Goal: Check status: Check status

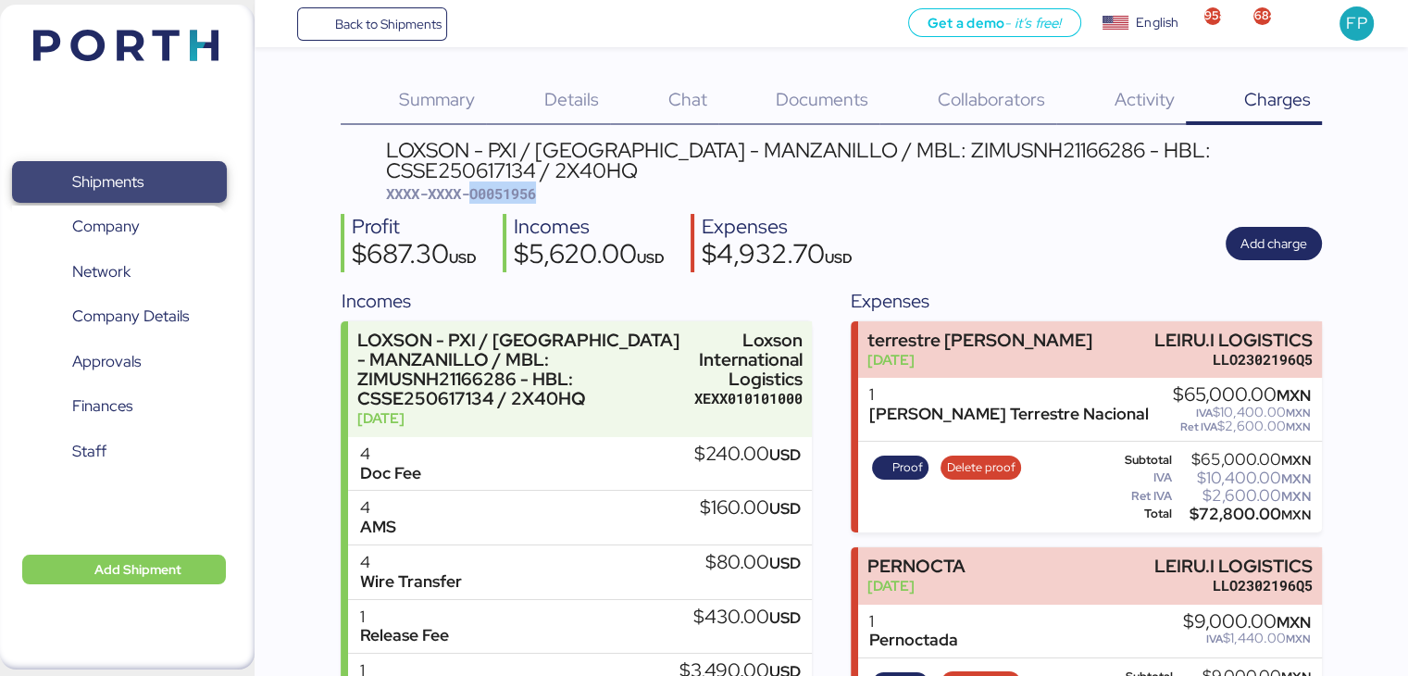
click at [148, 182] on span "Shipments" at bounding box center [118, 181] width 199 height 27
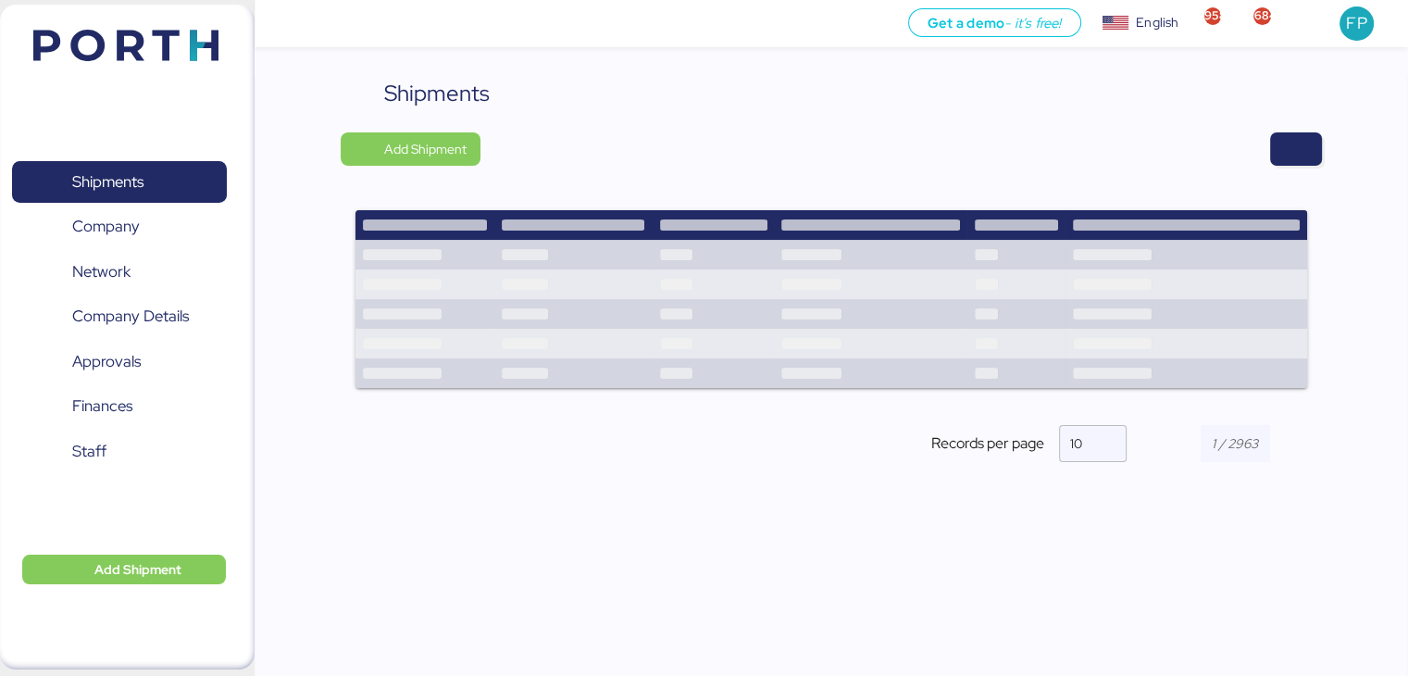
click at [1298, 168] on div "Shipments Add Shipment Records per page 10" at bounding box center [831, 285] width 980 height 416
click at [1296, 157] on span "button" at bounding box center [1295, 149] width 22 height 26
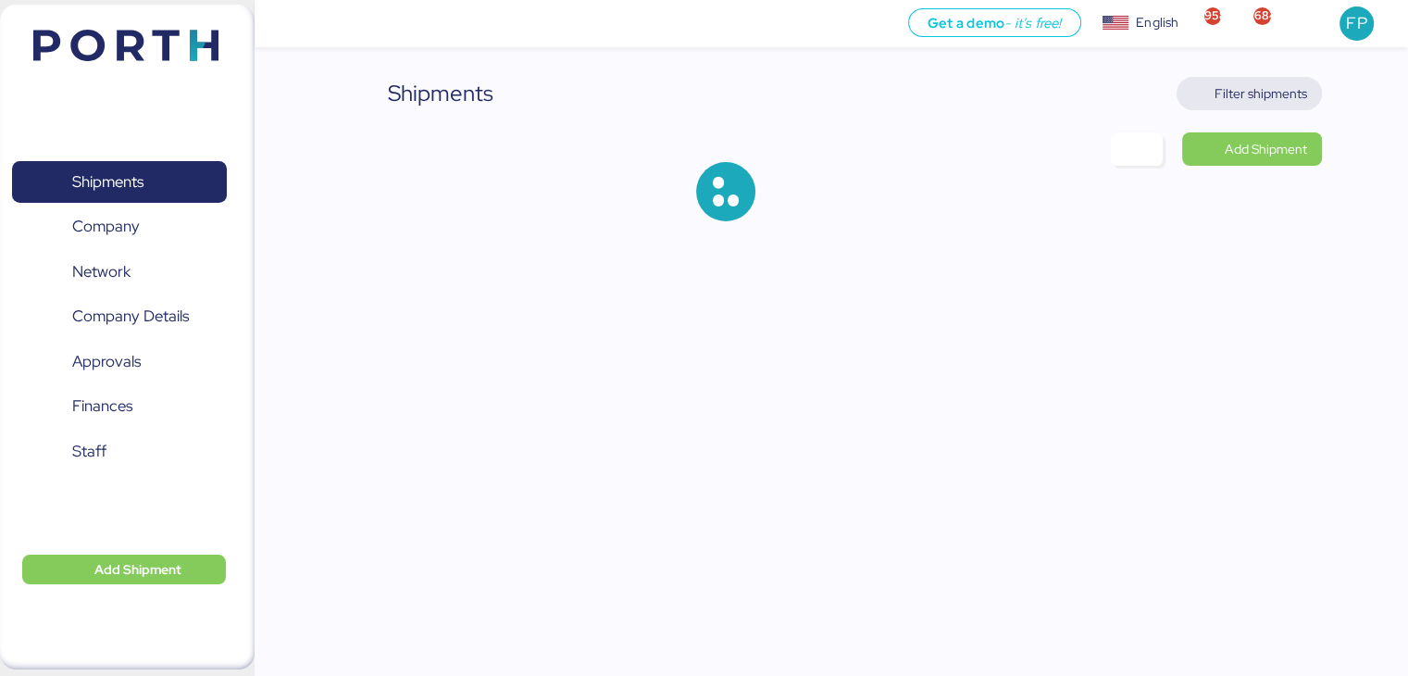
click at [1273, 99] on span "Filter shipments" at bounding box center [1260, 93] width 93 height 22
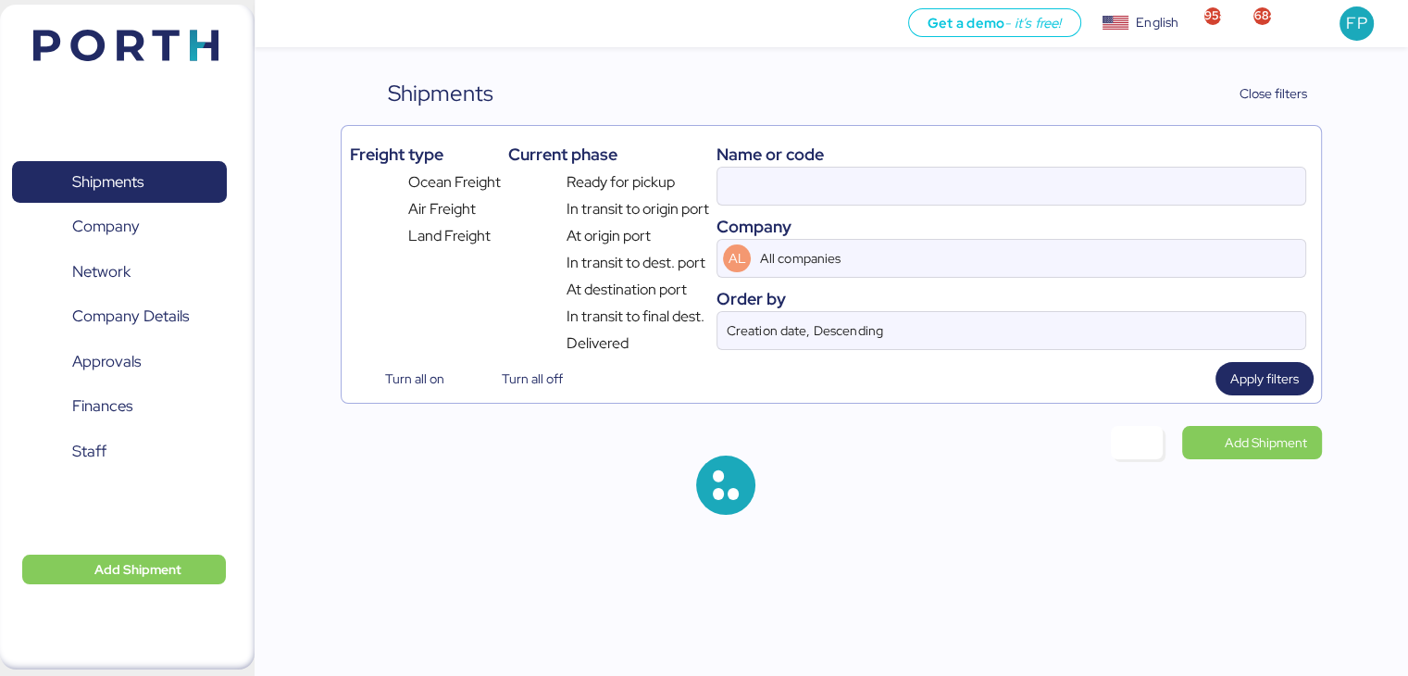
click at [738, 207] on div "Name or code Company AL All companies Order by Creation date, Descending" at bounding box center [1010, 243] width 589 height 221
click at [744, 190] on input at bounding box center [1010, 186] width 587 height 37
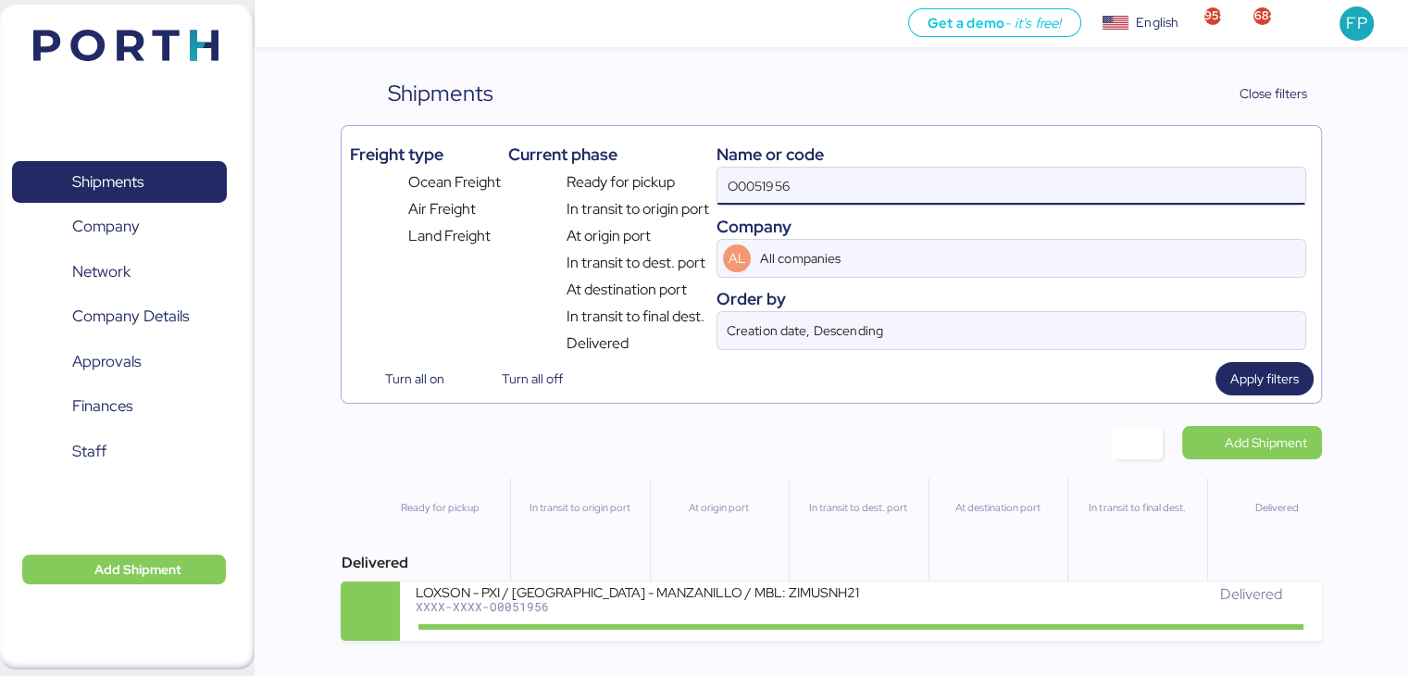
click at [744, 190] on input "O0051956" at bounding box center [1010, 186] width 587 height 37
paste input "2106"
type input "O0052106"
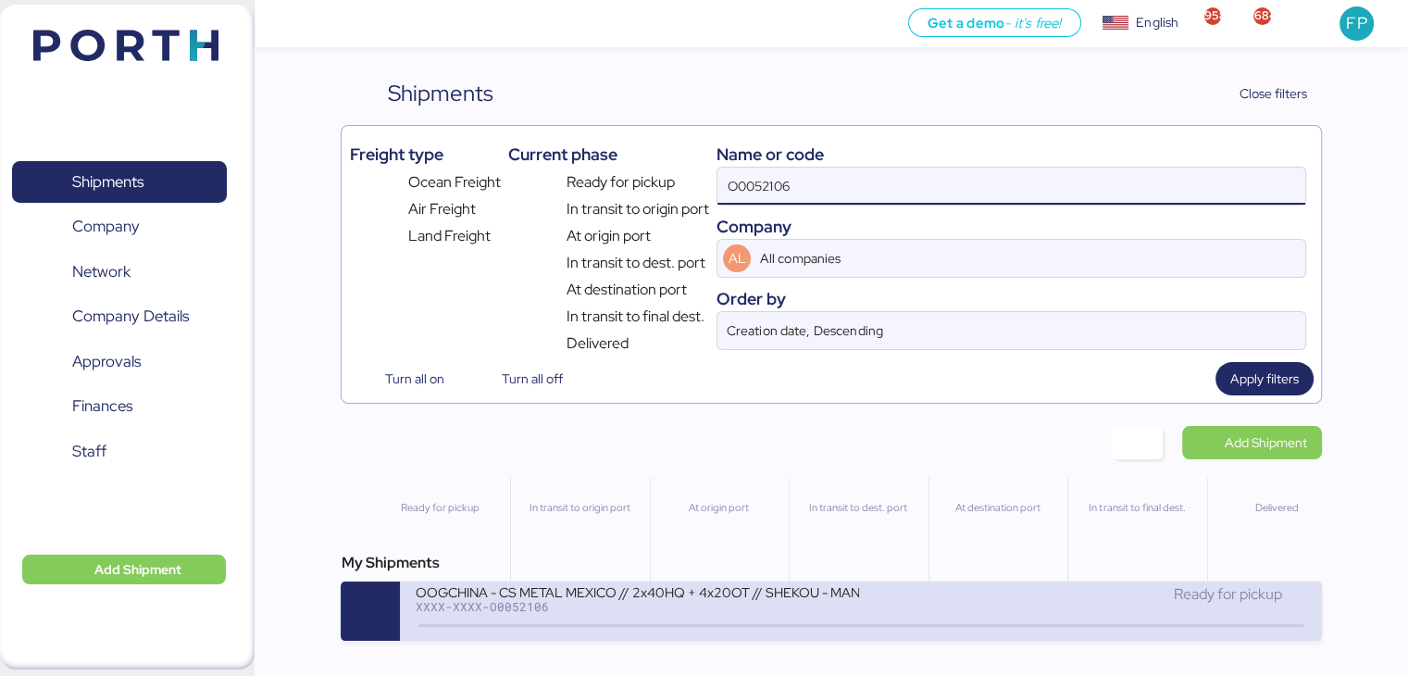
click at [681, 596] on div "OOGCHINA - CS METAL MEXICO // 2x40HQ + 4x20OT // SHEKOU - MANZANILLO // HBL: OO…" at bounding box center [637, 591] width 444 height 16
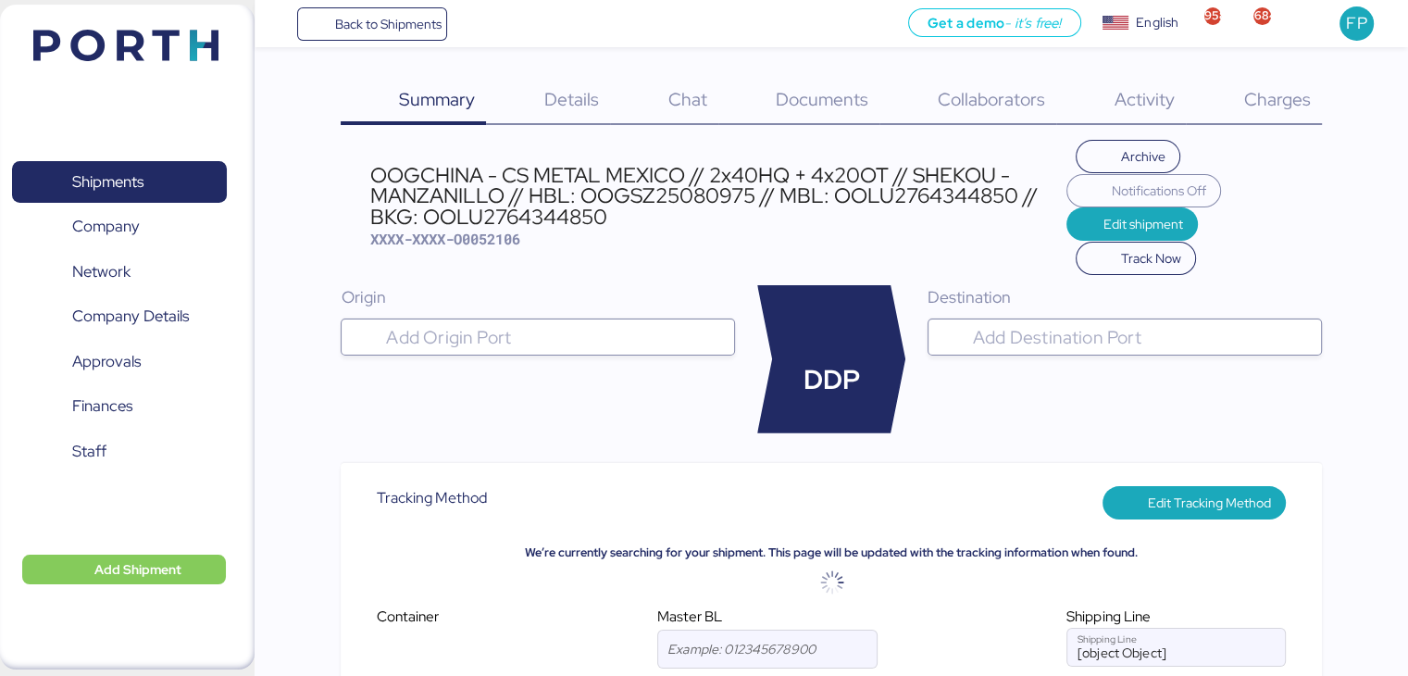
click at [1271, 101] on span "Charges" at bounding box center [1276, 99] width 67 height 24
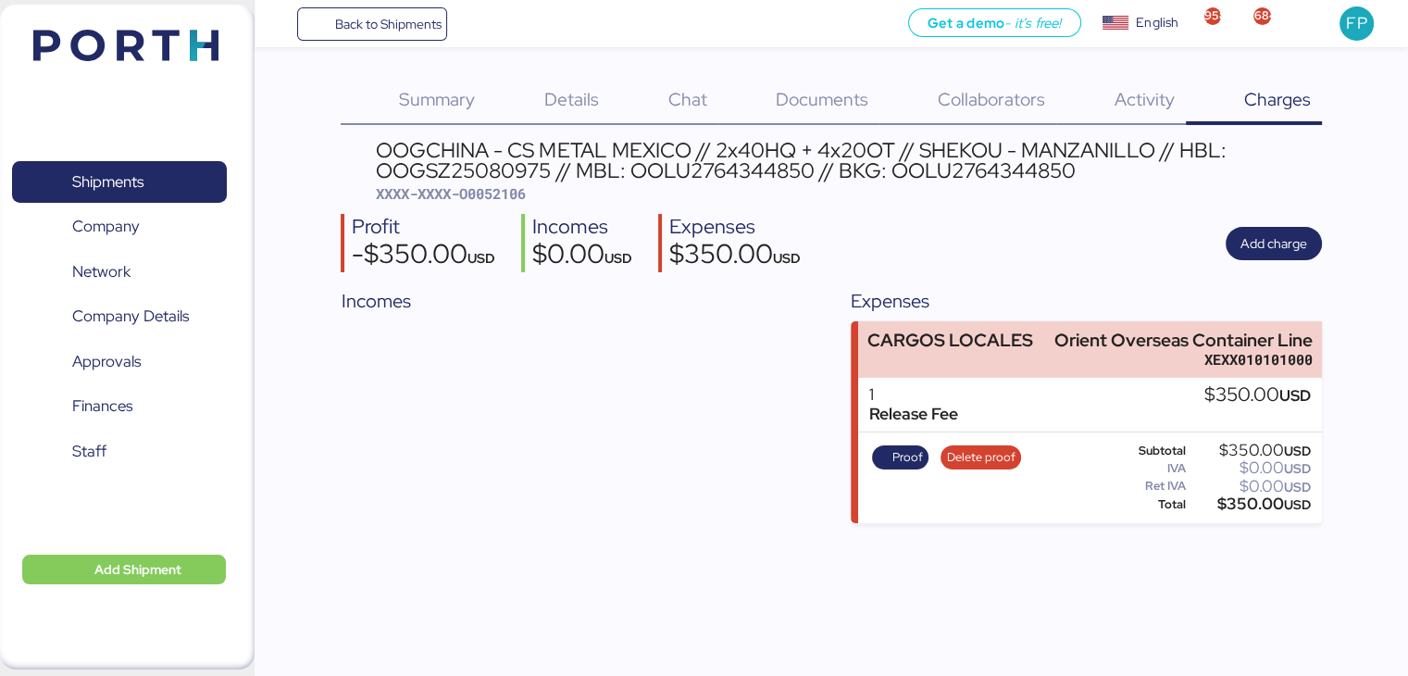
click at [512, 189] on span "XXXX-XXXX-O0052106" at bounding box center [451, 193] width 150 height 19
copy span "O0052106"
drag, startPoint x: 1051, startPoint y: 329, endPoint x: 1341, endPoint y: 336, distance: 289.7
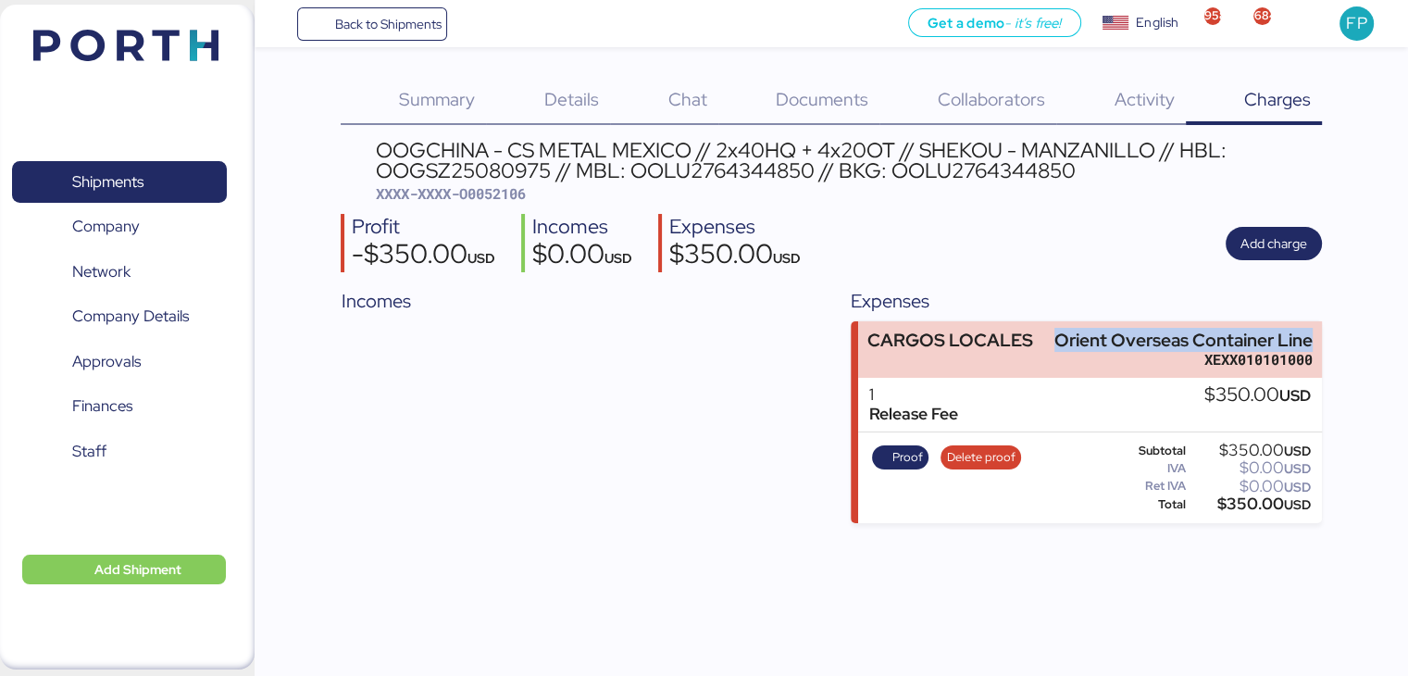
click at [1341, 336] on div "Summary 0 Details 0 Chat 0 Documents 0 Collaborators 0 Activity 0 Charges 0 OOG…" at bounding box center [704, 261] width 1408 height 523
copy div "Orient Overseas Container Line"
click at [902, 457] on span "Proof" at bounding box center [907, 457] width 31 height 20
click at [1233, 503] on div "$350.00 USD" at bounding box center [1249, 504] width 121 height 14
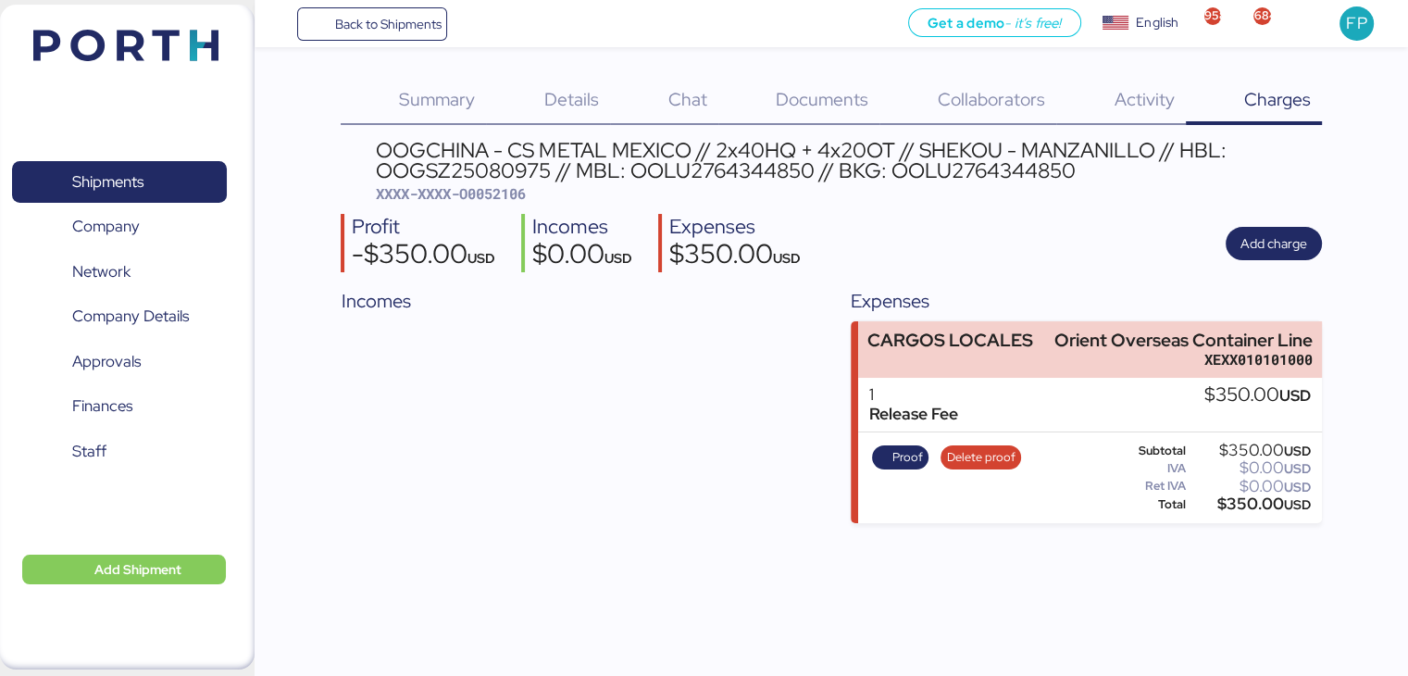
copy div "350.00"
click at [137, 182] on span "Shipments" at bounding box center [107, 181] width 71 height 27
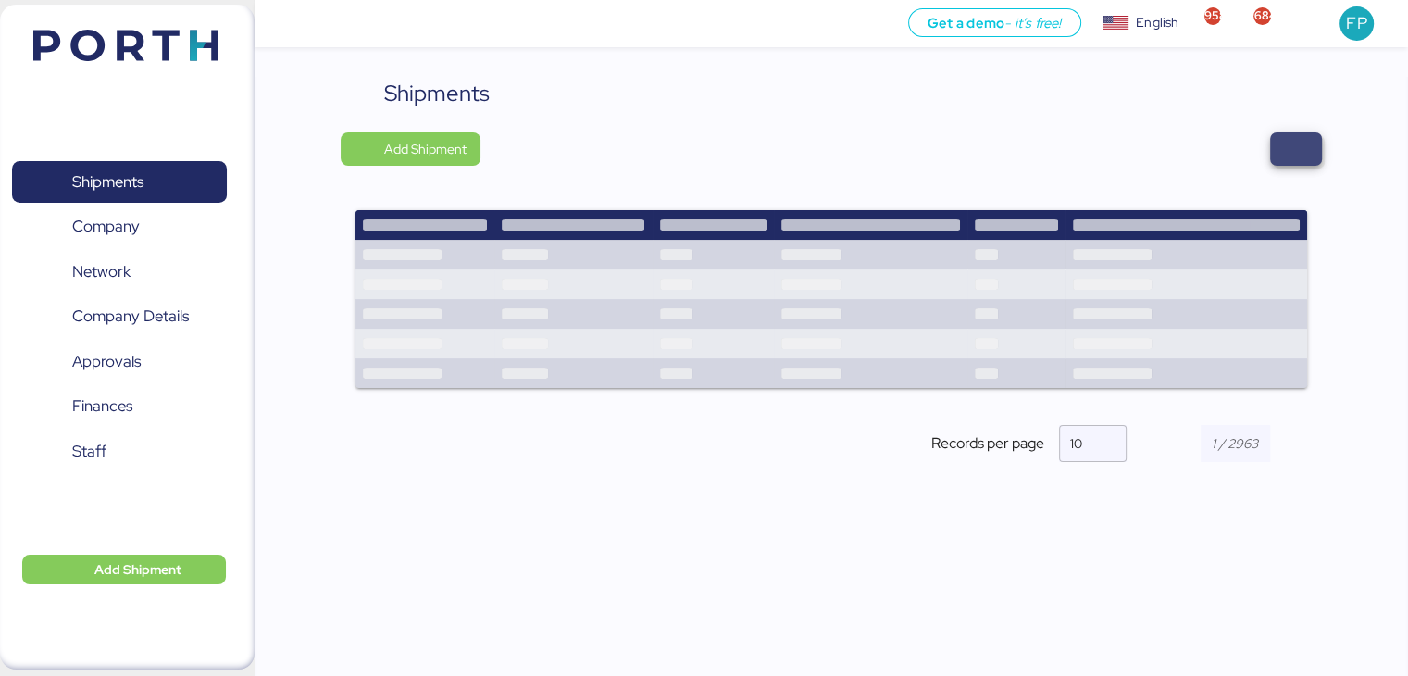
click at [1313, 149] on span "button" at bounding box center [1296, 148] width 52 height 33
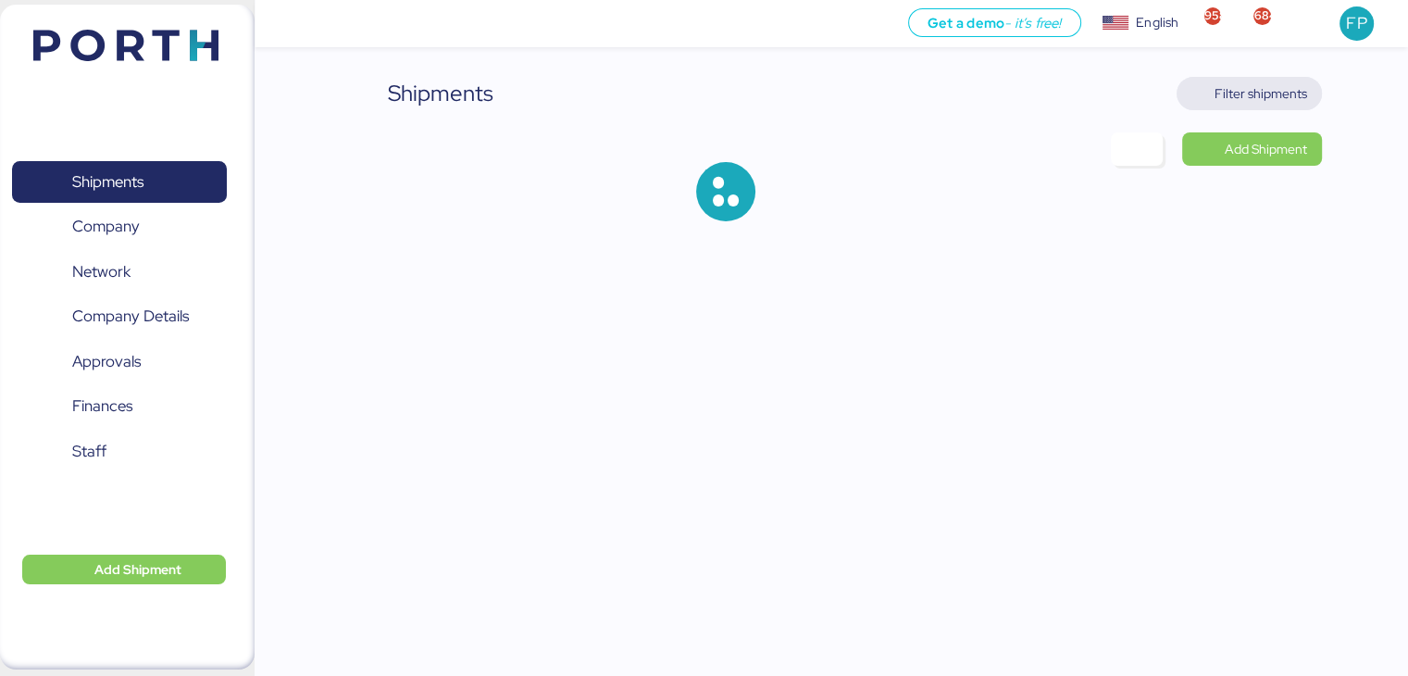
click at [1225, 101] on span "Filter shipments" at bounding box center [1260, 93] width 93 height 22
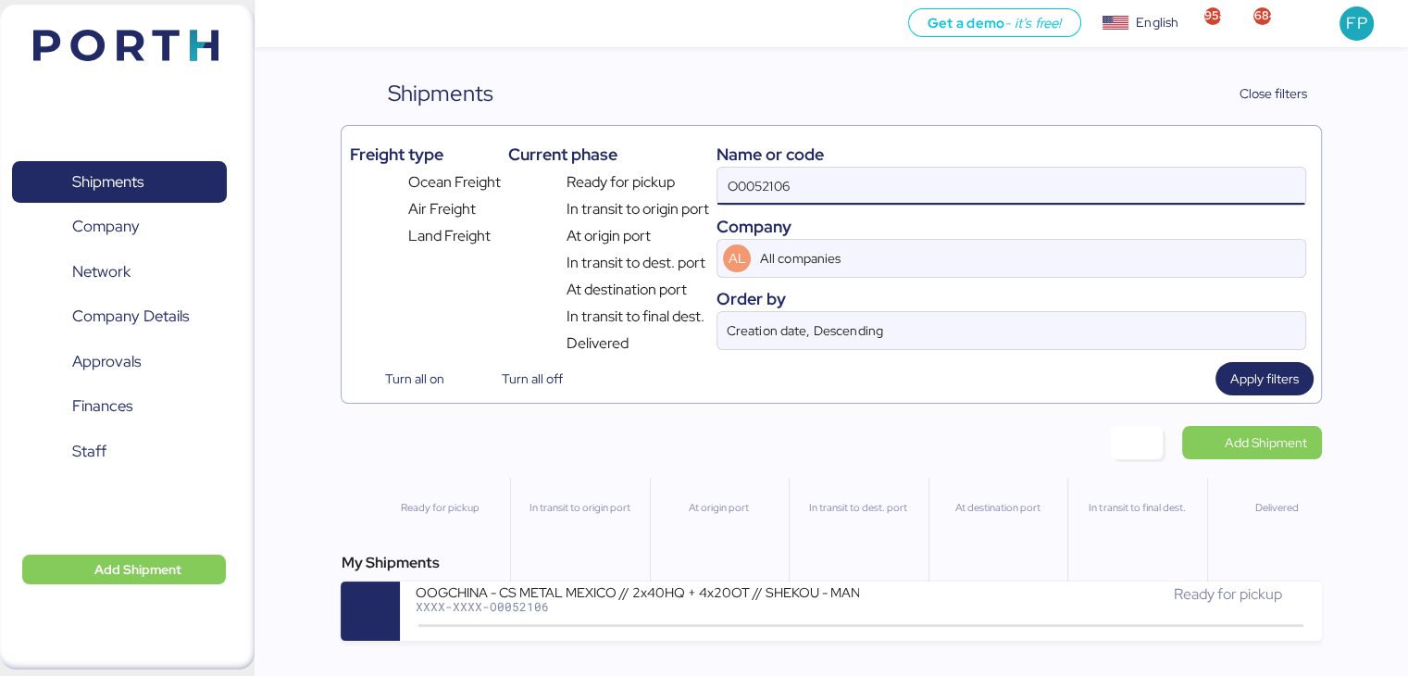
click at [739, 178] on input "O0052106" at bounding box center [1010, 186] width 587 height 37
paste input "1977"
type input "O0051977"
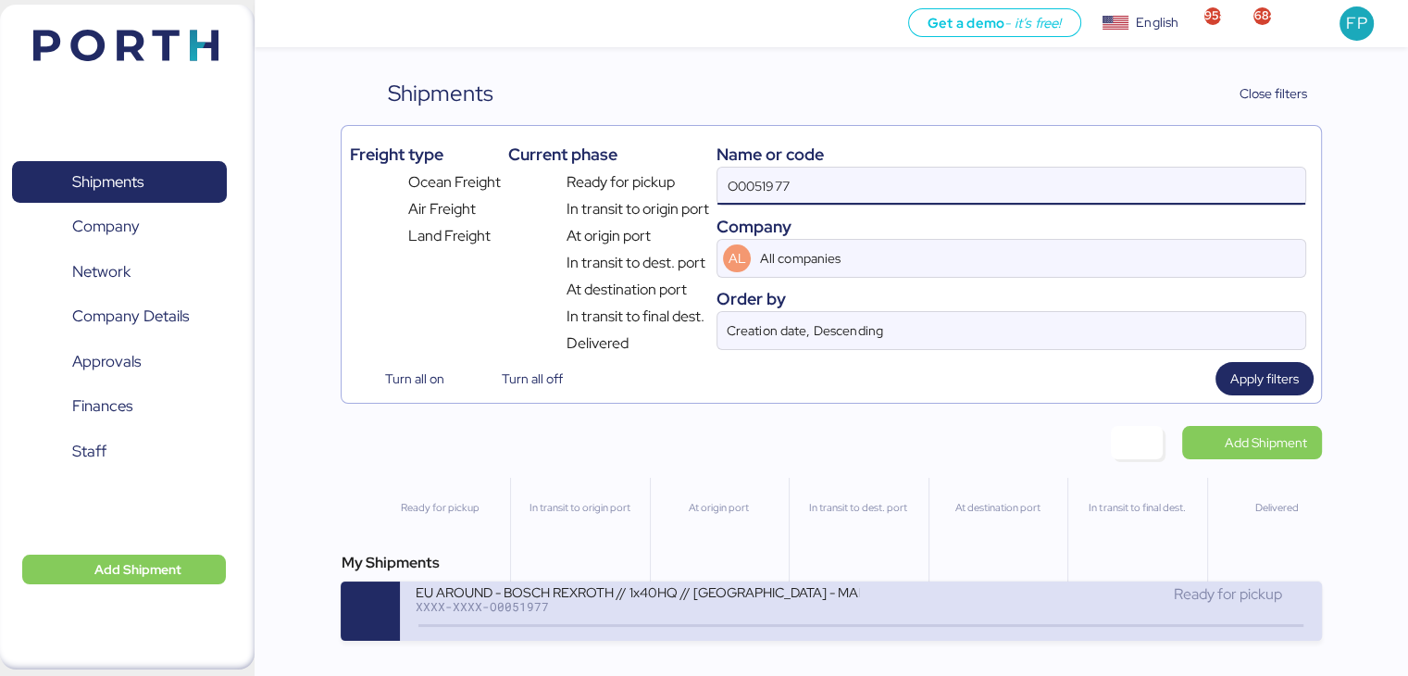
click at [630, 594] on div "EU AROUND - BOSCH REXROTH // 1x40HQ // SHANGHAI - MANZANILLO // MBL: 7575104900…" at bounding box center [637, 591] width 444 height 16
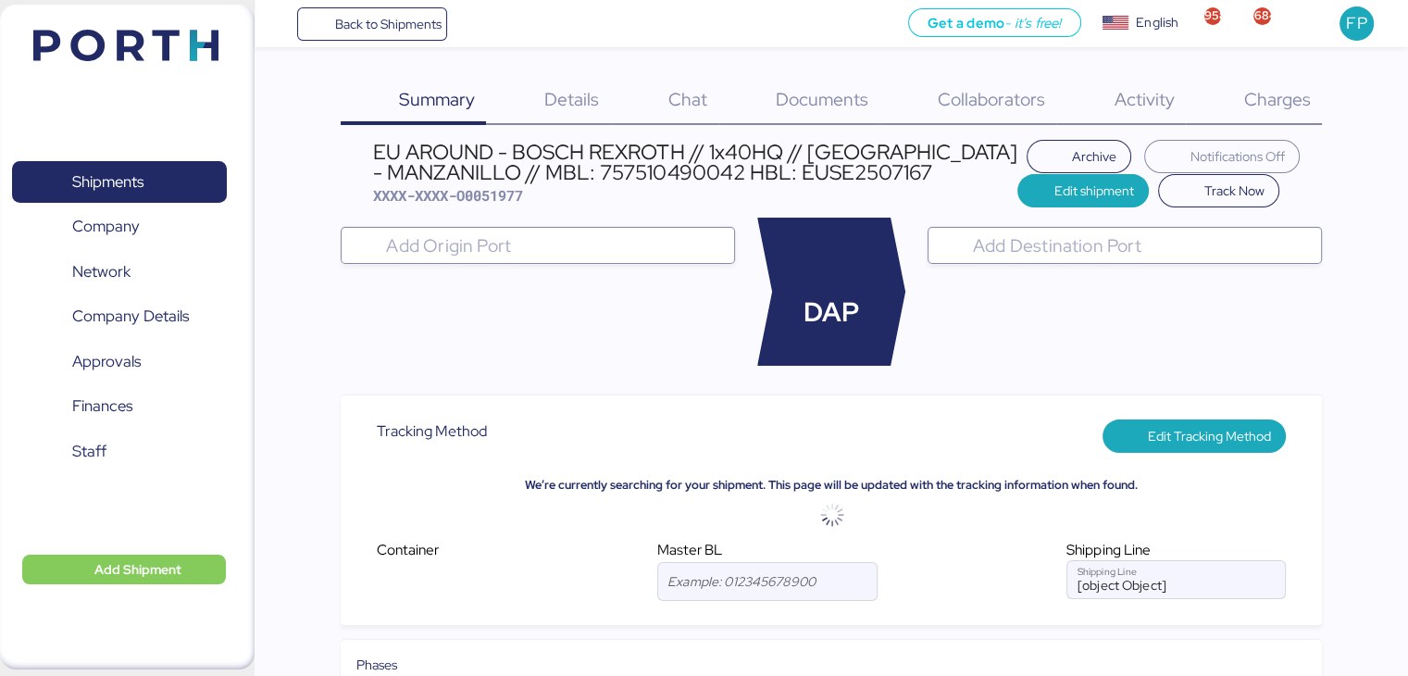
click at [1282, 89] on span "Charges" at bounding box center [1276, 99] width 67 height 24
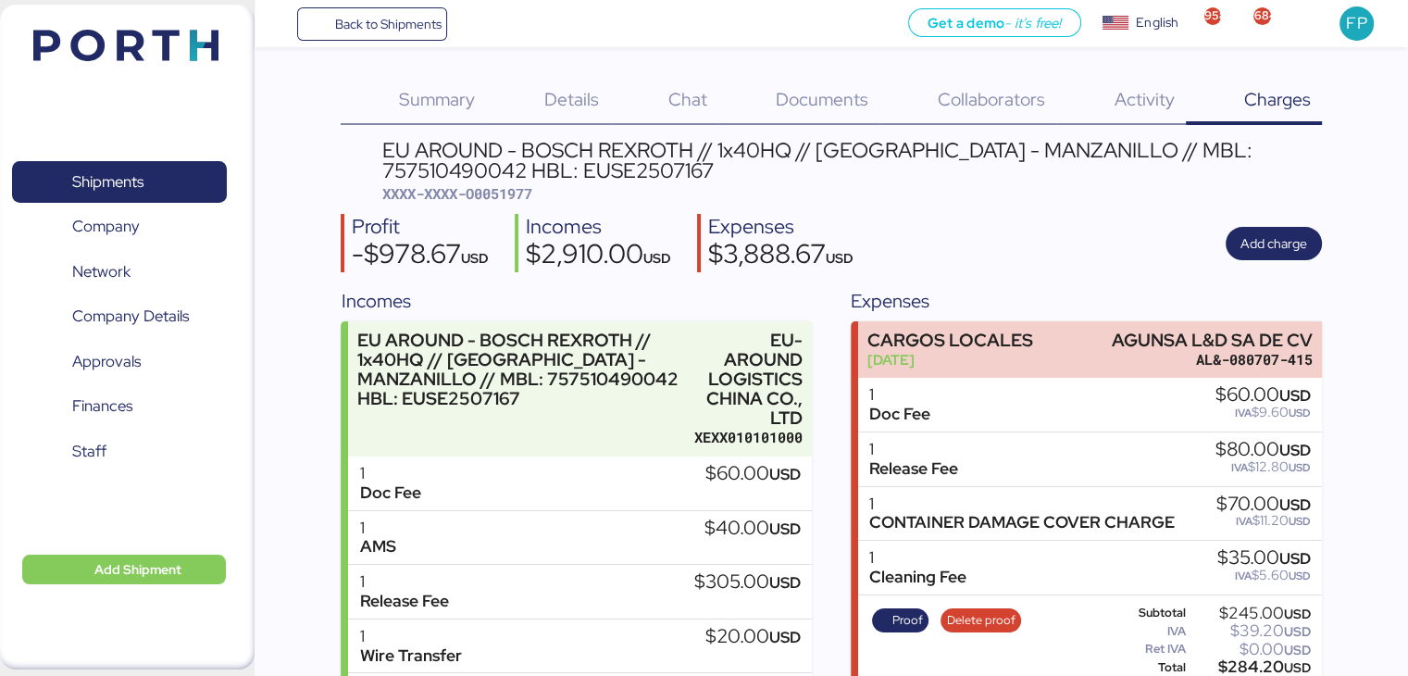
click at [488, 197] on span "XXXX-XXXX-O0051977" at bounding box center [457, 193] width 150 height 19
copy header "XXXX-XXXX-O0051977"
click at [496, 187] on span "XXXX-XXXX-O0051977" at bounding box center [457, 193] width 150 height 19
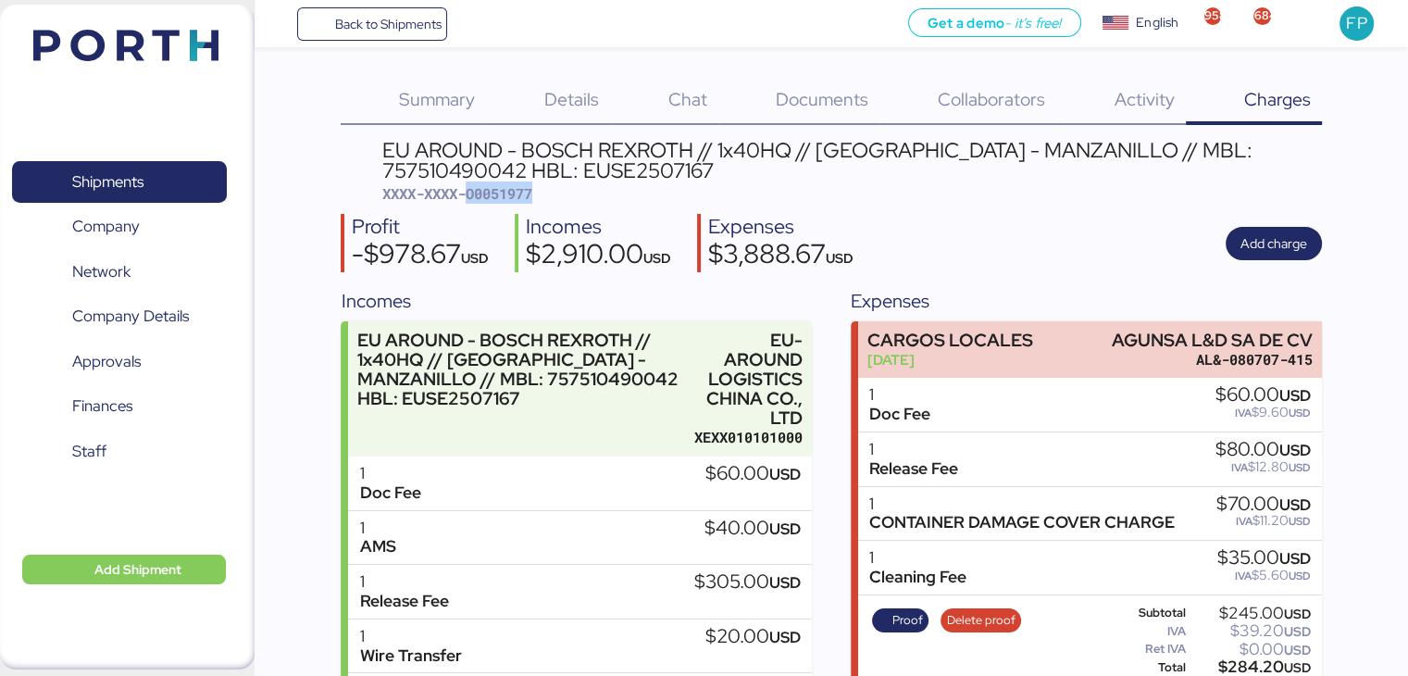
click at [496, 187] on span "XXXX-XXXX-O0051977" at bounding box center [457, 193] width 150 height 19
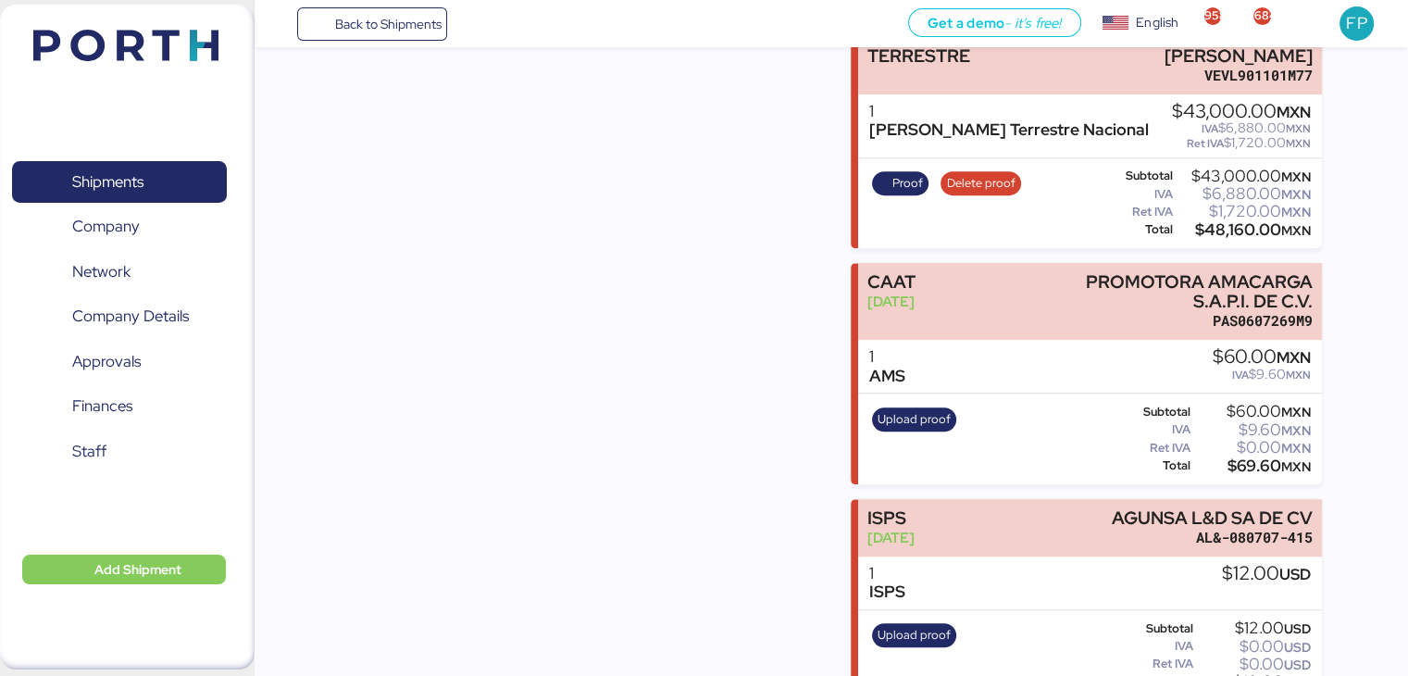
scroll to position [762, 0]
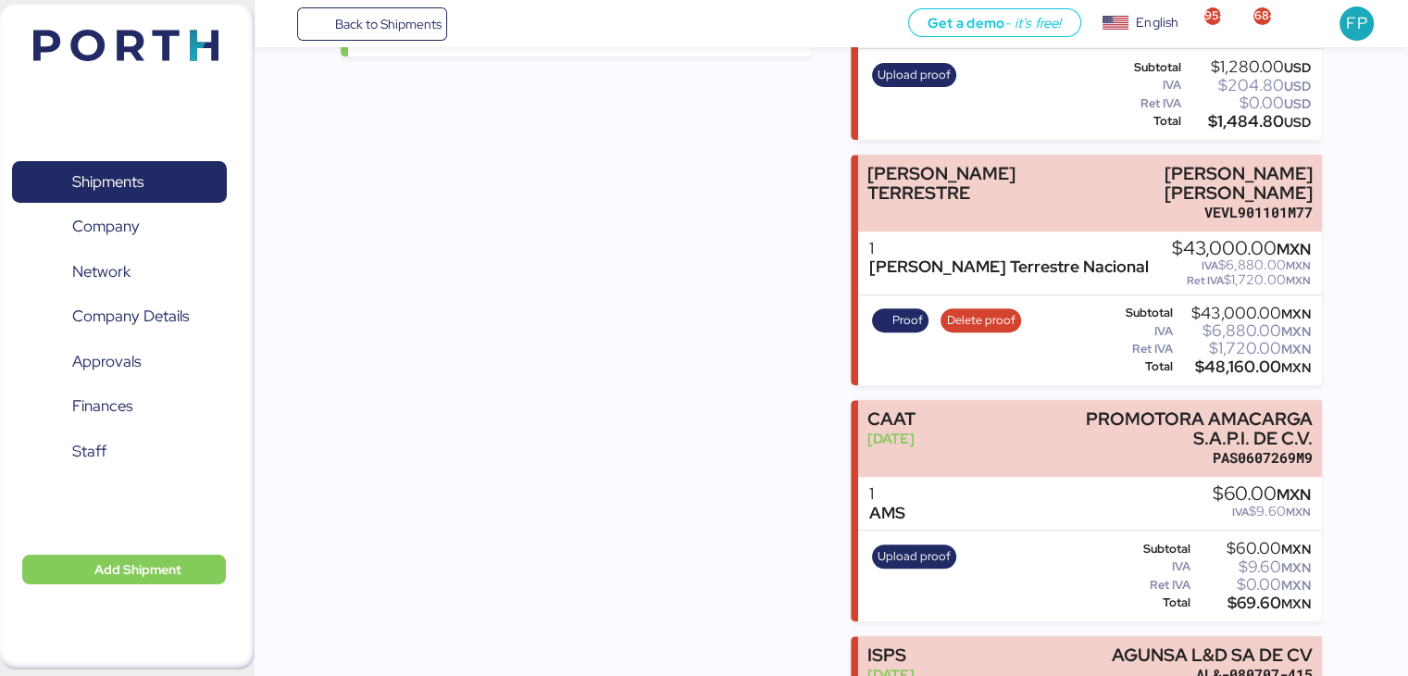
click at [1222, 368] on div "$48,160.00 MXN" at bounding box center [1243, 367] width 134 height 14
copy div "48,160.00"
drag, startPoint x: 1085, startPoint y: 170, endPoint x: 1334, endPoint y: 182, distance: 250.2
click at [1334, 182] on div "Summary 0 Details 0 Chat 0 Documents 0 Collaborators 0 Activity 0 Charges 0 EU …" at bounding box center [704, 37] width 1408 height 1599
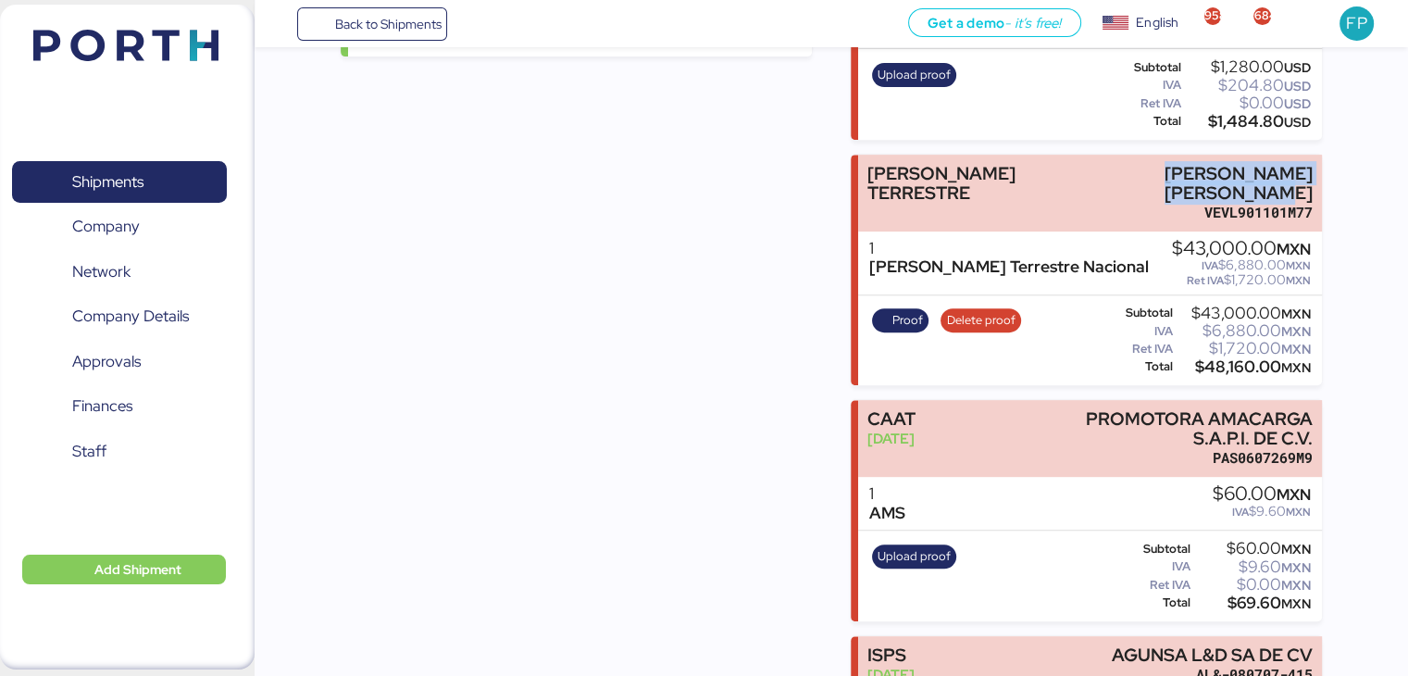
copy div "LUIS EDUARDO VELASCO VERA"
click at [915, 315] on span "Proof" at bounding box center [907, 320] width 31 height 20
click at [136, 178] on span "Shipments" at bounding box center [107, 181] width 71 height 27
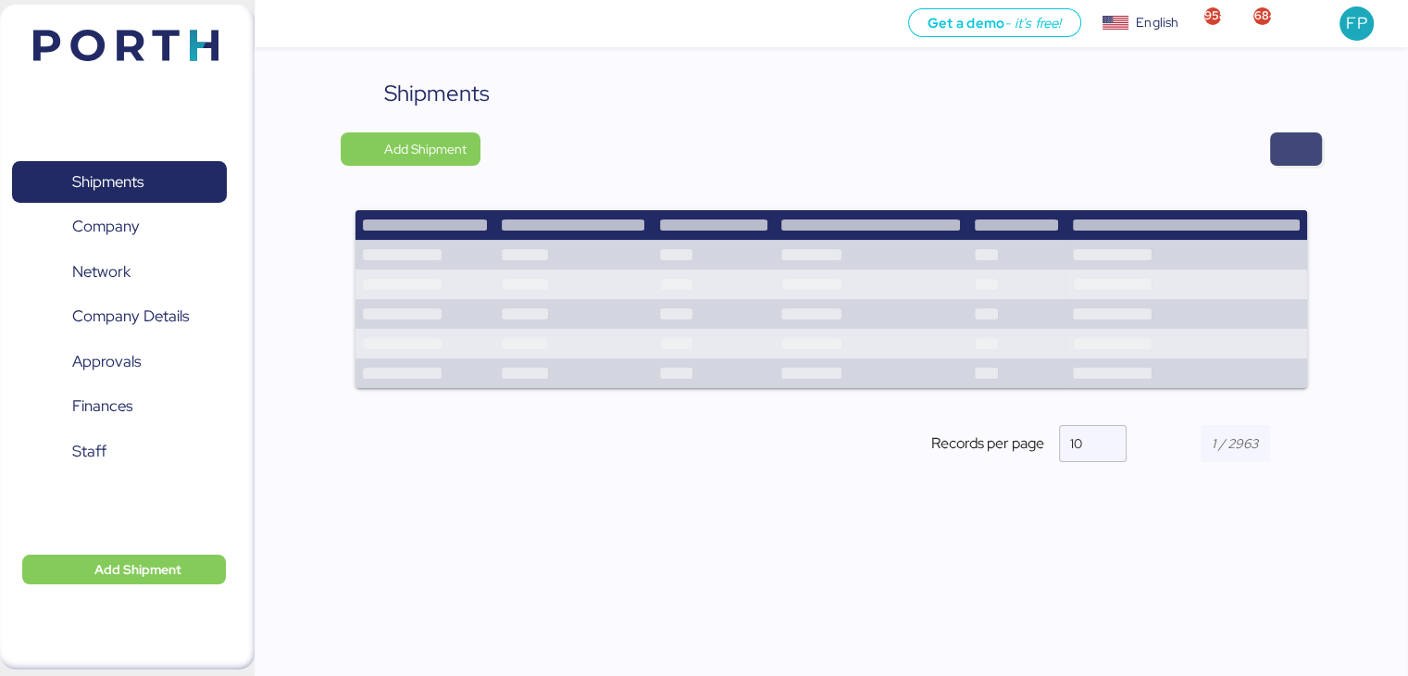
click at [1285, 139] on span "button" at bounding box center [1295, 149] width 22 height 26
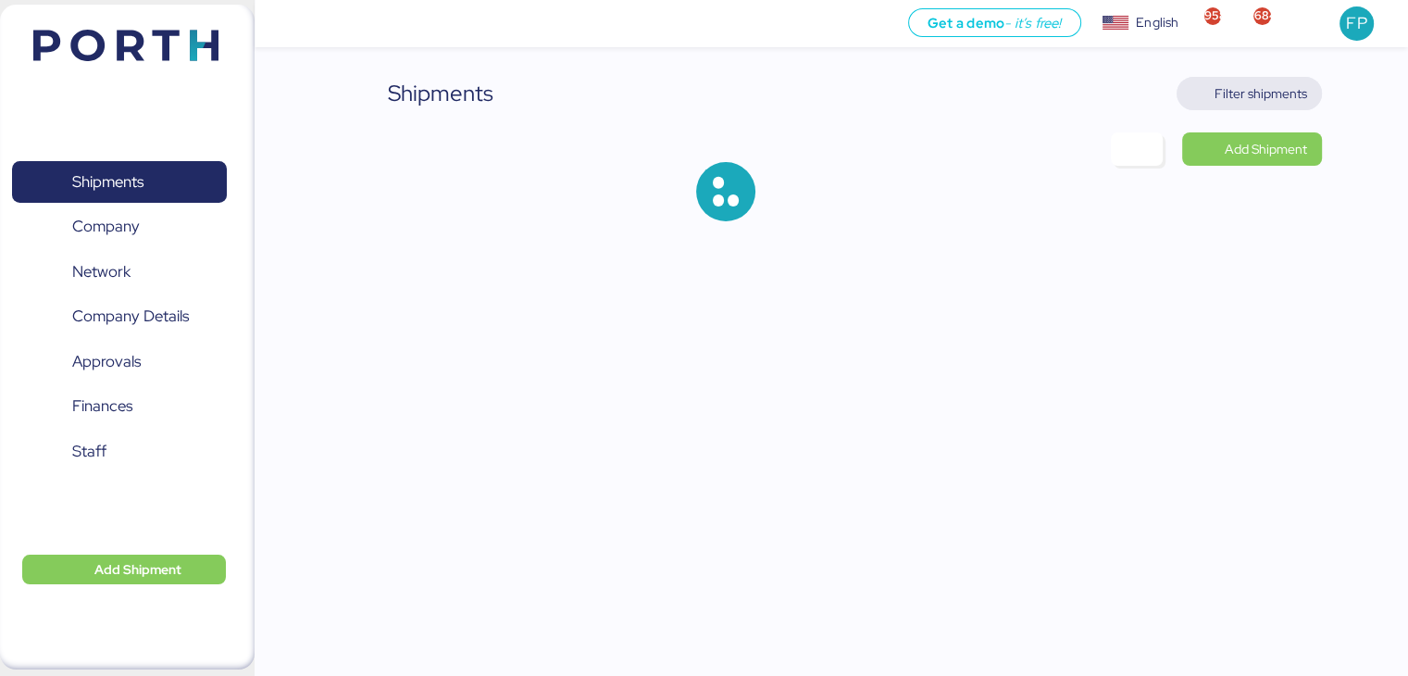
click at [1222, 82] on span "Filter shipments" at bounding box center [1260, 93] width 93 height 22
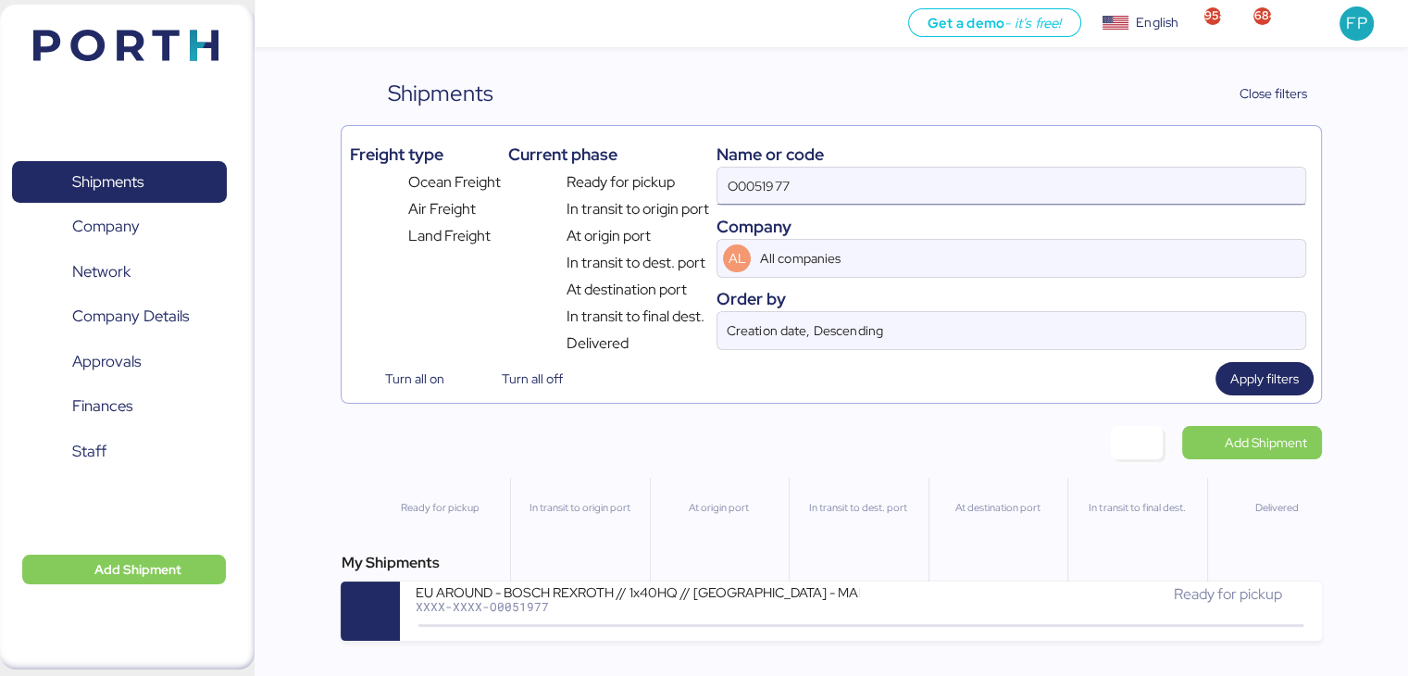
click at [733, 168] on input "O0051977" at bounding box center [1010, 186] width 587 height 37
paste input "2075"
type input "O0052075"
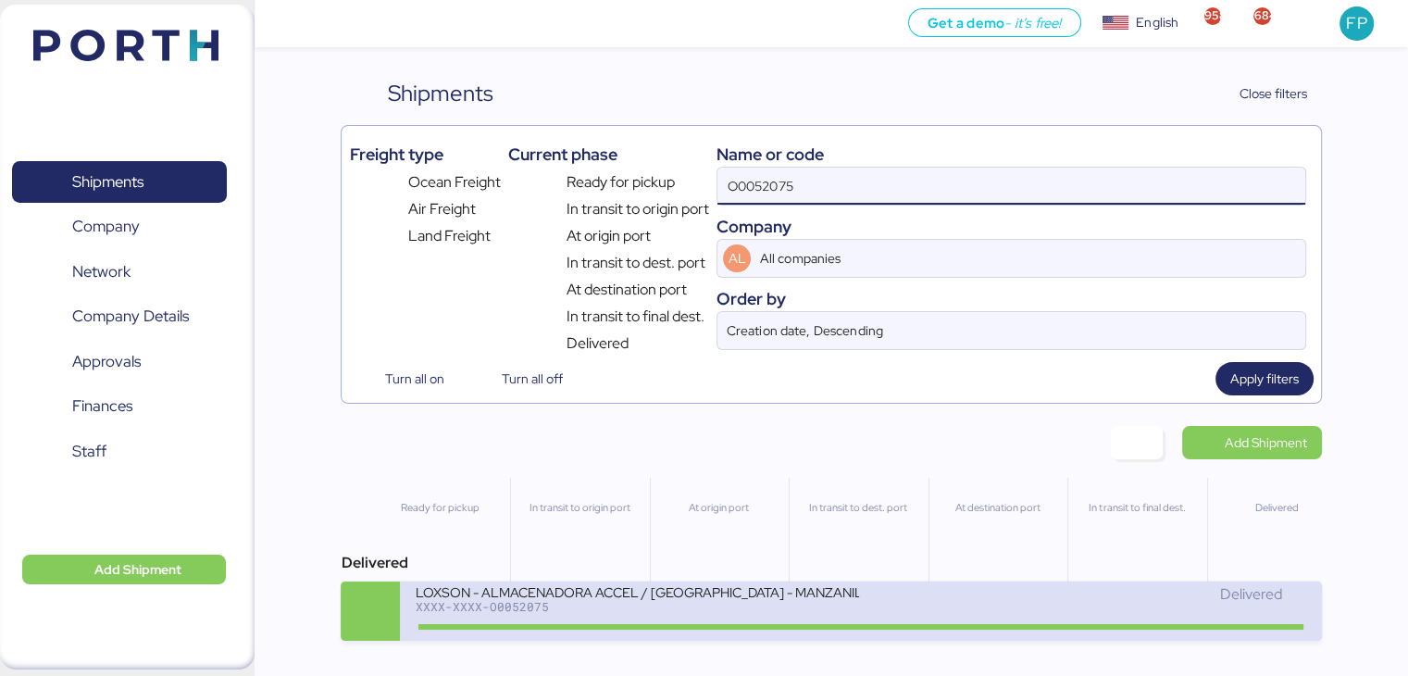
click at [647, 599] on div "LOXSON - ALMACENADORA ACCEL / SHANGHAI - MANZANILLO / MBL: COSU6426645690 - HBL…" at bounding box center [637, 591] width 444 height 16
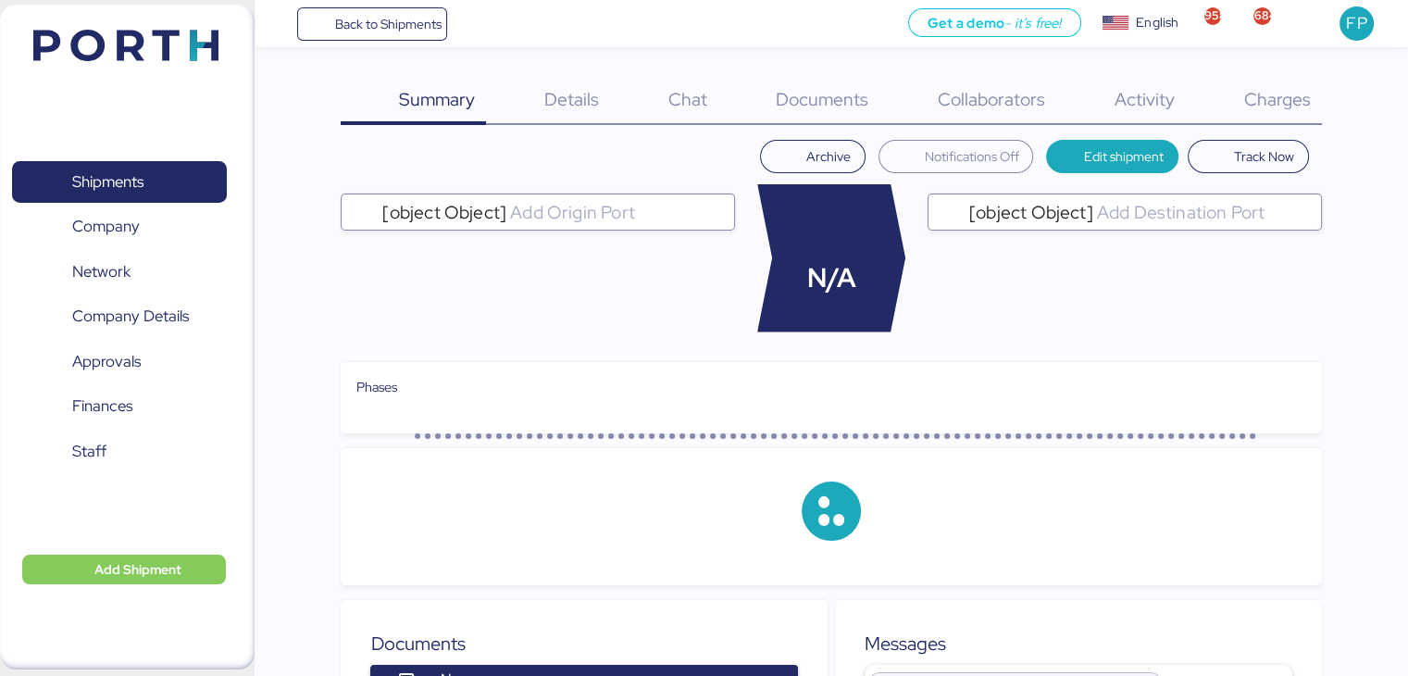
click at [1260, 107] on span "Charges" at bounding box center [1276, 99] width 67 height 24
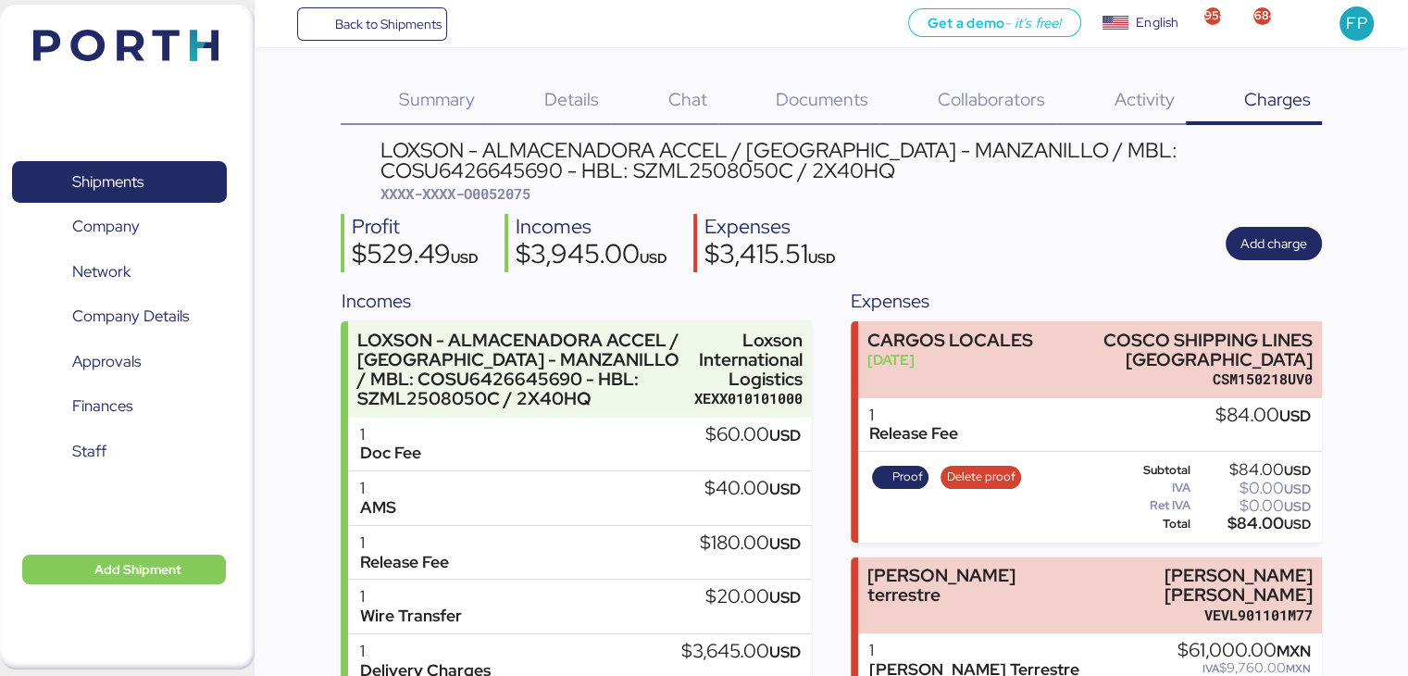
click at [519, 190] on span "XXXX-XXXX-O0052075" at bounding box center [455, 193] width 150 height 19
copy span "O0052075"
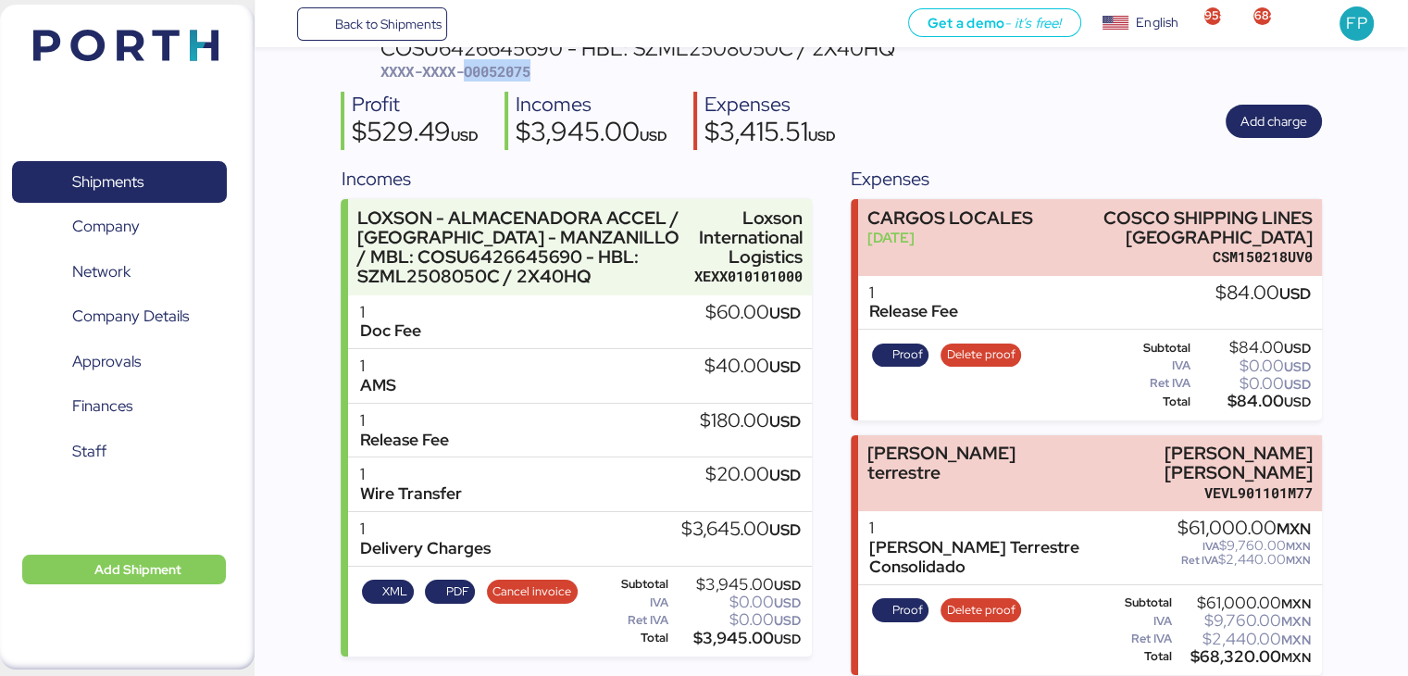
scroll to position [123, 0]
click at [892, 604] on span "Proof" at bounding box center [907, 609] width 31 height 20
click at [1219, 651] on div "$68,320.00 MXN" at bounding box center [1242, 656] width 135 height 14
copy div "68,320.00"
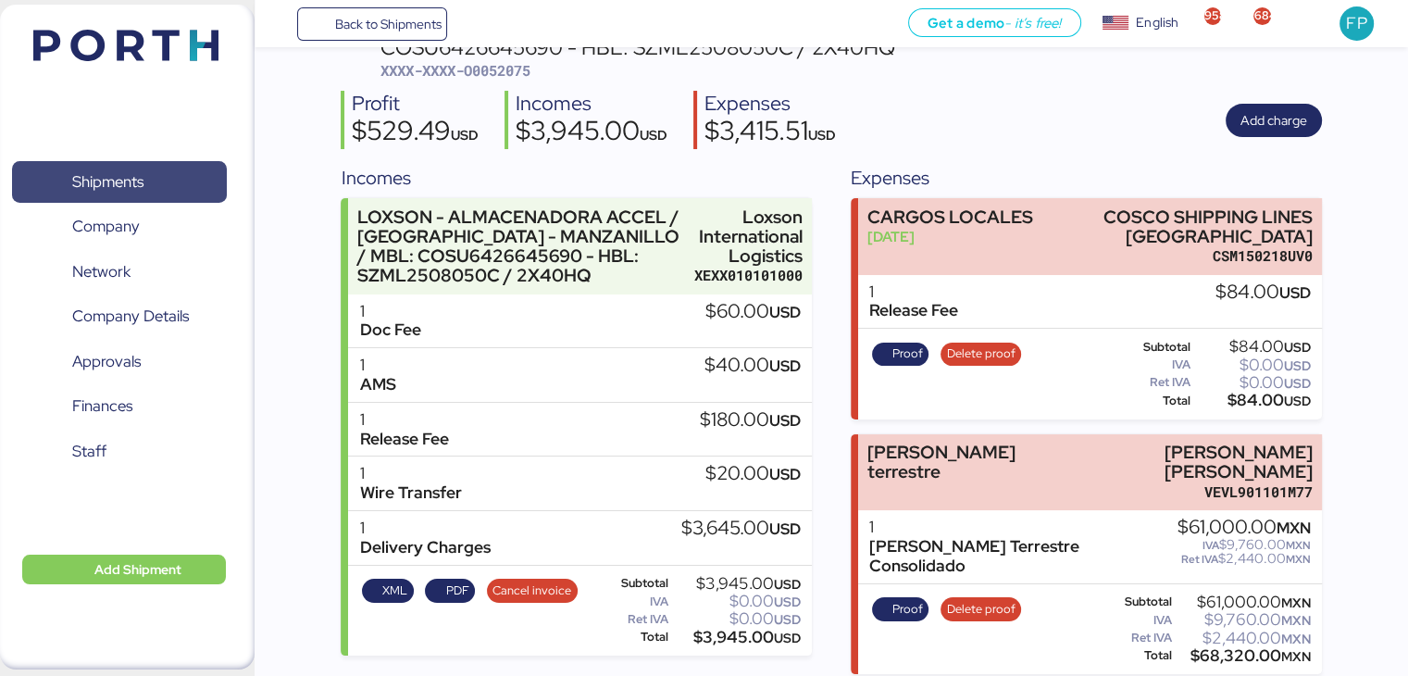
click at [144, 168] on span "Shipments" at bounding box center [118, 181] width 199 height 27
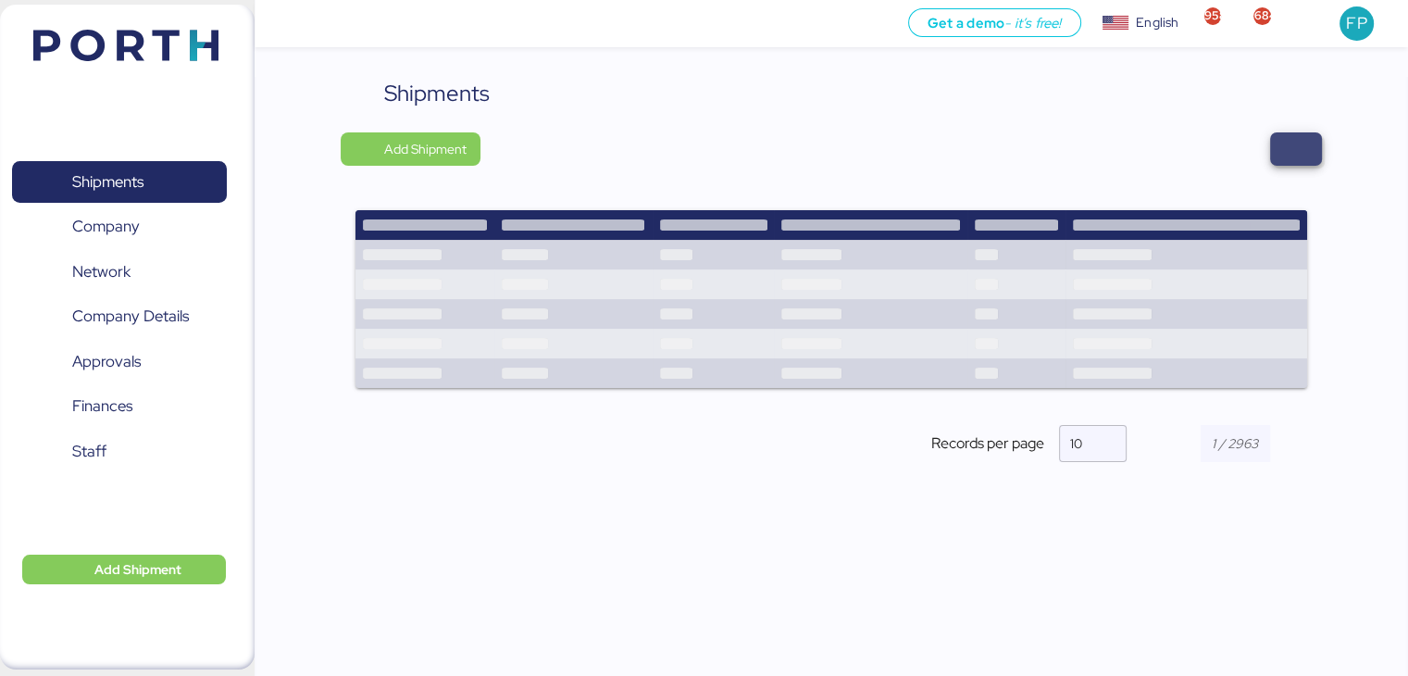
click at [1296, 151] on span "button" at bounding box center [1295, 149] width 22 height 26
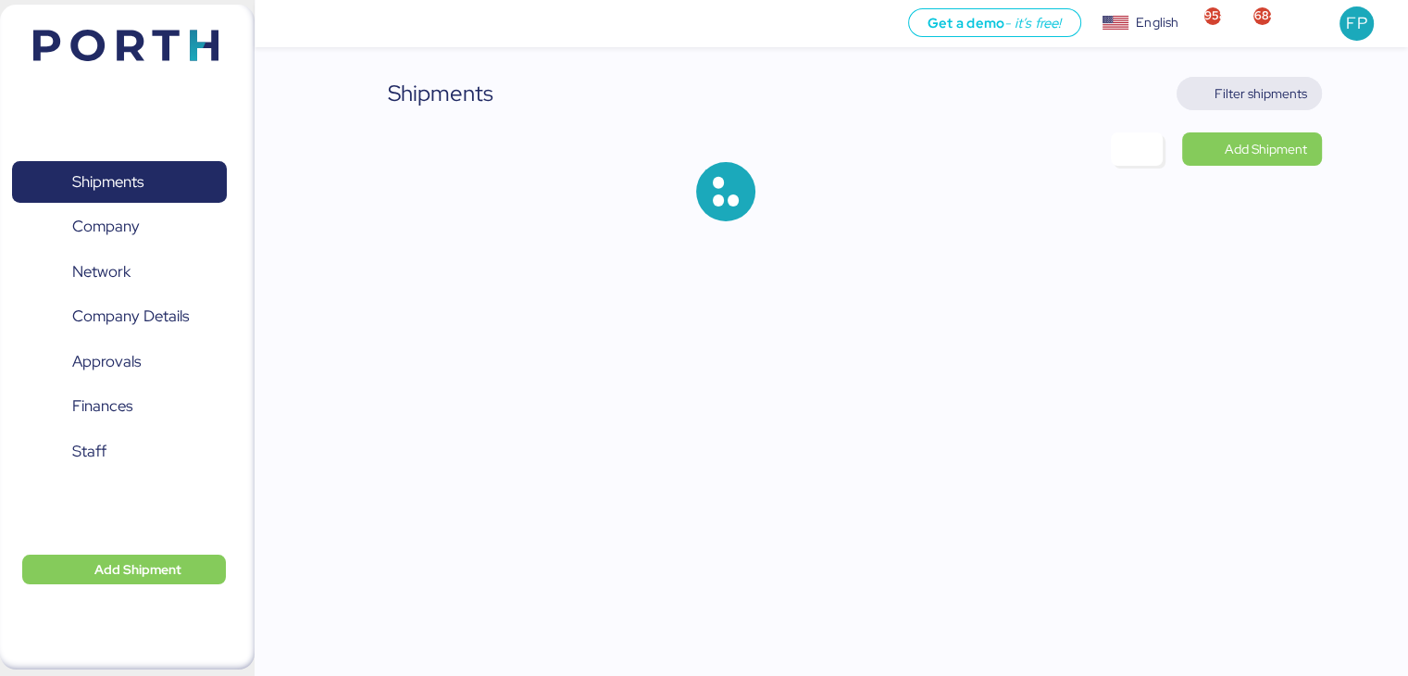
click at [1253, 93] on span "Filter shipments" at bounding box center [1260, 93] width 93 height 22
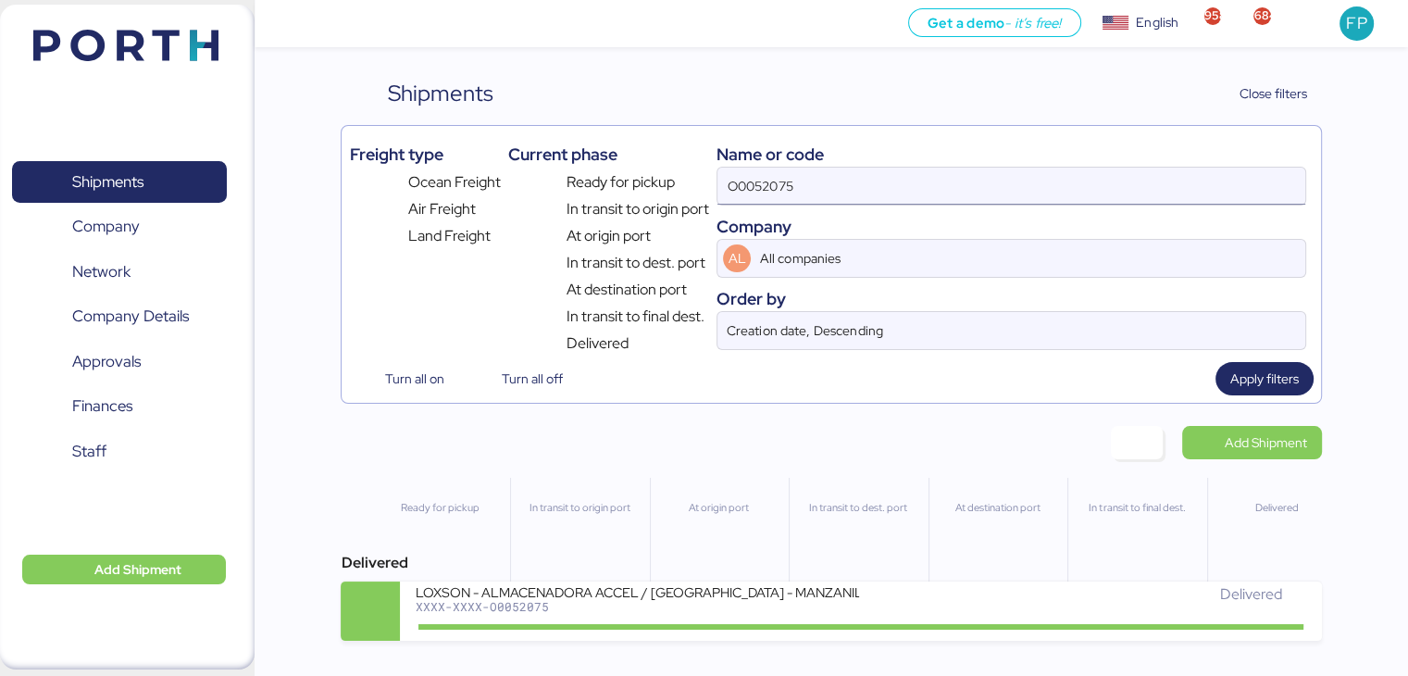
click at [754, 187] on input "O0052075" at bounding box center [1010, 186] width 587 height 37
paste input "158"
type input "O0051585"
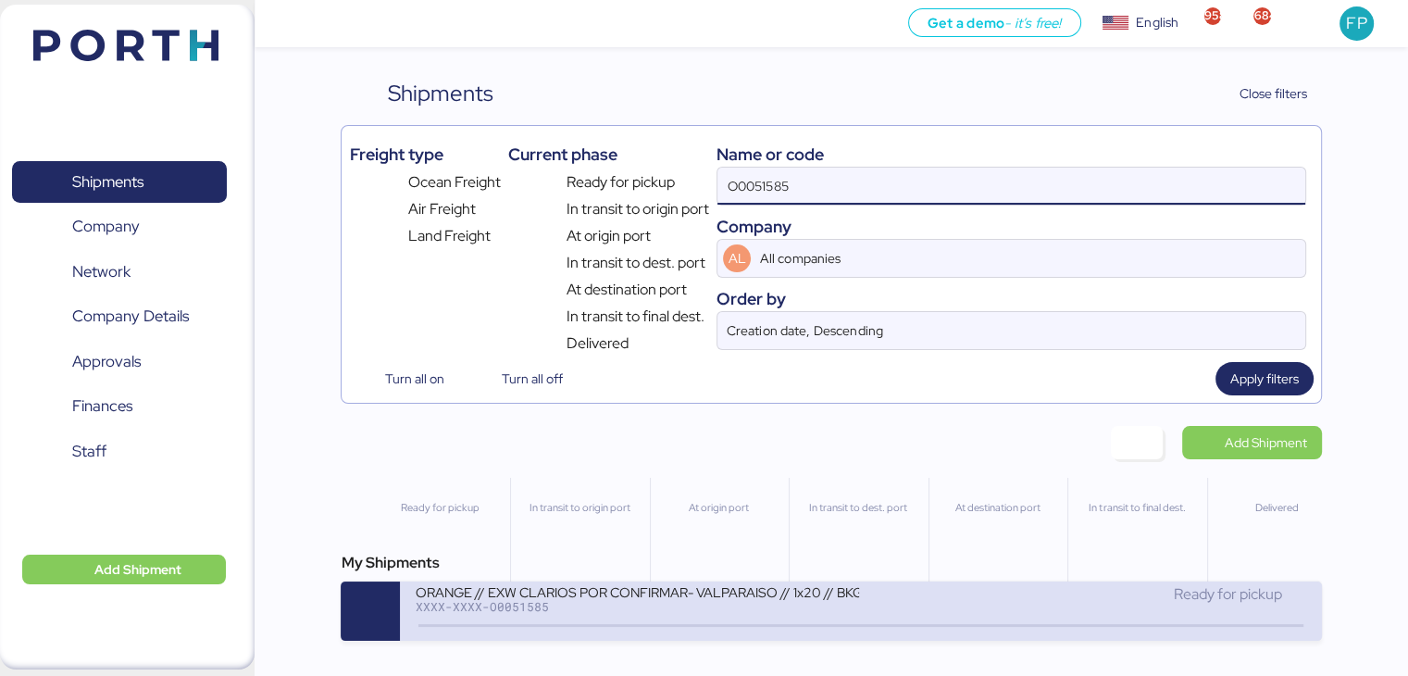
click at [570, 594] on div "ORANGE // EXW CLARIOS POR CONFIRMAR- VALPARAISO // 1x20 // BKG HAPAG 32894753 -…" at bounding box center [637, 591] width 444 height 16
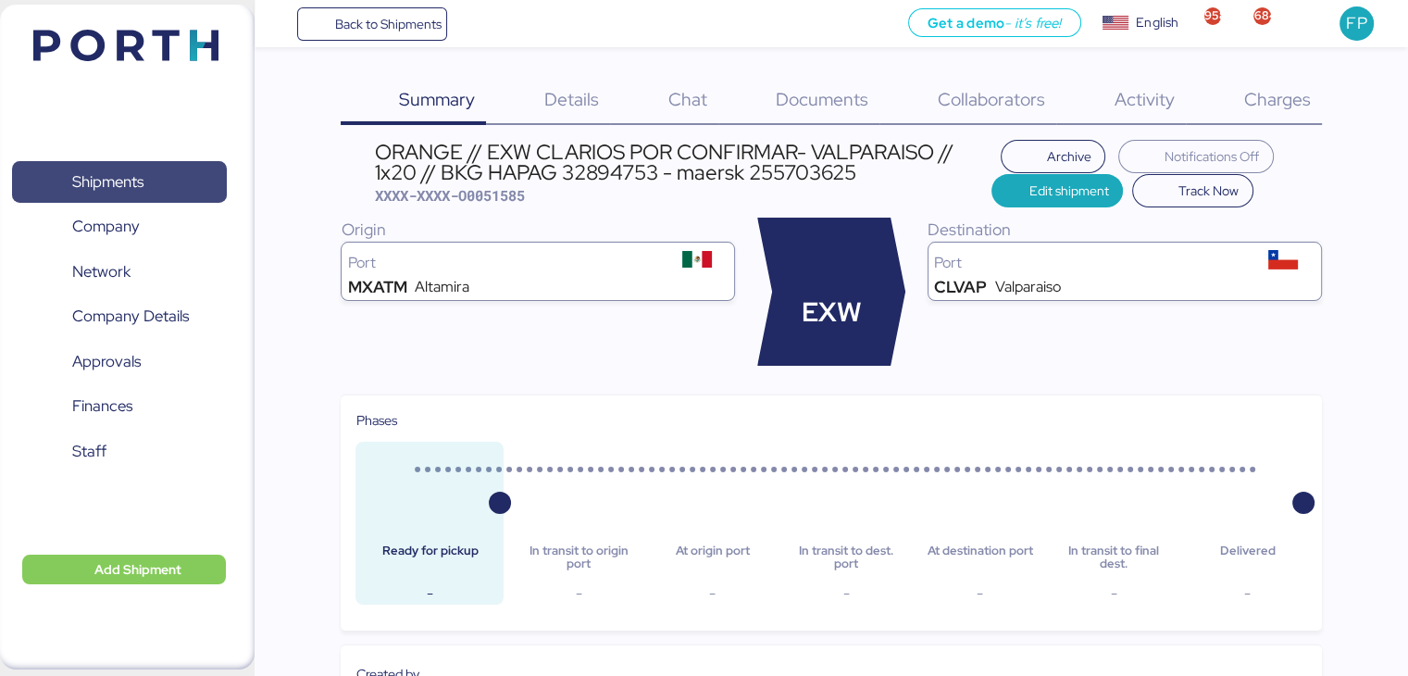
click at [133, 175] on span "Shipments" at bounding box center [107, 181] width 71 height 27
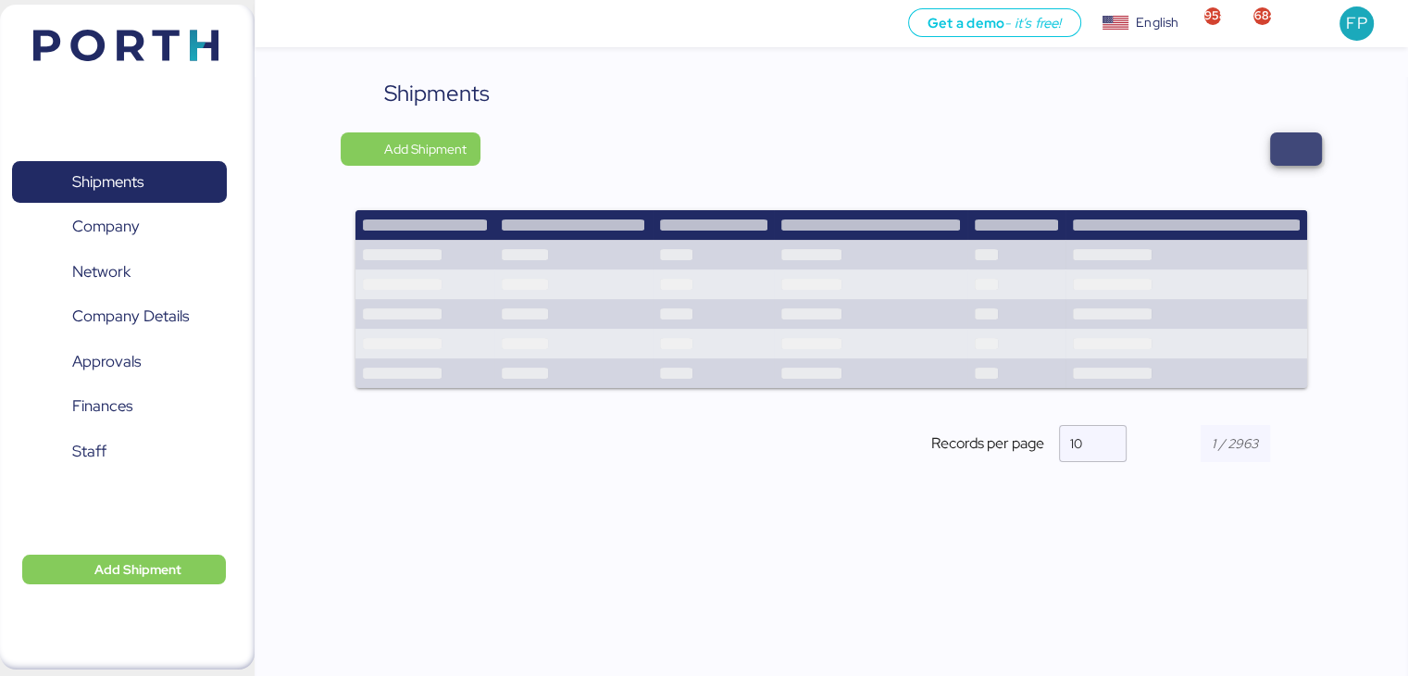
click at [1310, 149] on span "button" at bounding box center [1296, 148] width 52 height 33
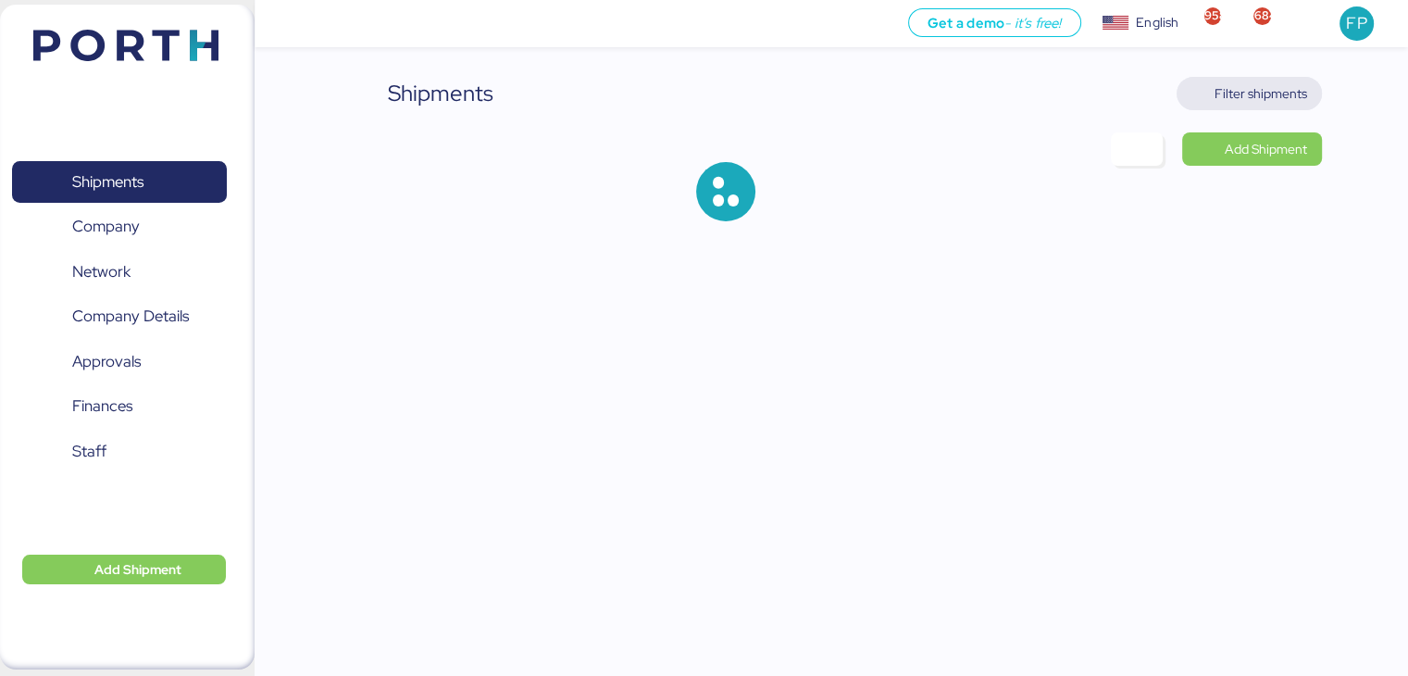
click at [1270, 92] on span "Filter shipments" at bounding box center [1260, 93] width 93 height 22
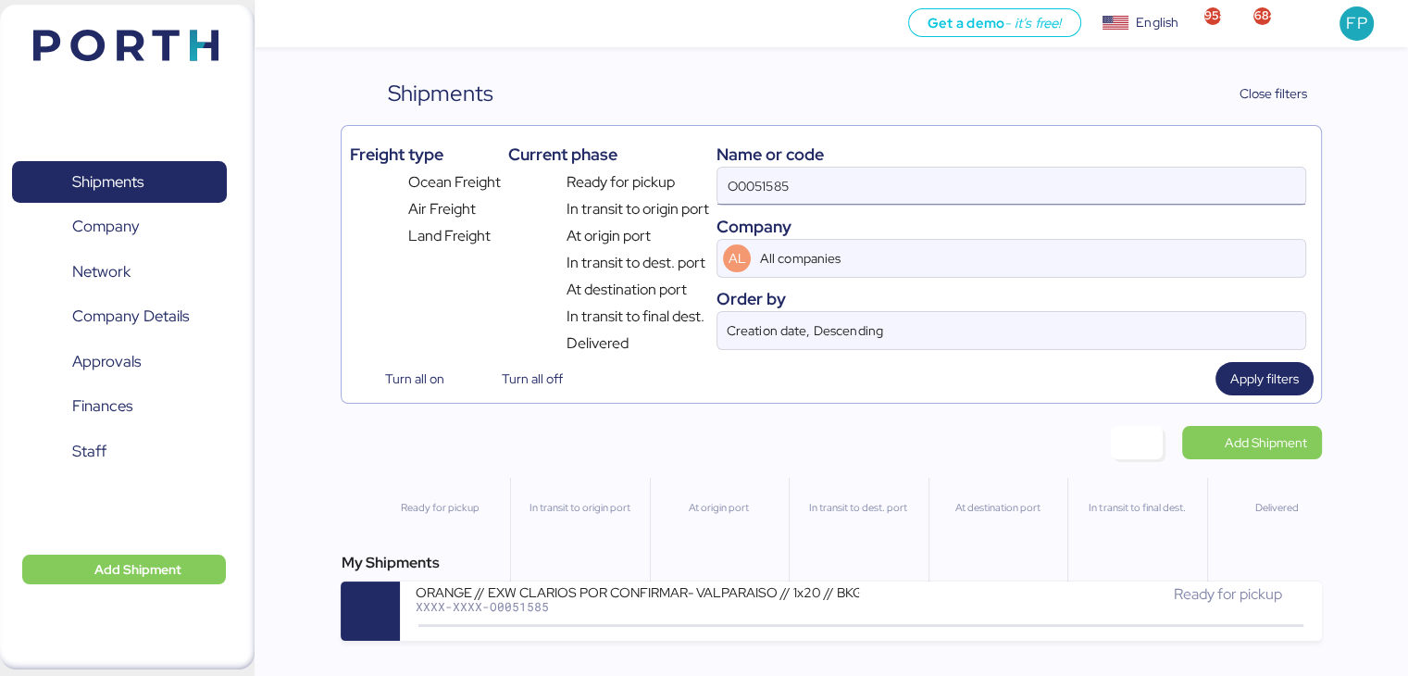
click at [734, 181] on input "O0051585" at bounding box center [1010, 186] width 587 height 37
paste input "949"
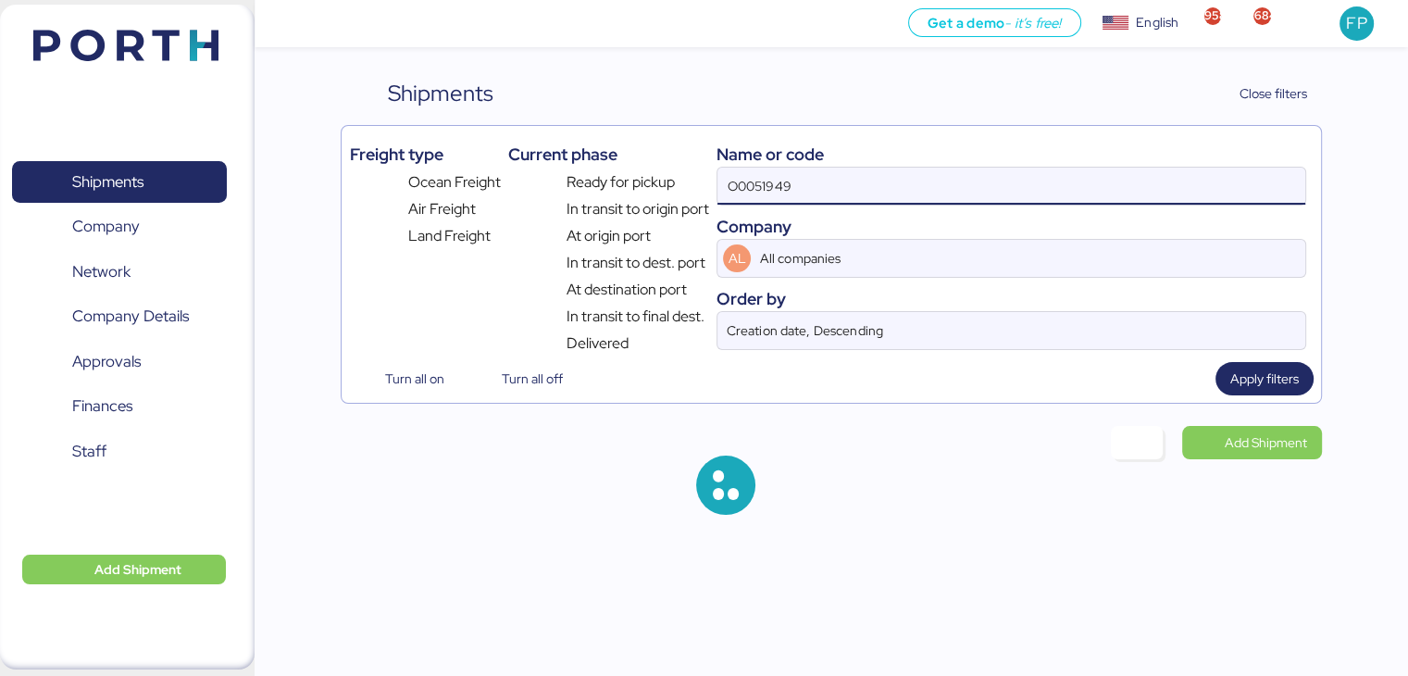
type input "O0051949"
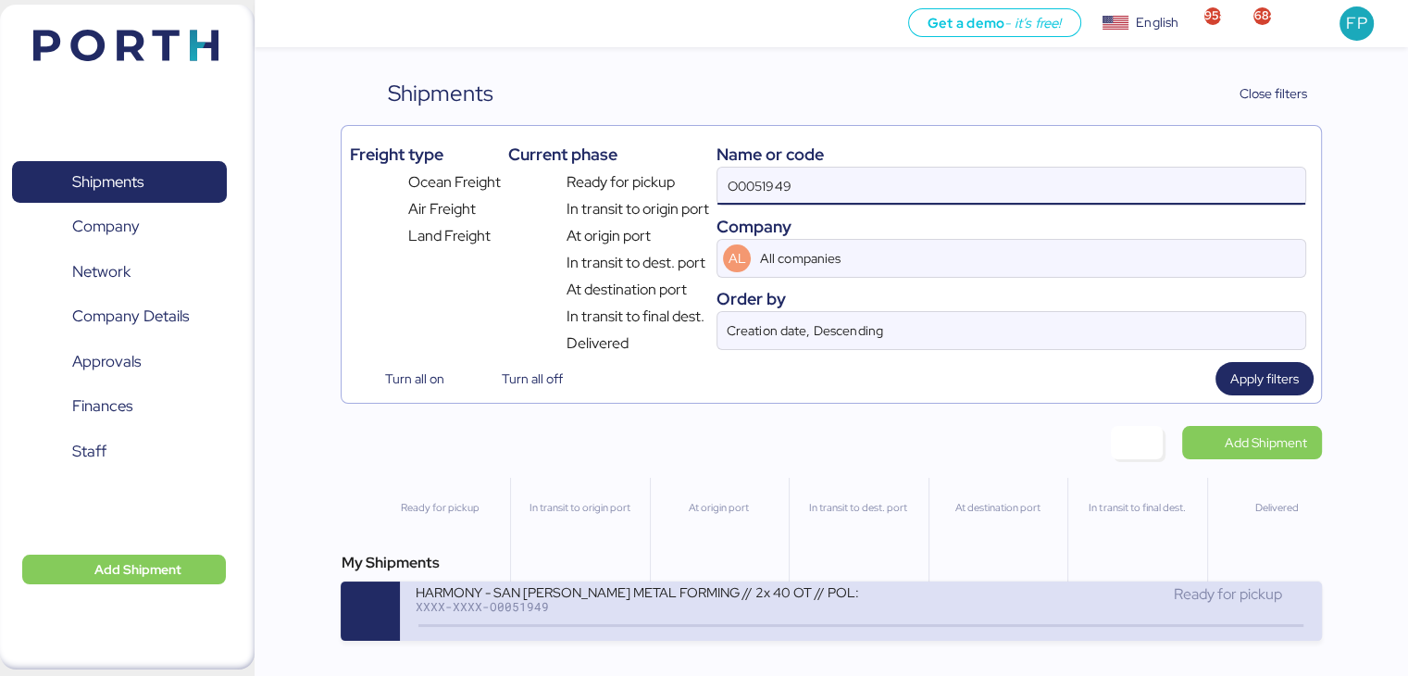
click at [573, 608] on div "XXXX-XXXX-O0051949" at bounding box center [637, 606] width 444 height 13
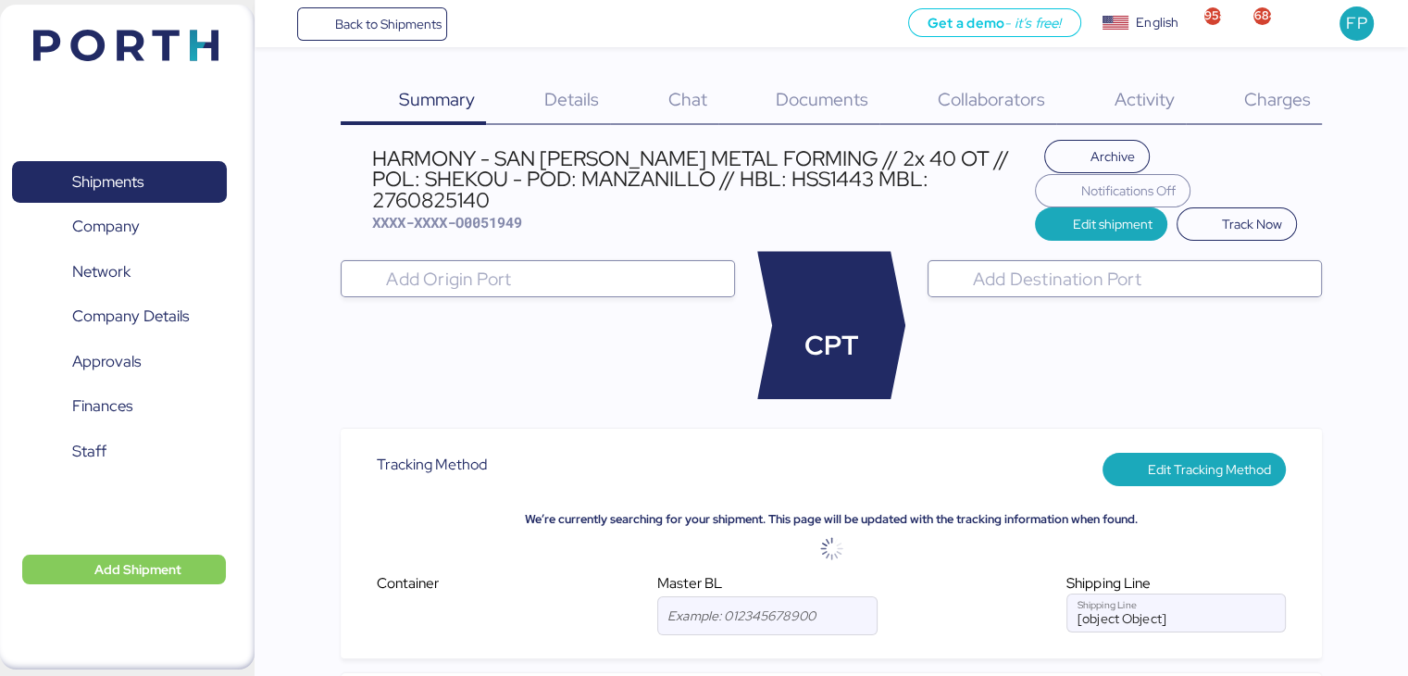
click at [1266, 92] on span "Charges" at bounding box center [1276, 99] width 67 height 24
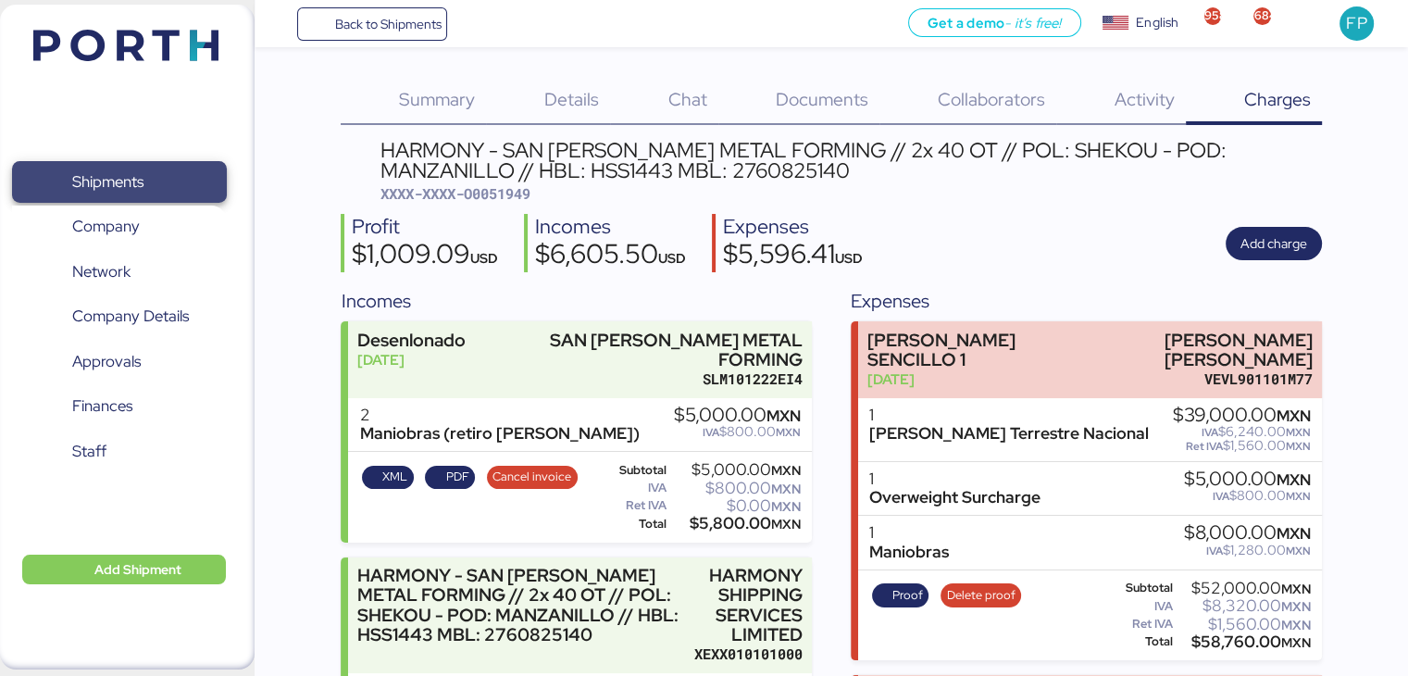
click at [181, 188] on span "Shipments" at bounding box center [118, 181] width 199 height 27
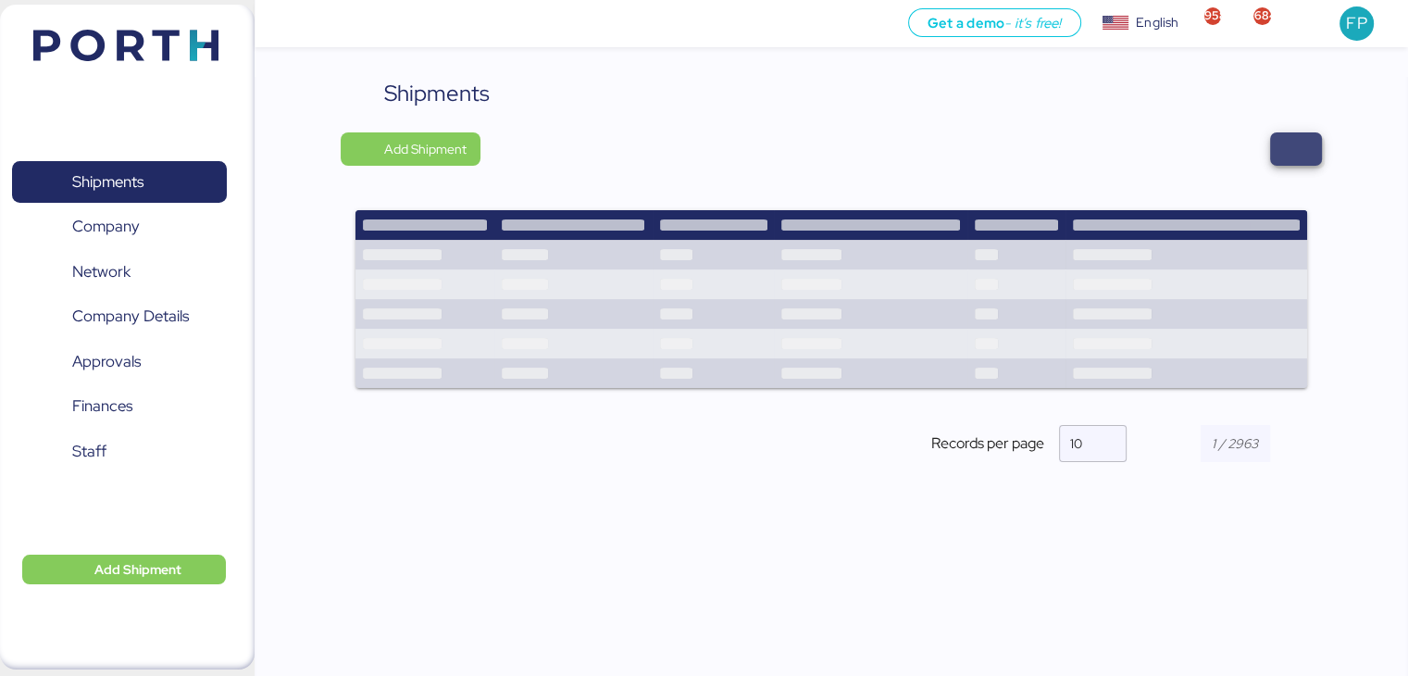
click at [1310, 149] on span "button" at bounding box center [1296, 148] width 52 height 33
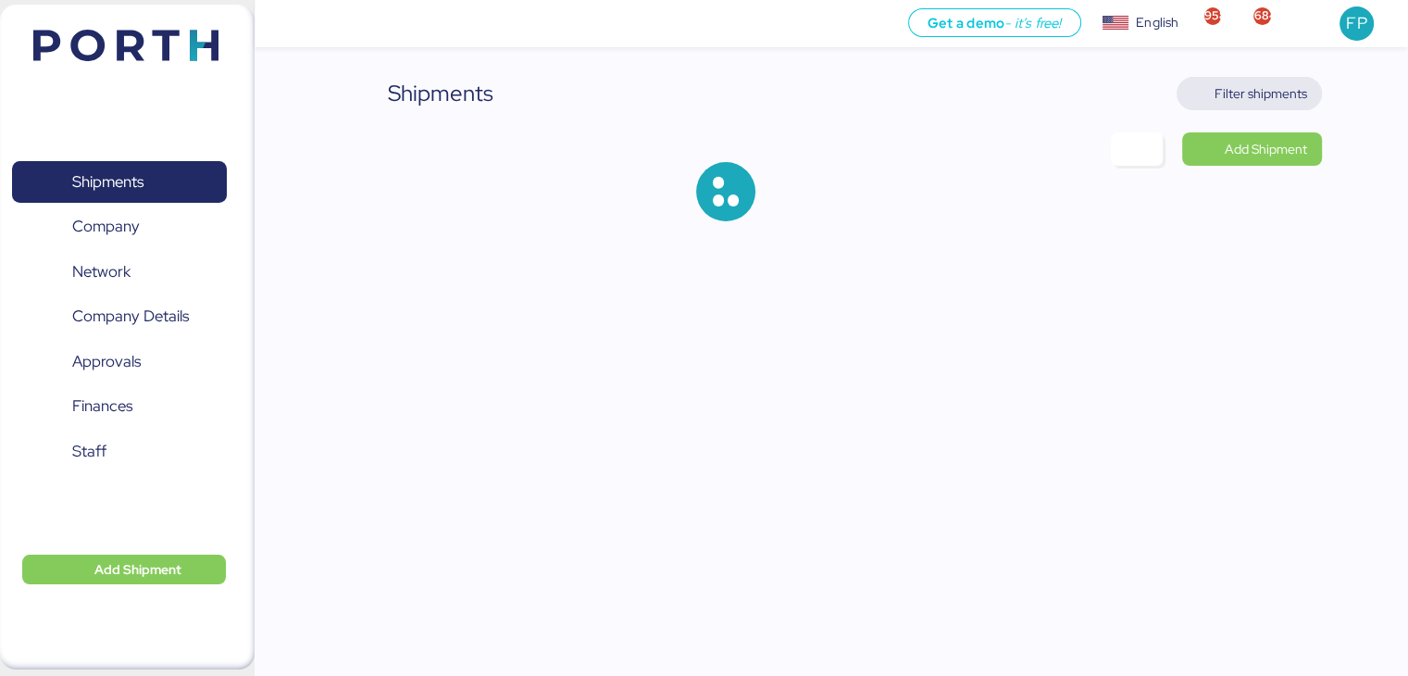
click at [1265, 101] on span "Filter shipments" at bounding box center [1260, 93] width 93 height 22
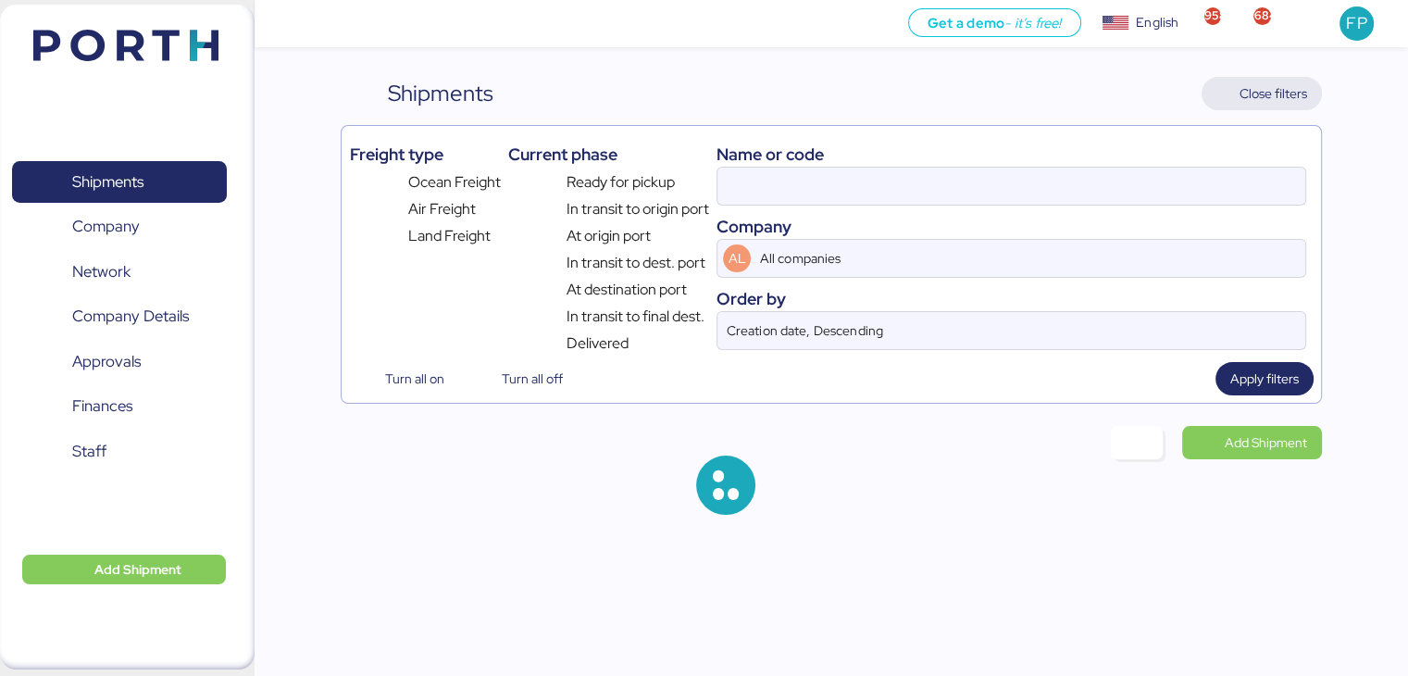
type input "O0051949"
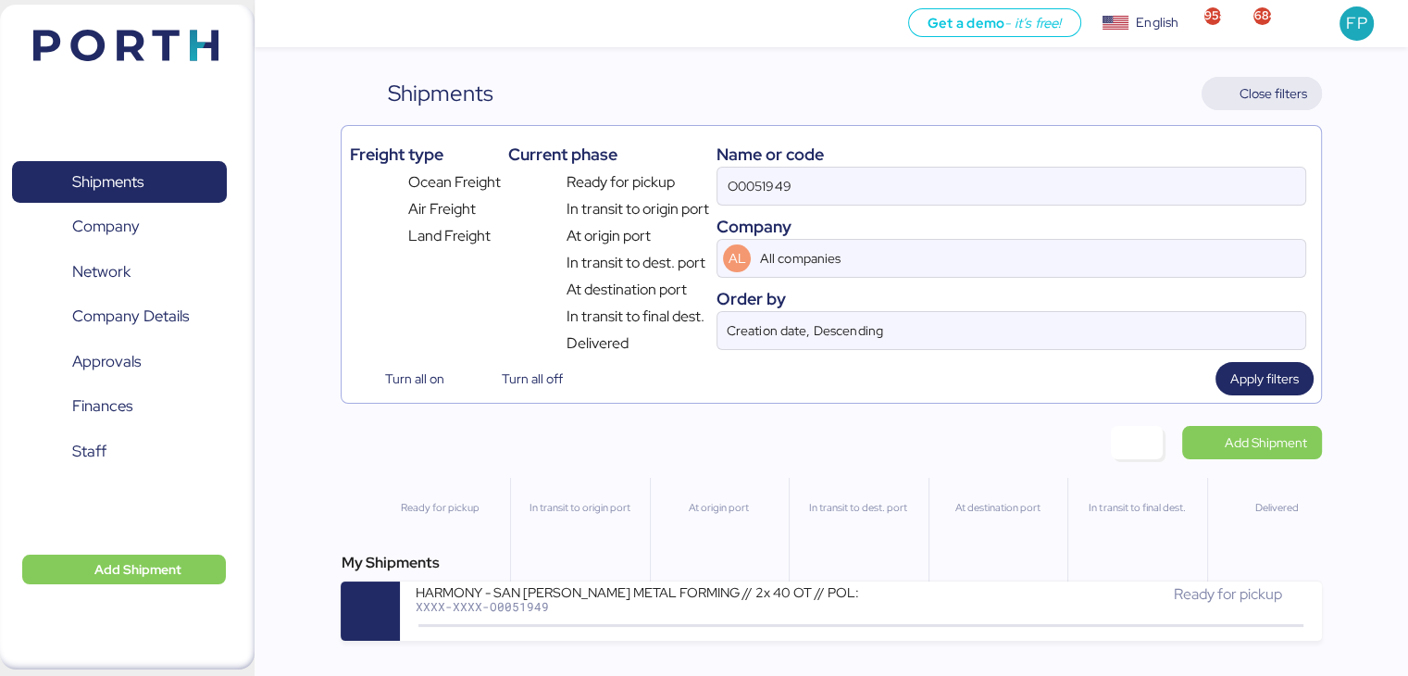
click at [1265, 101] on span "Close filters" at bounding box center [1273, 93] width 68 height 22
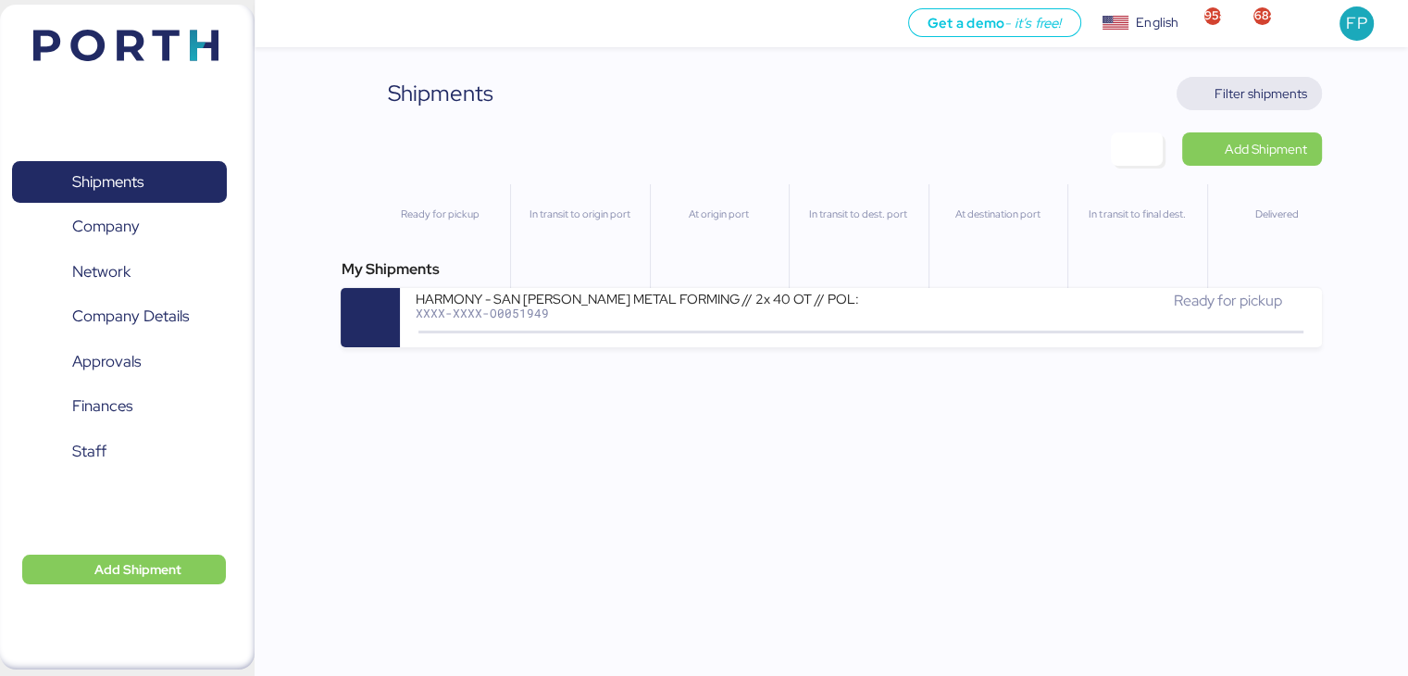
click at [1258, 81] on span "Filter shipments" at bounding box center [1249, 94] width 116 height 26
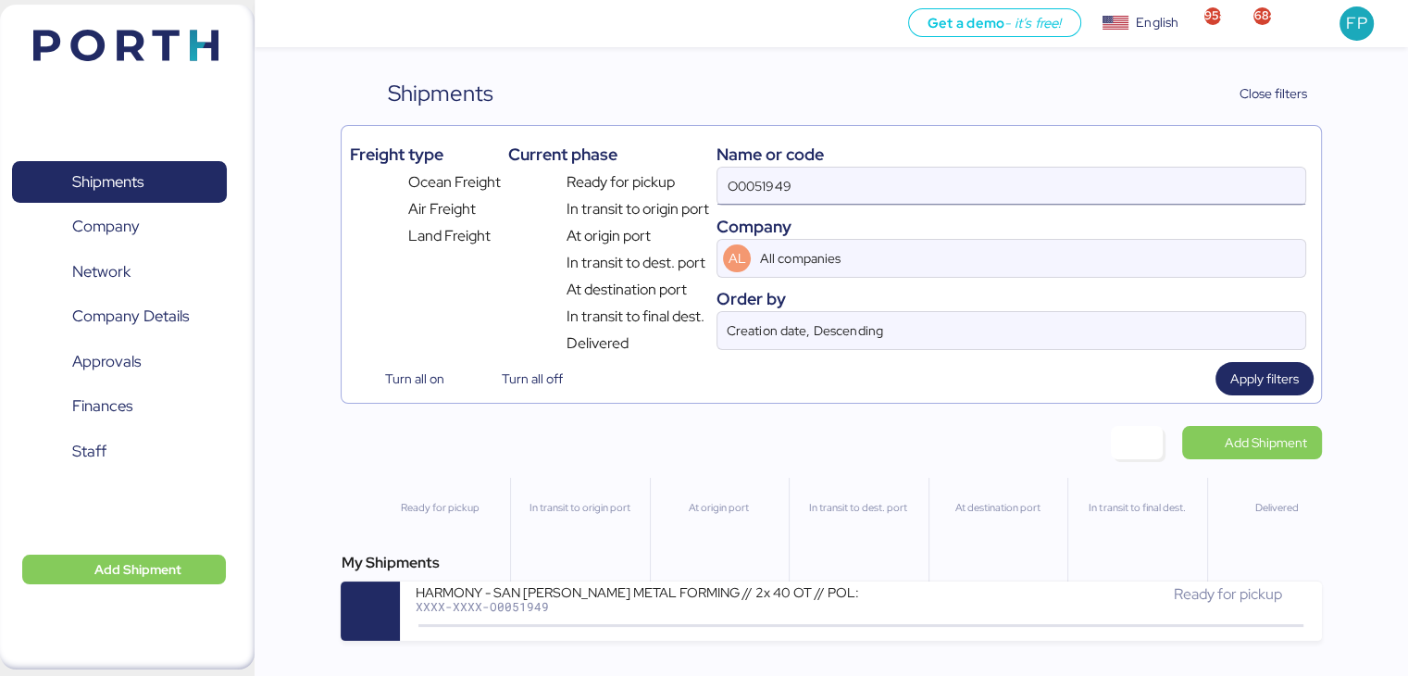
click at [754, 177] on input "O0051949" at bounding box center [1010, 186] width 587 height 37
paste input "2195"
type input "O0052195"
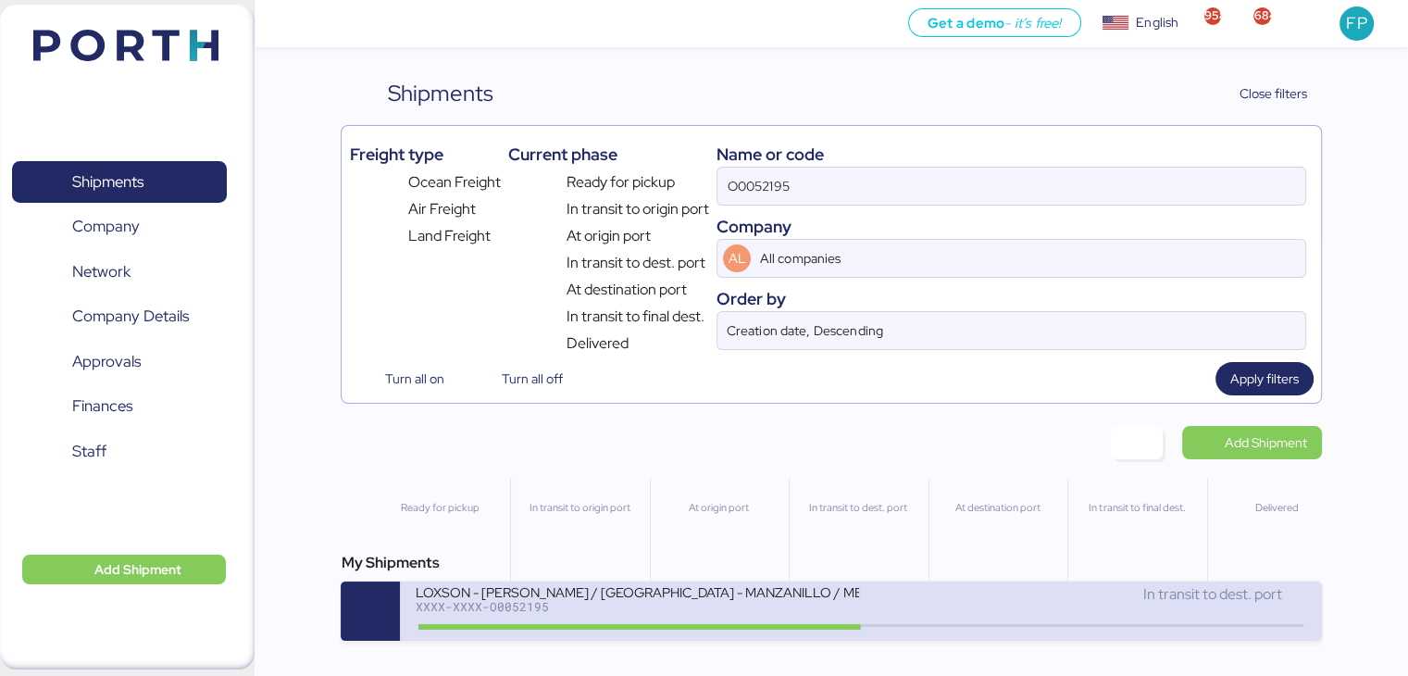
click at [565, 599] on div "LOXSON - HUANG YU / SHANGHAI - MANZANILLO / MBL: COSU6429466700 - HBL: KSSE2509…" at bounding box center [637, 591] width 444 height 16
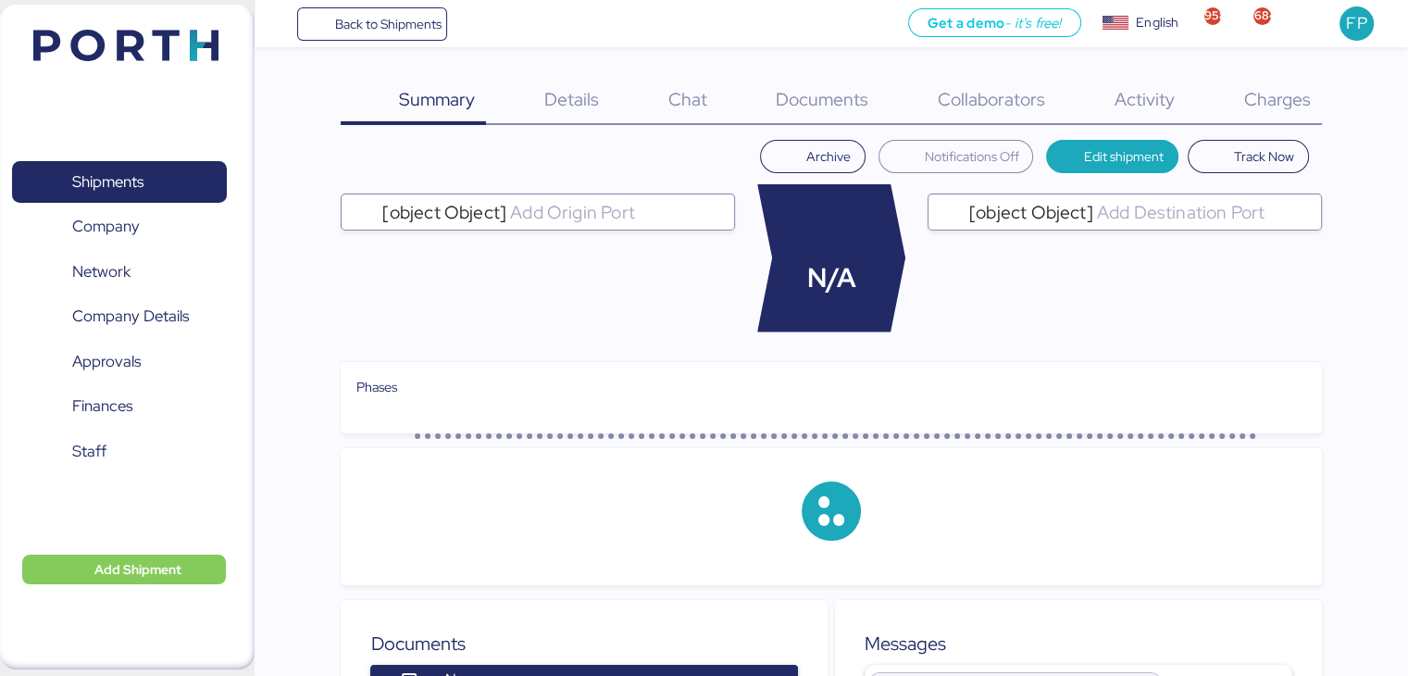
click at [1300, 108] on span "Charges" at bounding box center [1276, 99] width 67 height 24
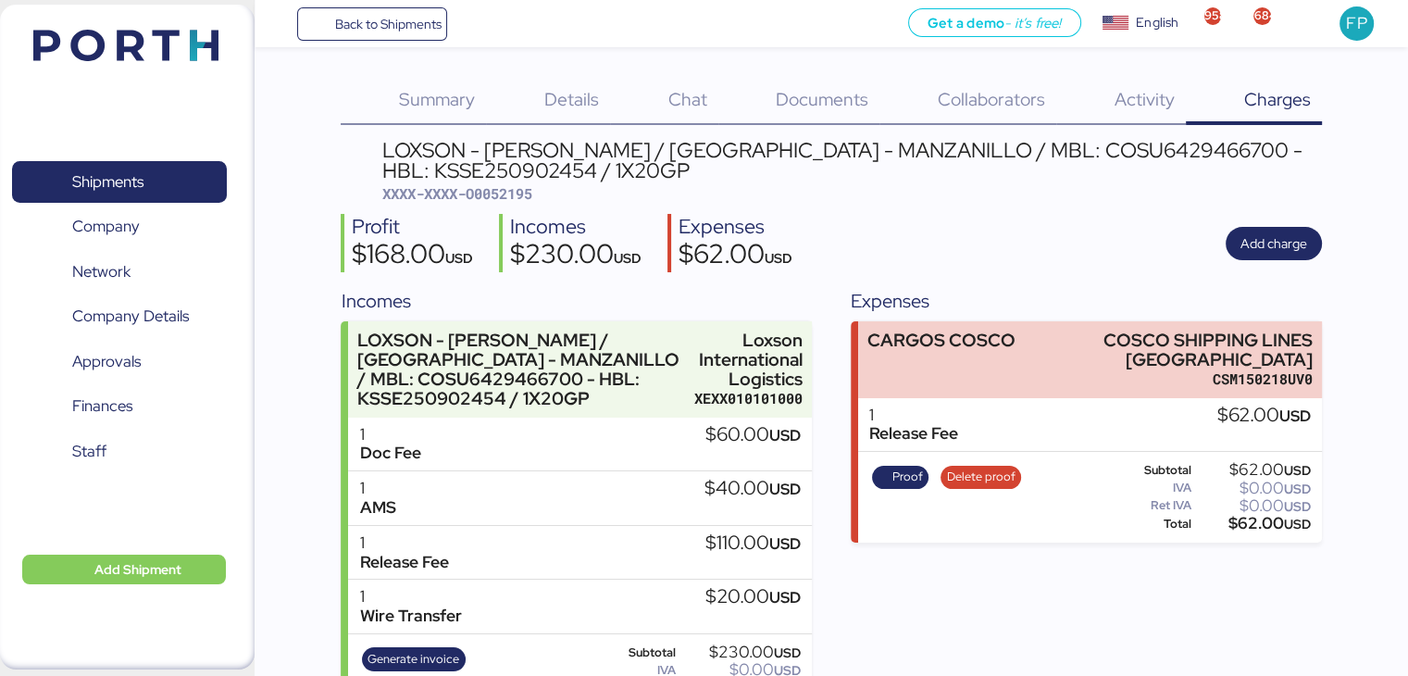
scroll to position [63, 0]
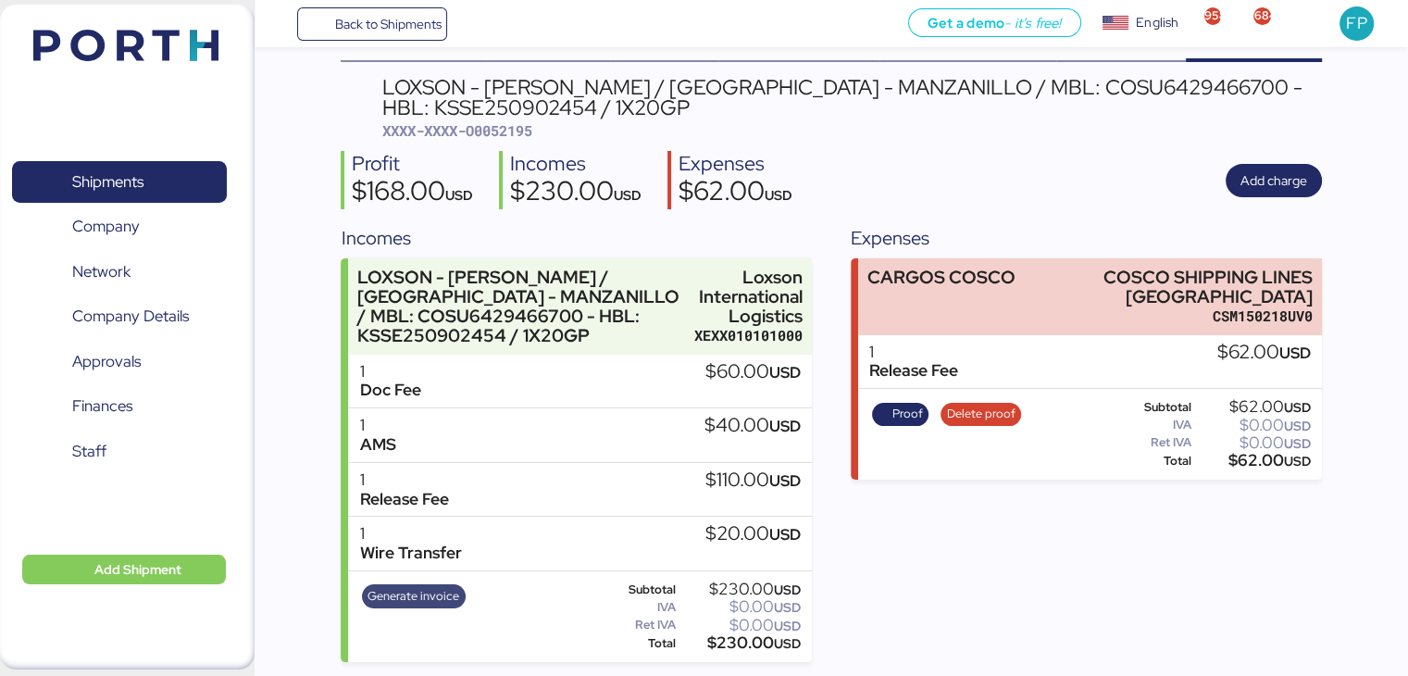
click at [392, 602] on span "Generate invoice" at bounding box center [413, 596] width 92 height 20
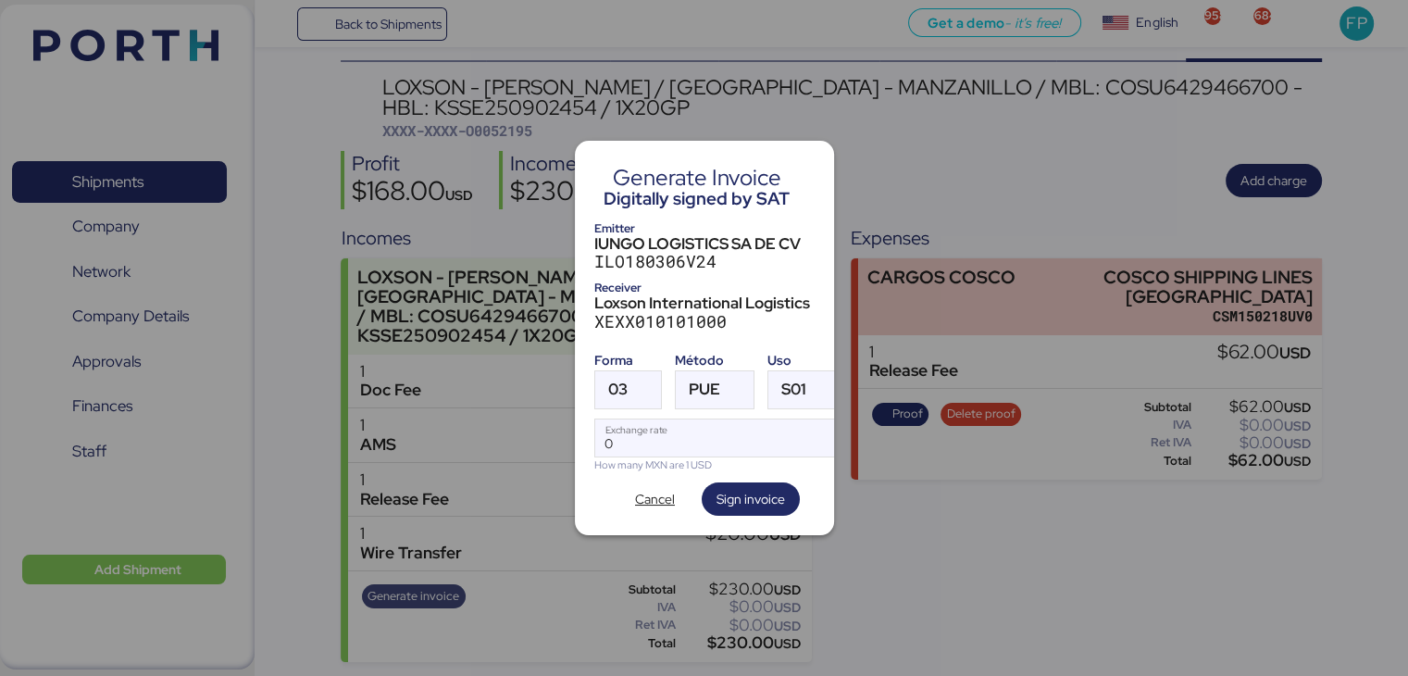
scroll to position [0, 0]
click at [606, 375] on div "03" at bounding box center [611, 389] width 32 height 37
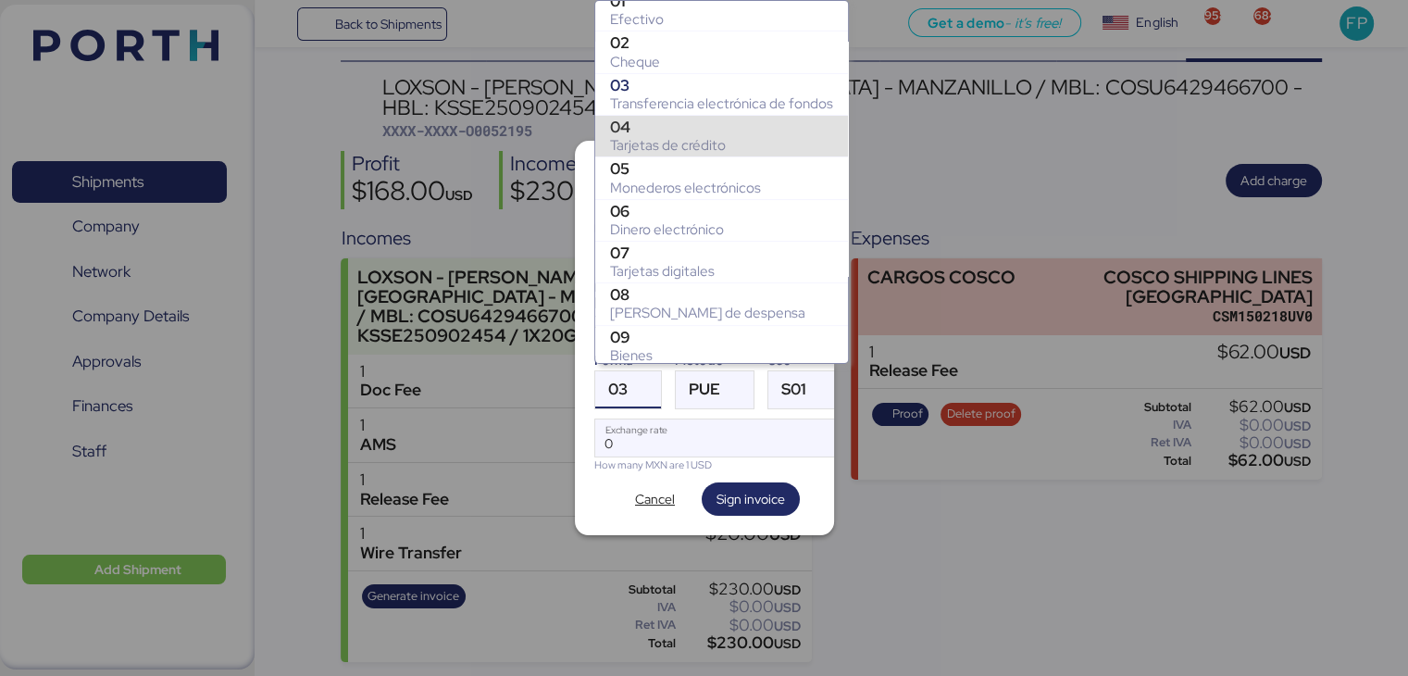
scroll to position [313, 0]
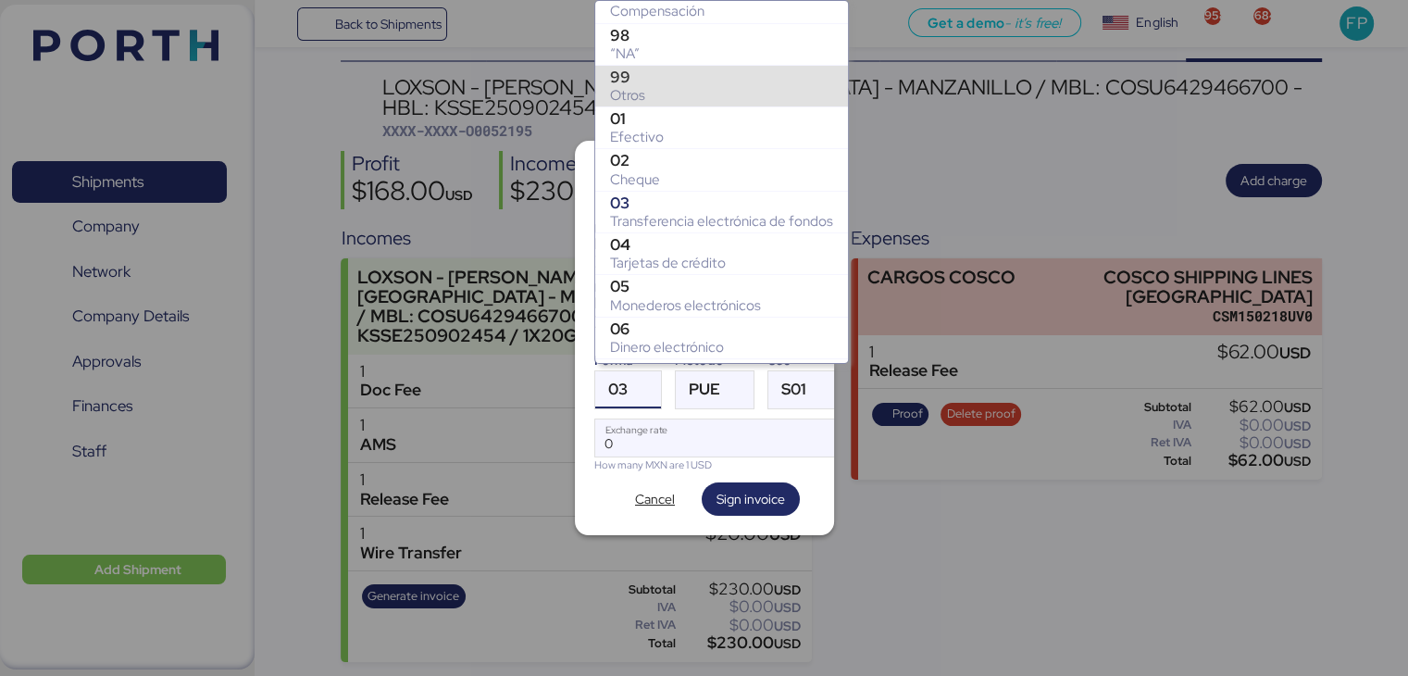
click at [632, 72] on div "99" at bounding box center [721, 77] width 223 height 19
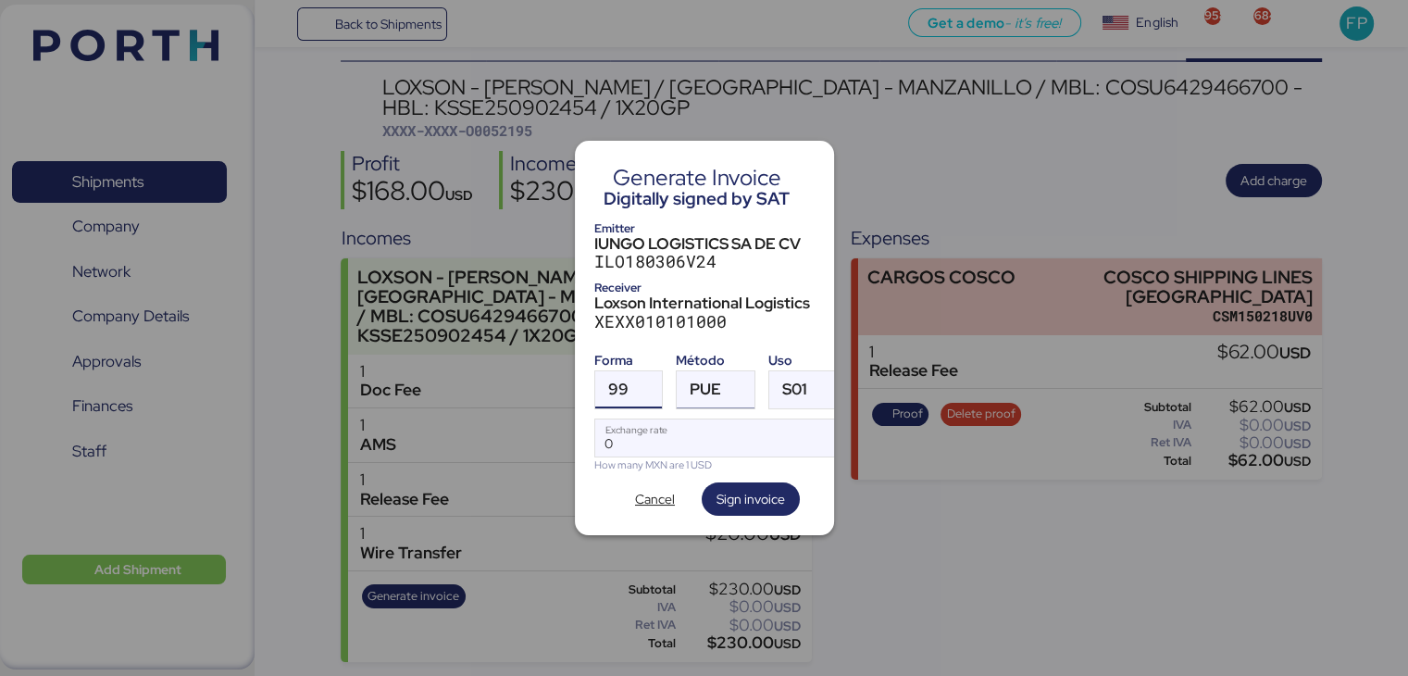
click at [702, 381] on span "PUE" at bounding box center [704, 389] width 31 height 16
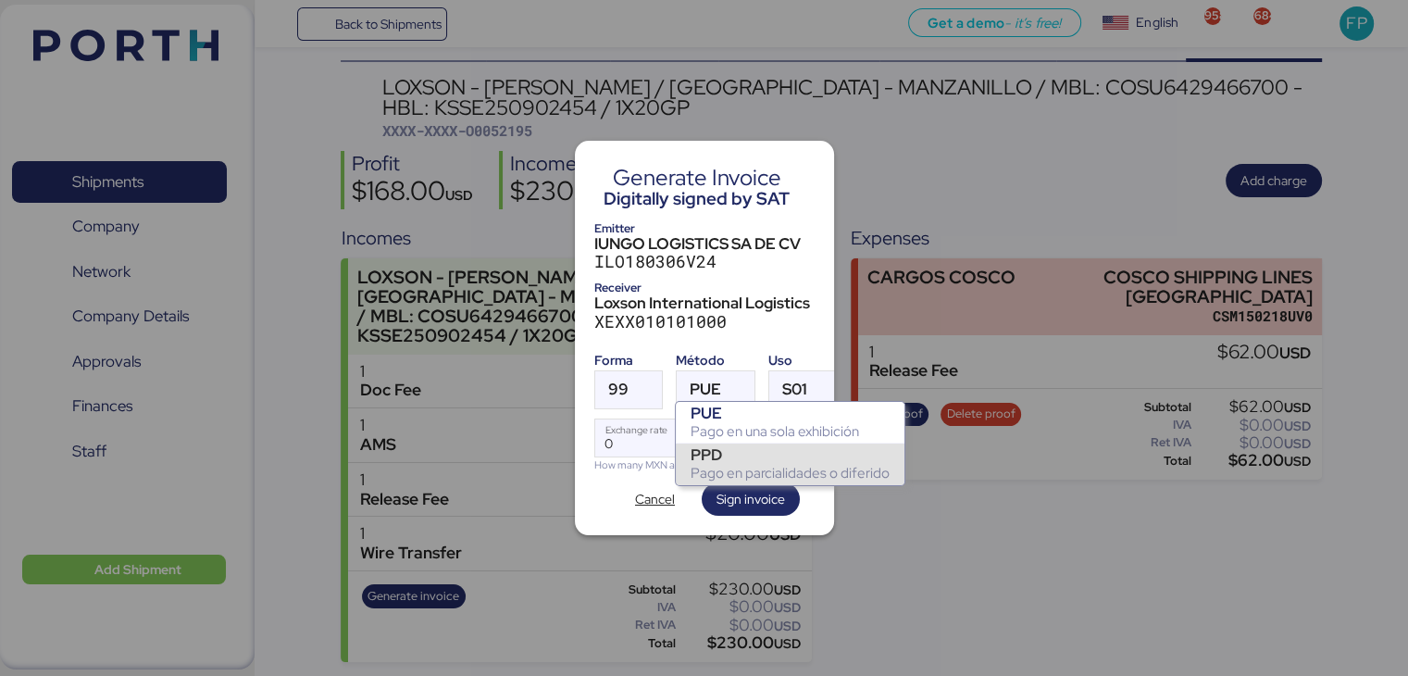
click at [714, 453] on div "PPD" at bounding box center [789, 454] width 199 height 19
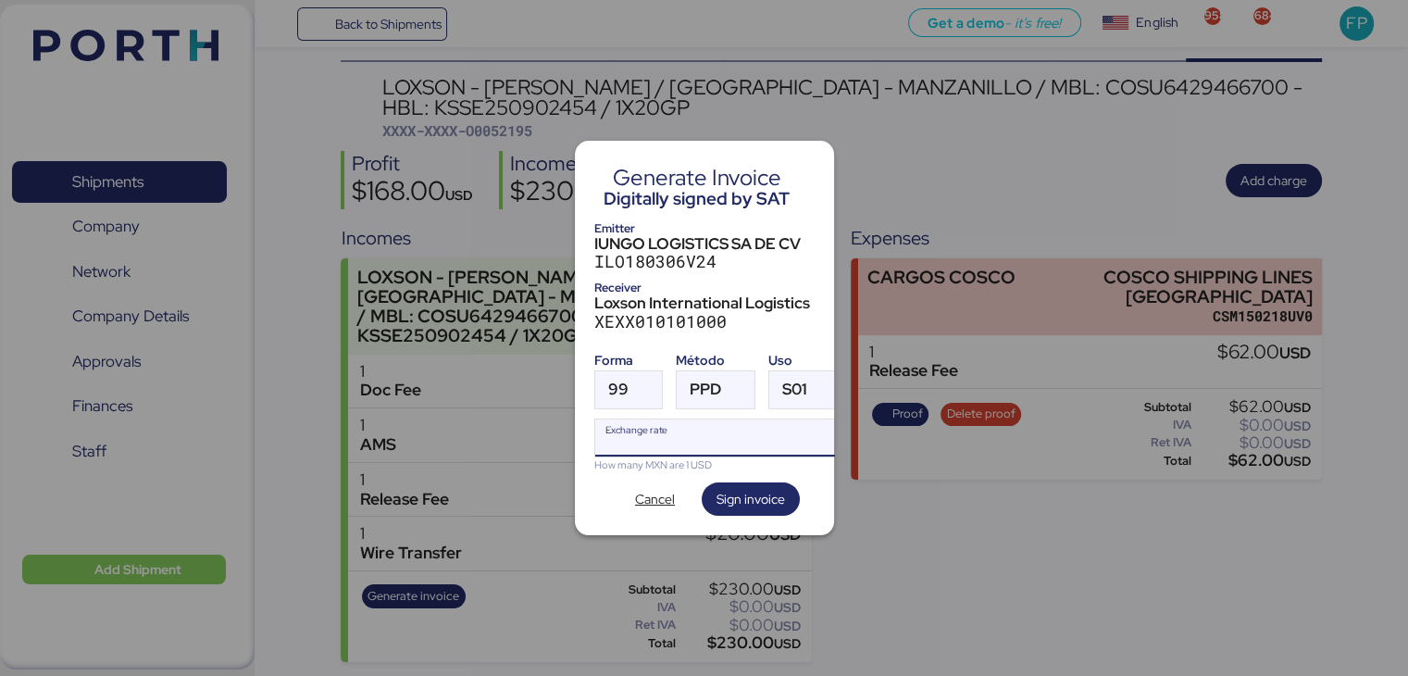
click at [669, 428] on input "Exchange rate" at bounding box center [718, 437] width 246 height 37
type input "0"
paste input "18.3602"
type input "18.3602"
click at [761, 501] on span "Sign invoice" at bounding box center [750, 499] width 68 height 22
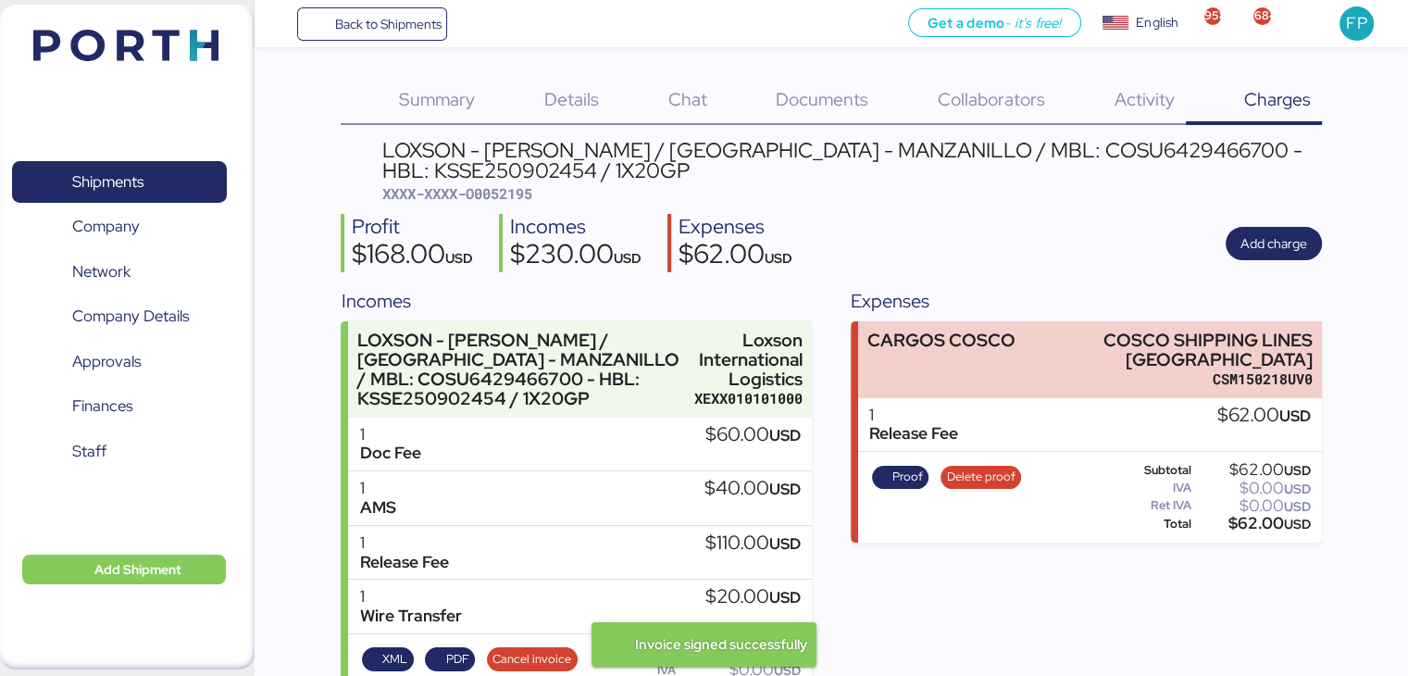
scroll to position [63, 0]
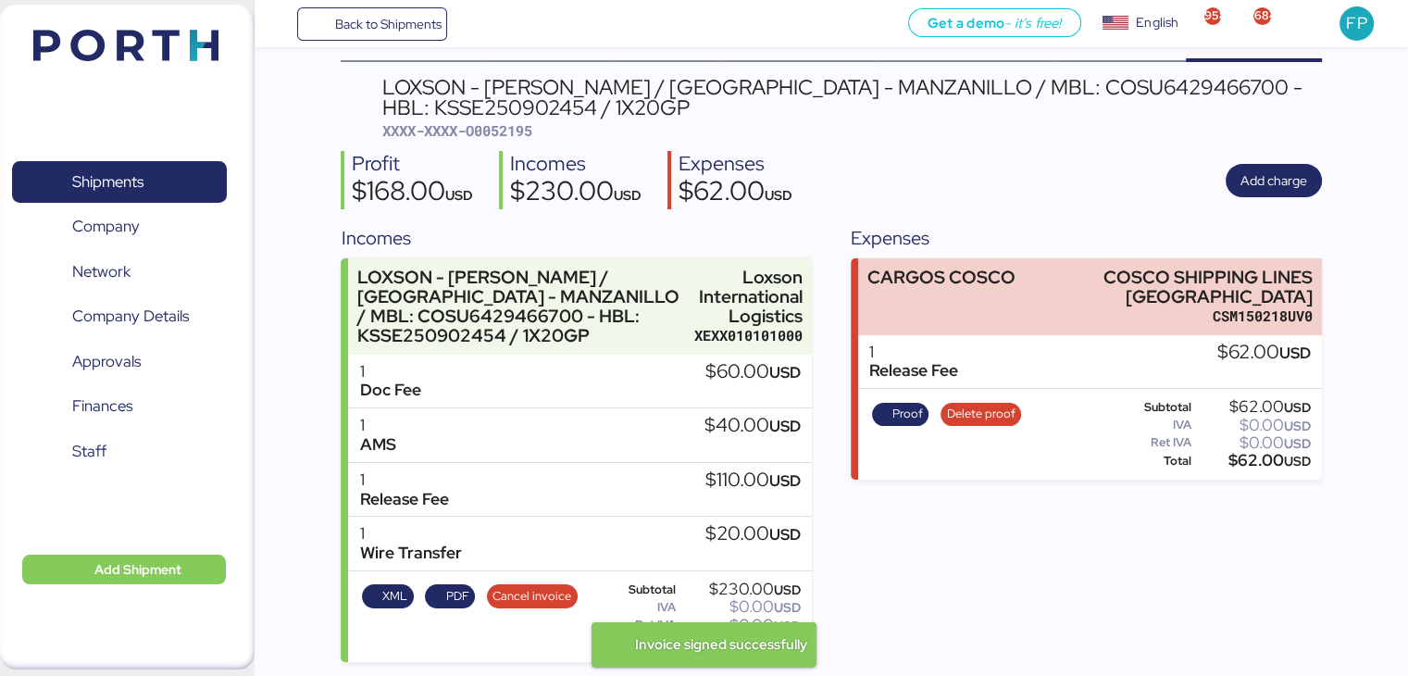
click at [510, 137] on span "XXXX-XXXX-O0052195" at bounding box center [457, 130] width 150 height 19
copy span "O0052195"
click at [1014, 77] on div "LOXSON - HUANG YU / SHANGHAI - MANZANILLO / MBL: COSU6429466700 - HBL: KSSE2509…" at bounding box center [851, 98] width 939 height 42
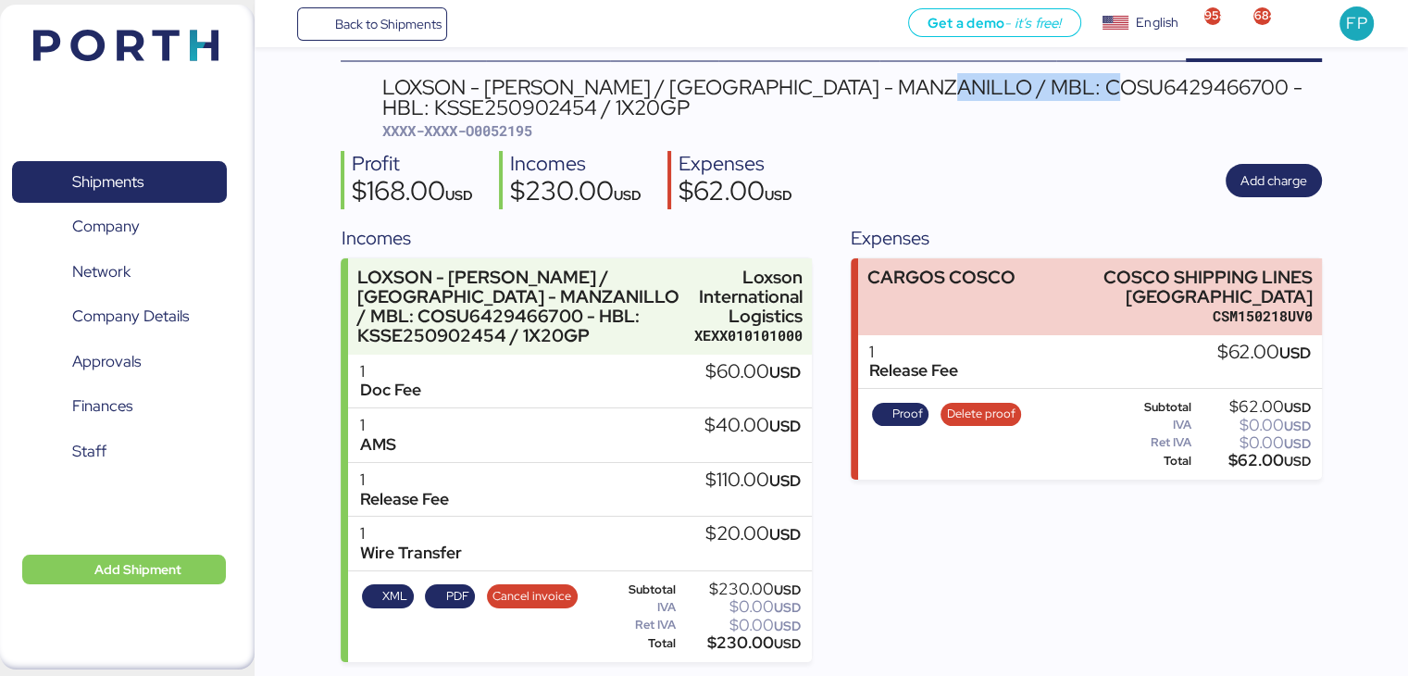
click at [1014, 77] on div "LOXSON - HUANG YU / SHANGHAI - MANZANILLO / MBL: COSU6429466700 - HBL: KSSE2509…" at bounding box center [851, 98] width 939 height 42
click at [736, 636] on div "$230.00 USD" at bounding box center [739, 643] width 121 height 14
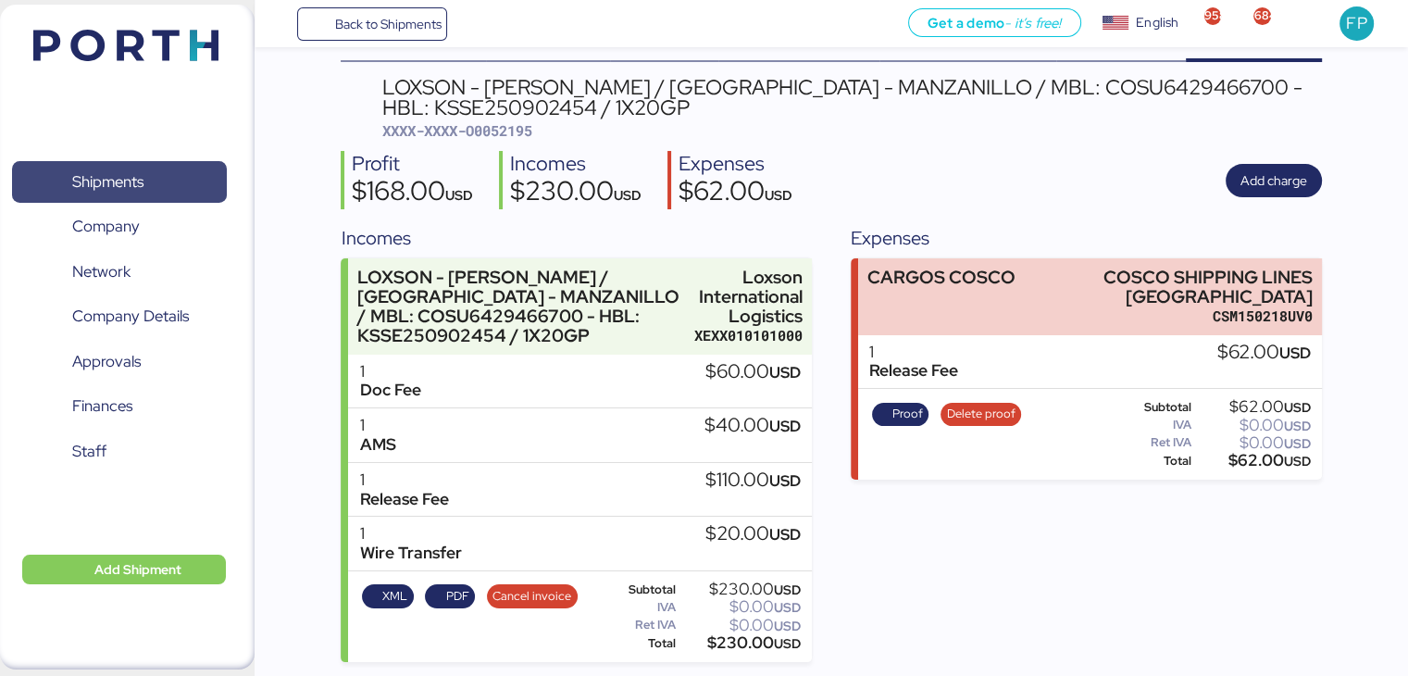
click at [168, 168] on span "Shipments" at bounding box center [118, 181] width 199 height 27
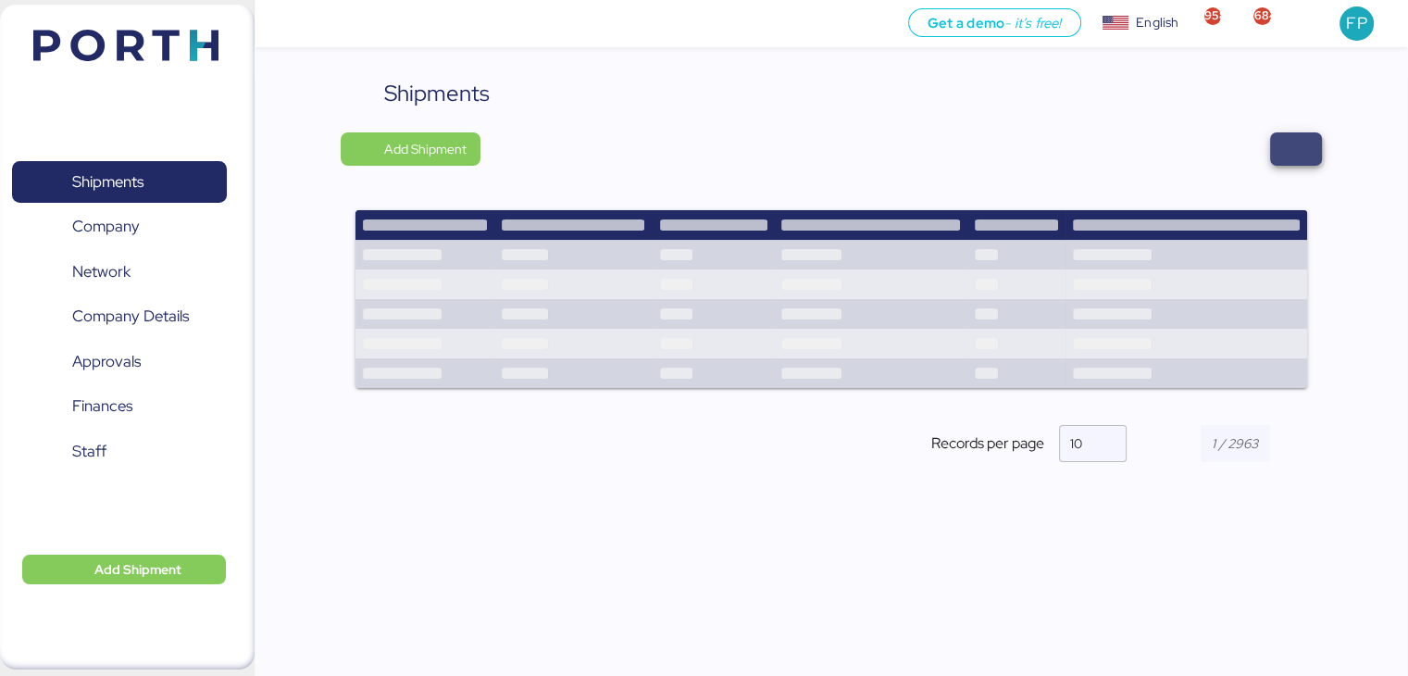
click at [1292, 156] on span "button" at bounding box center [1295, 149] width 22 height 26
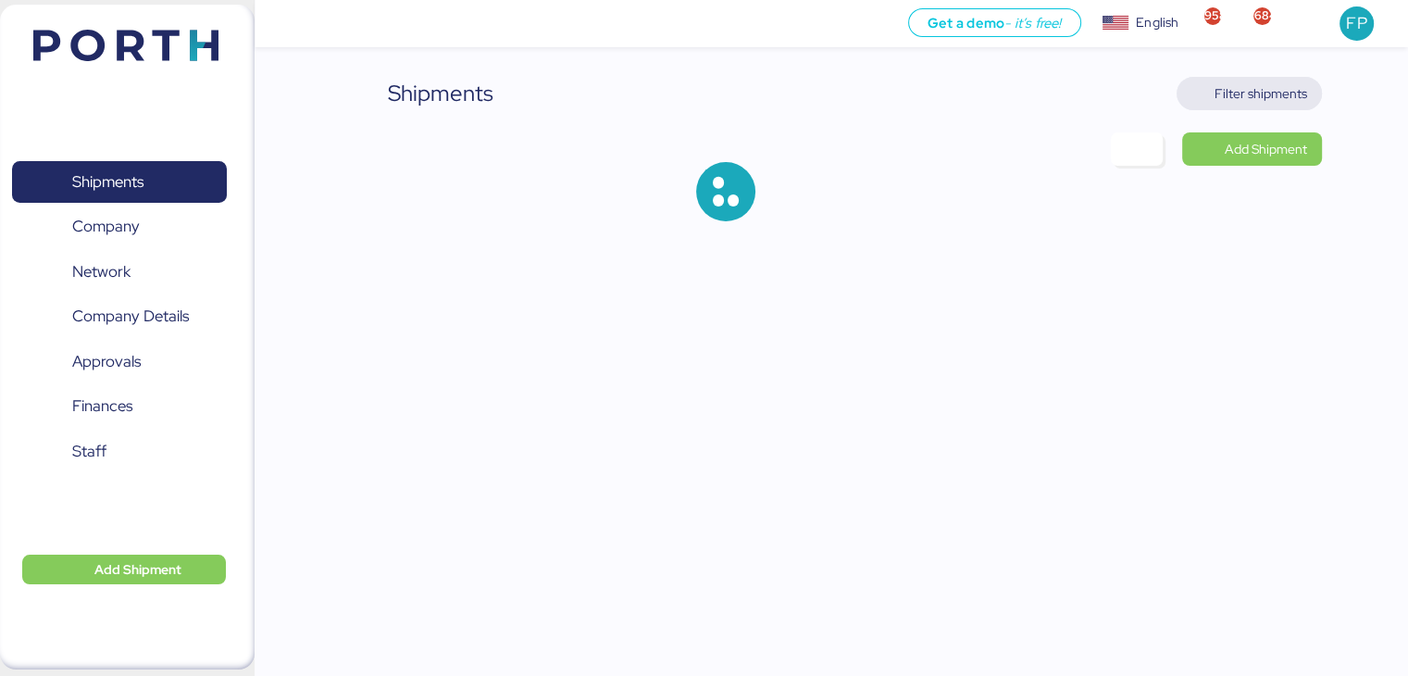
click at [1222, 93] on span "Filter shipments" at bounding box center [1260, 93] width 93 height 22
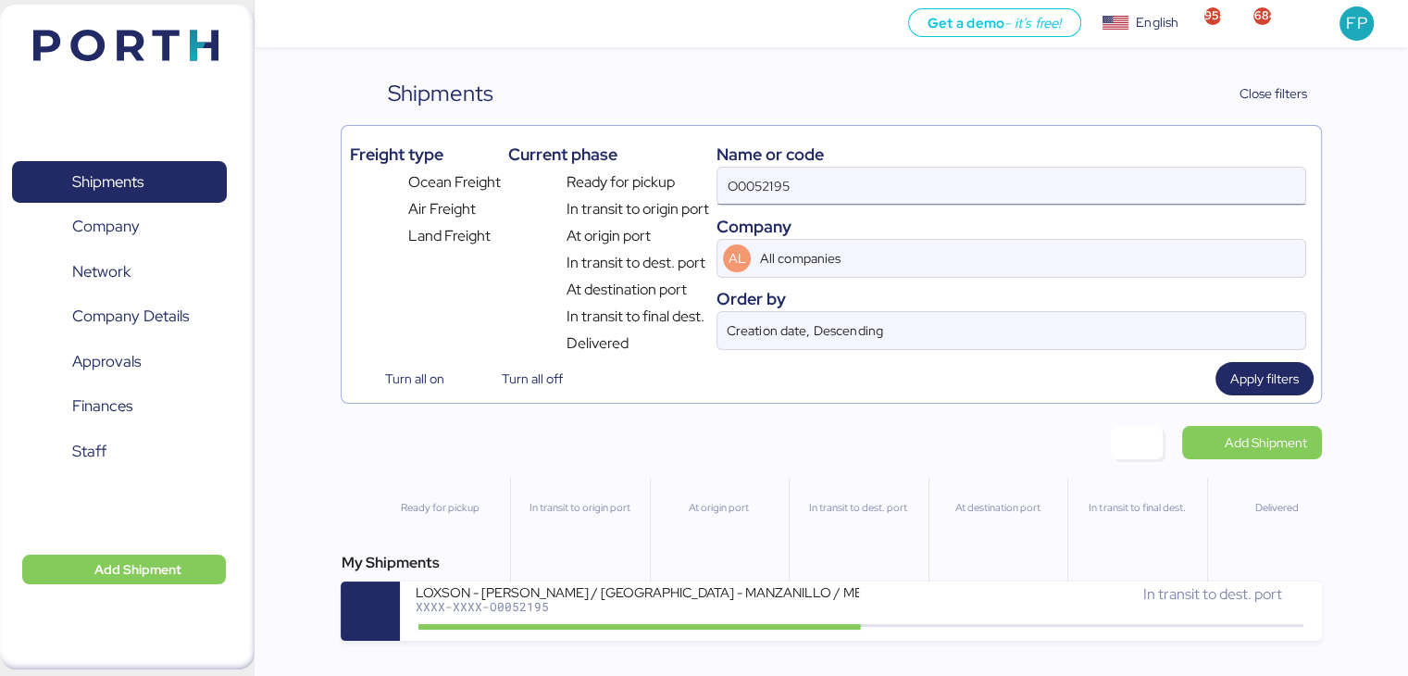
click at [759, 179] on input "O0052195" at bounding box center [1010, 186] width 587 height 37
paste input "A0052212"
type input "A0052212"
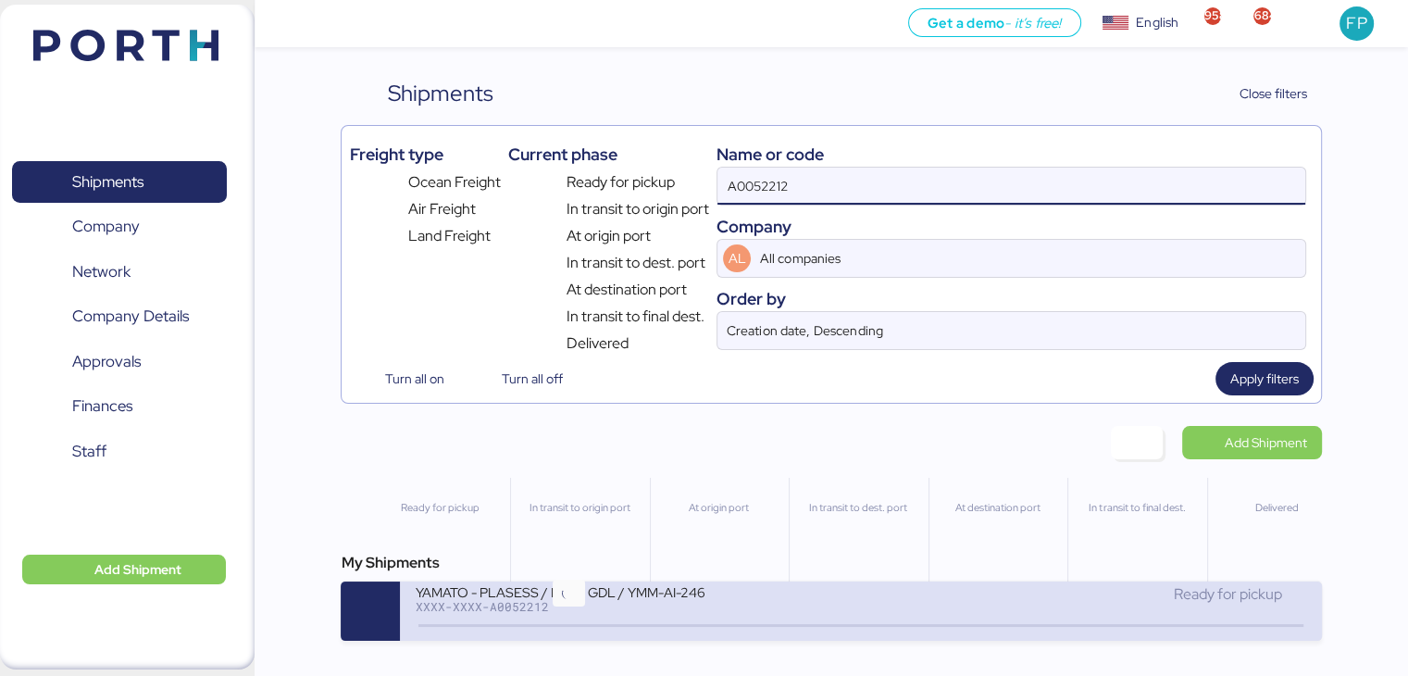
click at [584, 627] on icon at bounding box center [568, 625] width 89 height 20
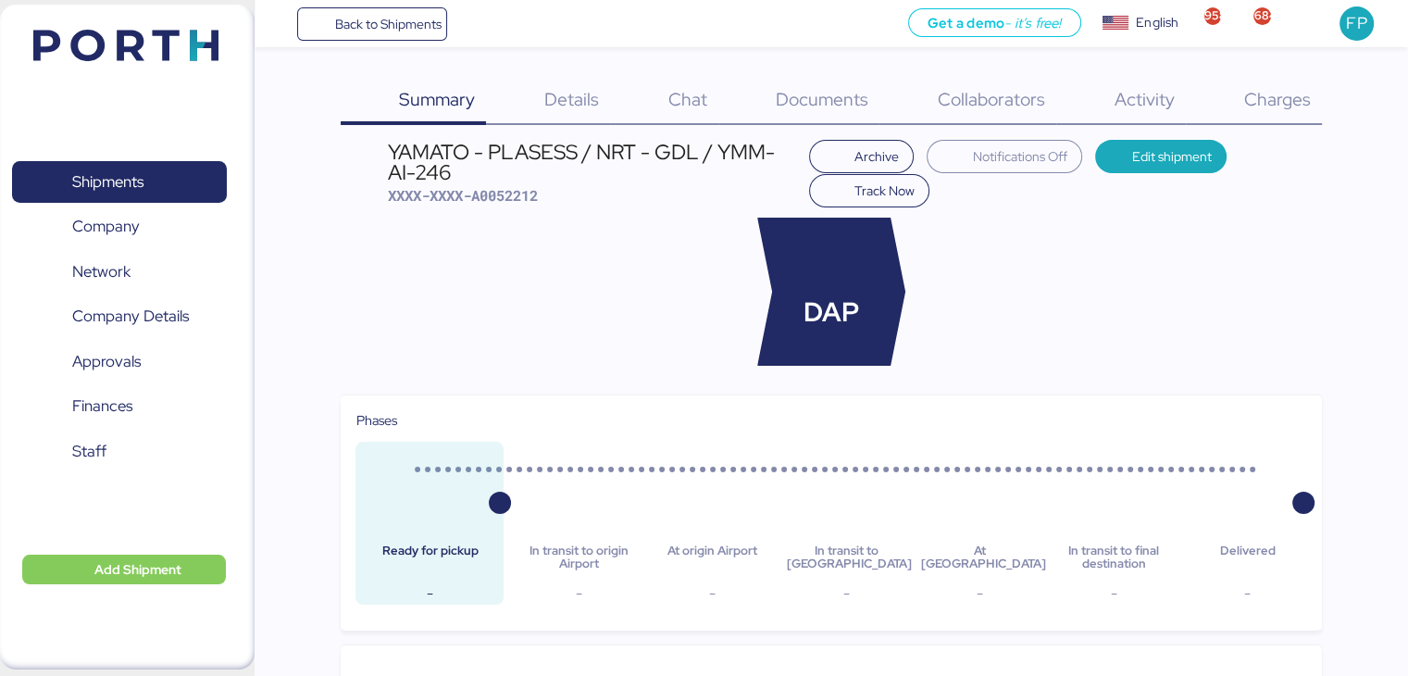
click at [1296, 108] on span "Charges" at bounding box center [1276, 99] width 67 height 24
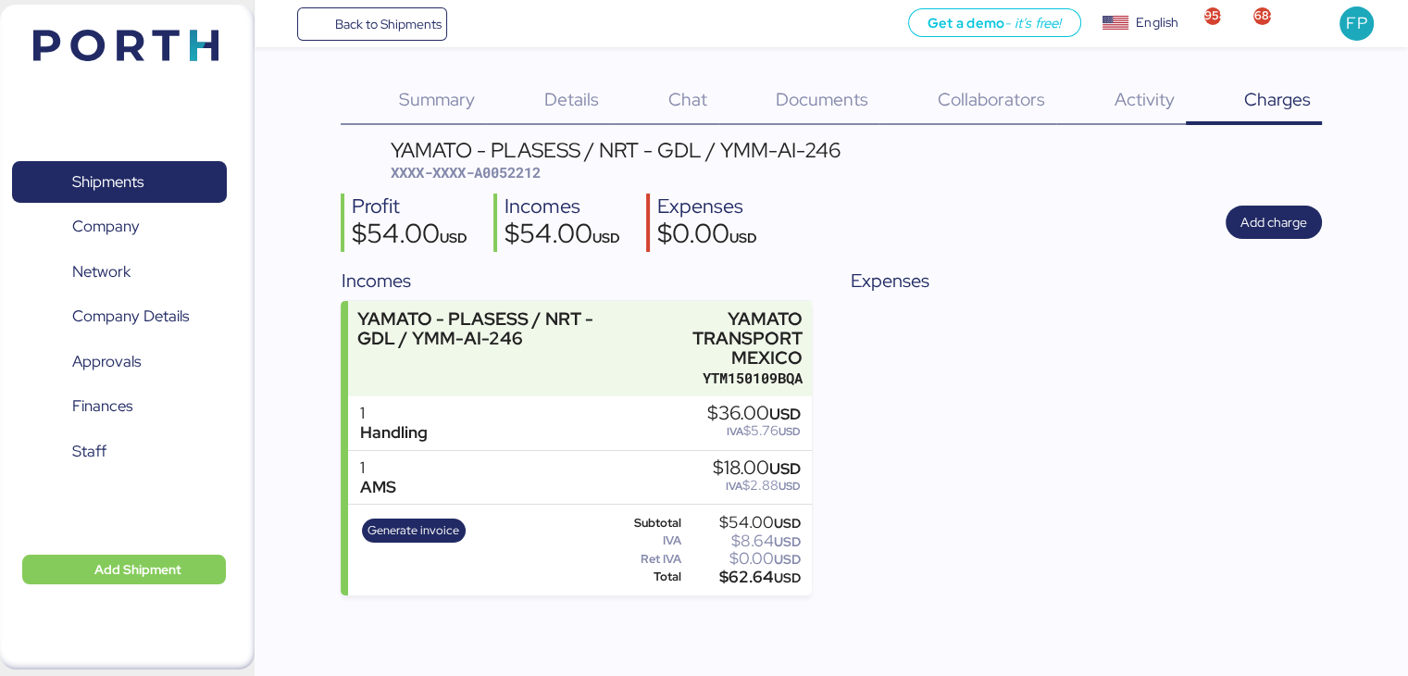
click at [418, 513] on div "Generate invoice" at bounding box center [413, 550] width 116 height 76
click at [429, 525] on span "Generate invoice" at bounding box center [413, 530] width 92 height 20
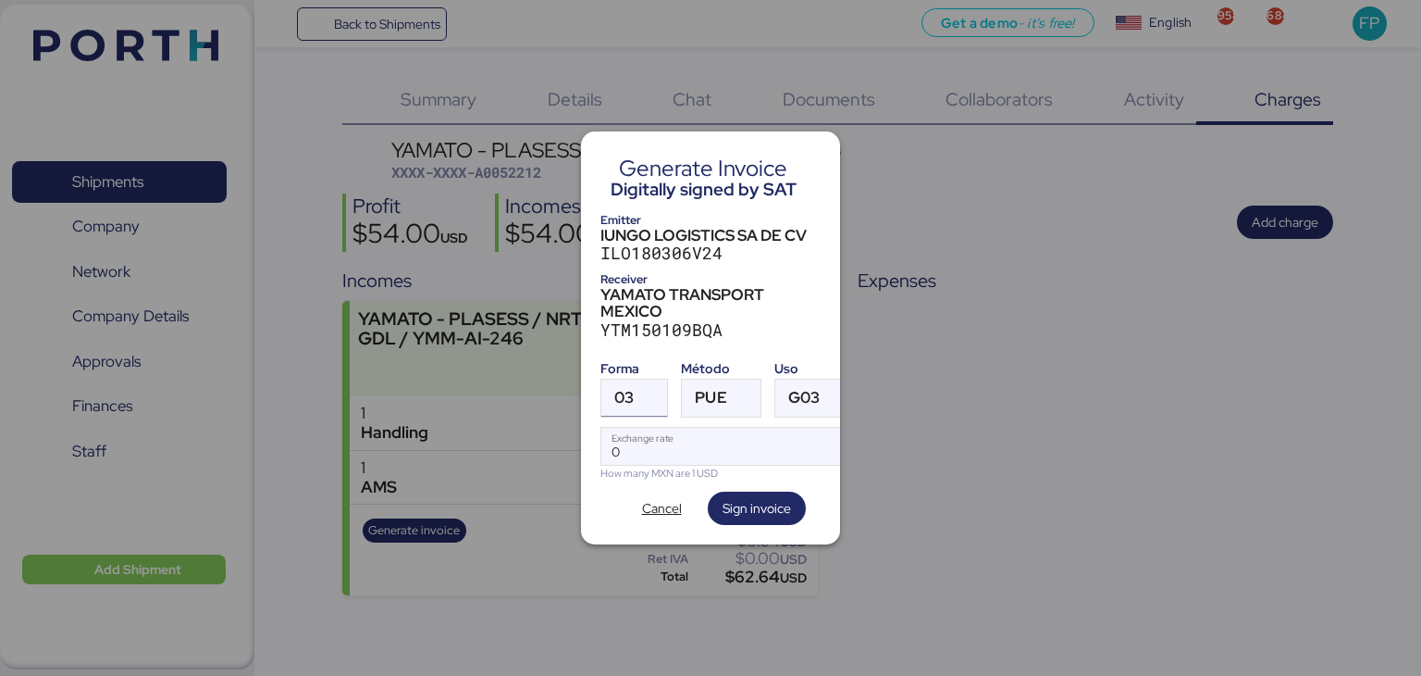
click at [624, 390] on span "03" at bounding box center [623, 398] width 19 height 16
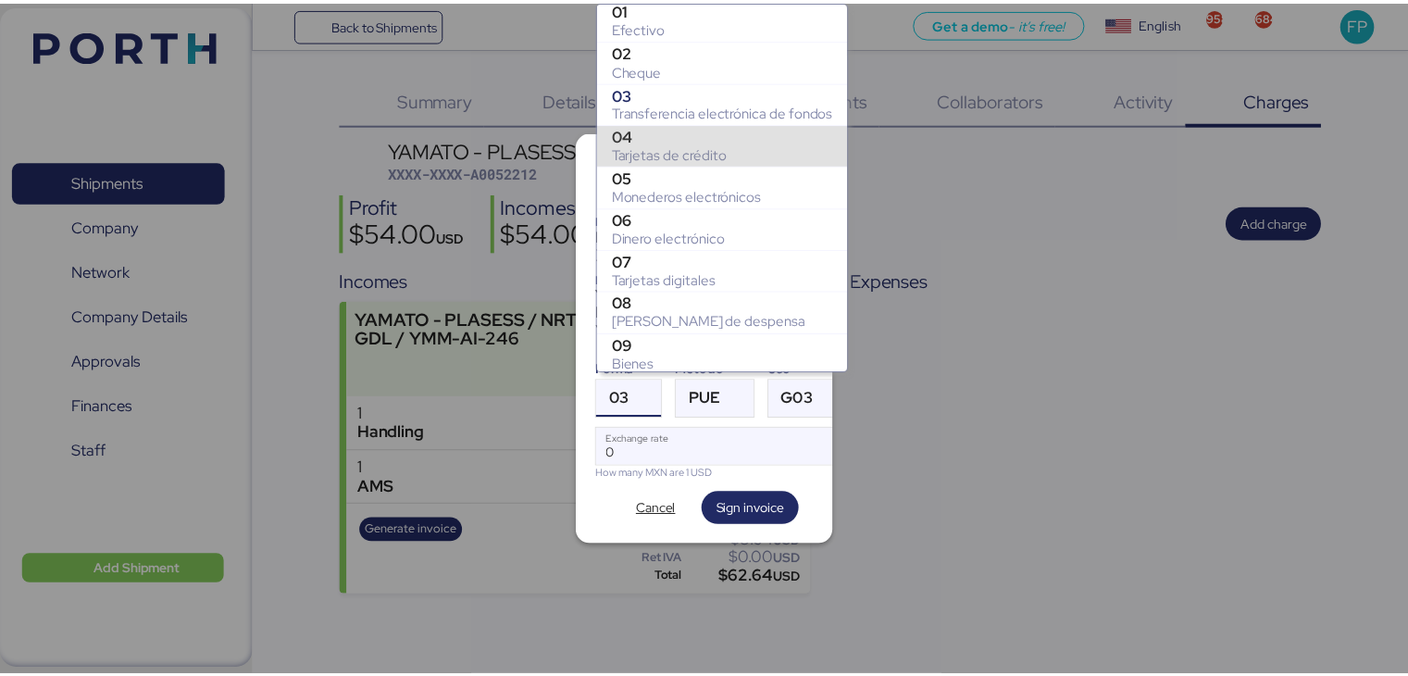
scroll to position [326, 0]
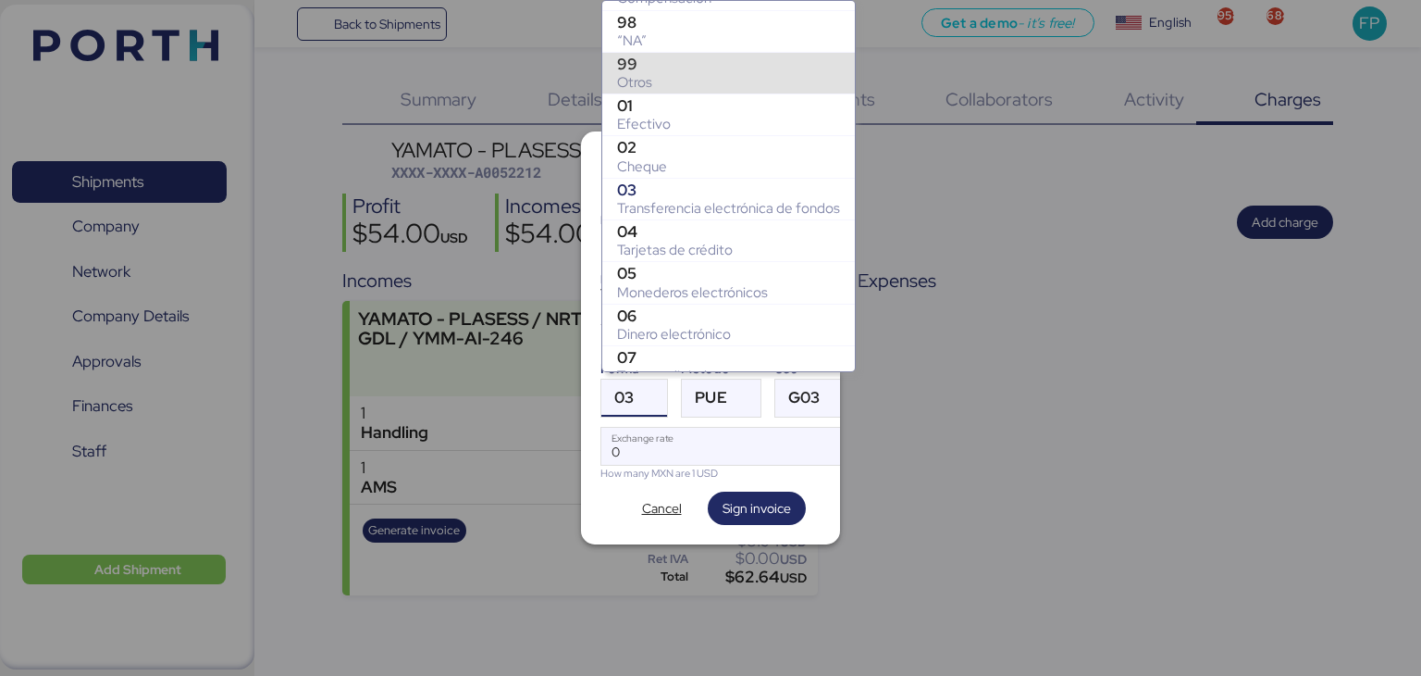
click at [642, 75] on div "Otros" at bounding box center [728, 82] width 223 height 19
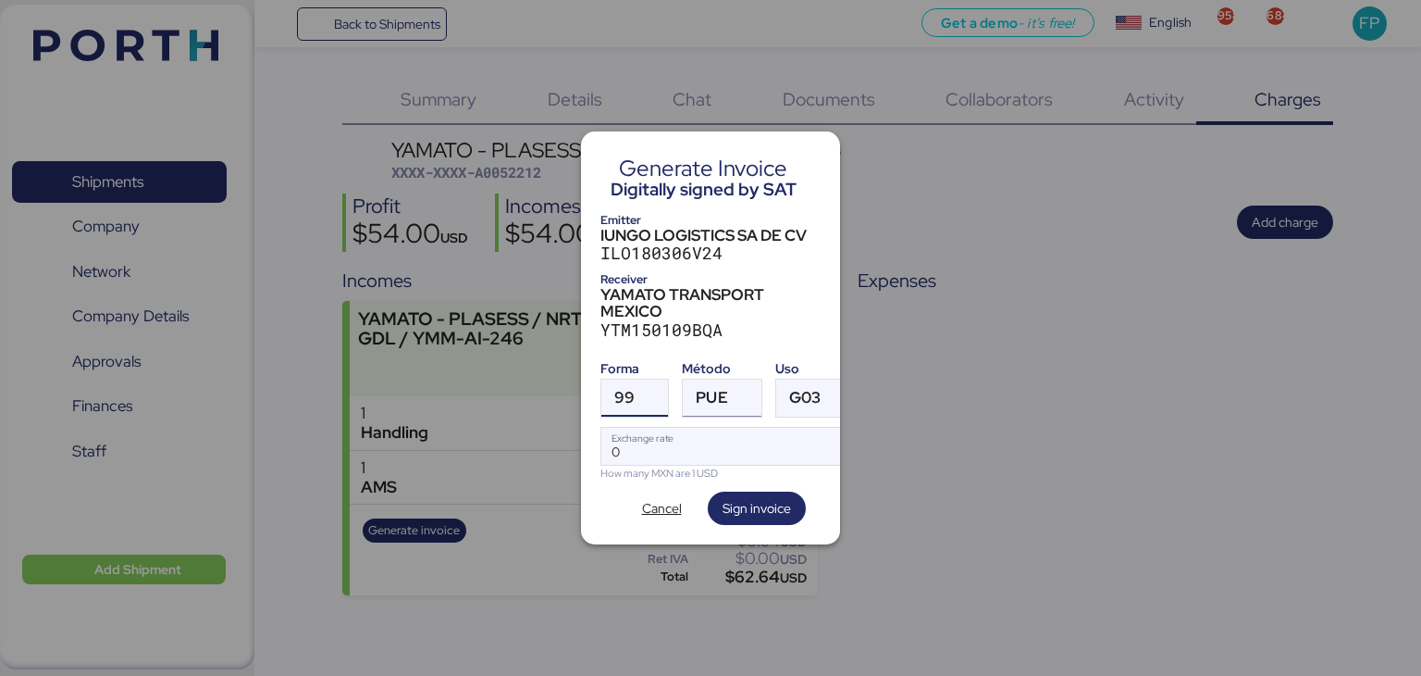
click at [714, 379] on div "PUE" at bounding box center [711, 397] width 31 height 37
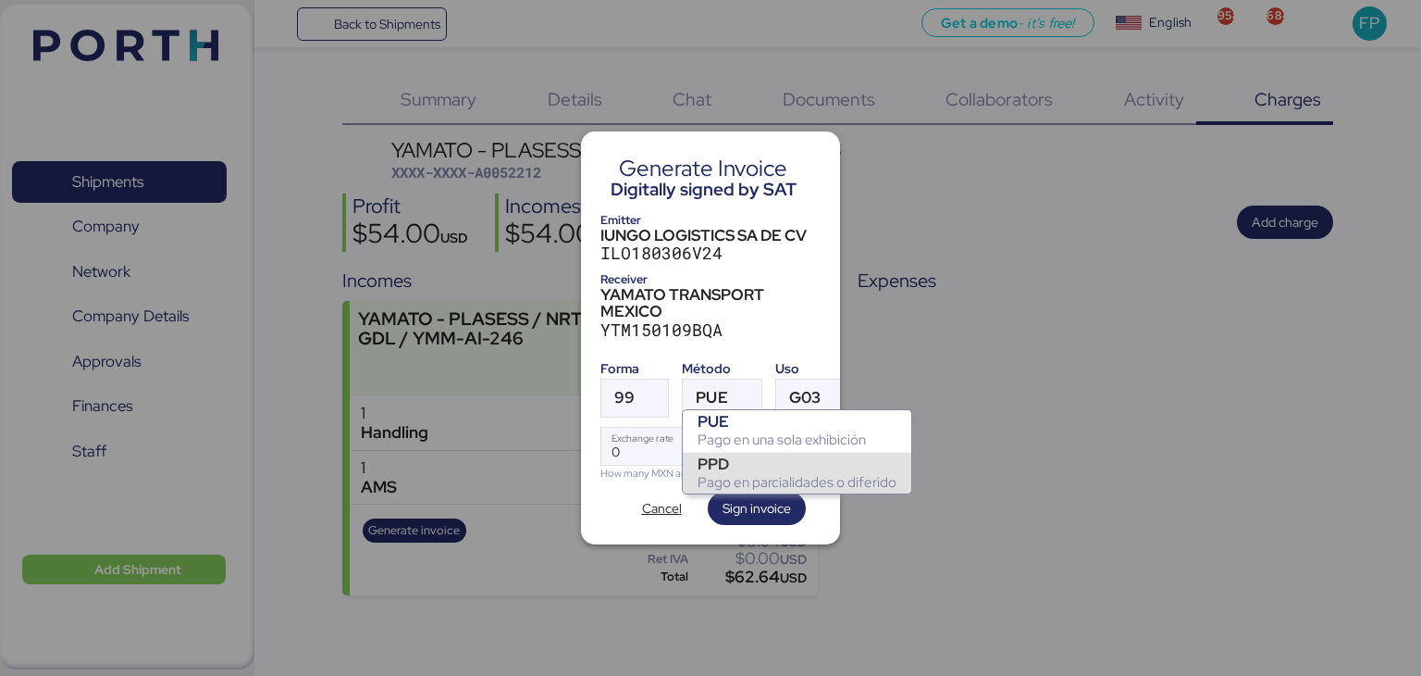
click at [729, 463] on div "PPD" at bounding box center [797, 463] width 199 height 19
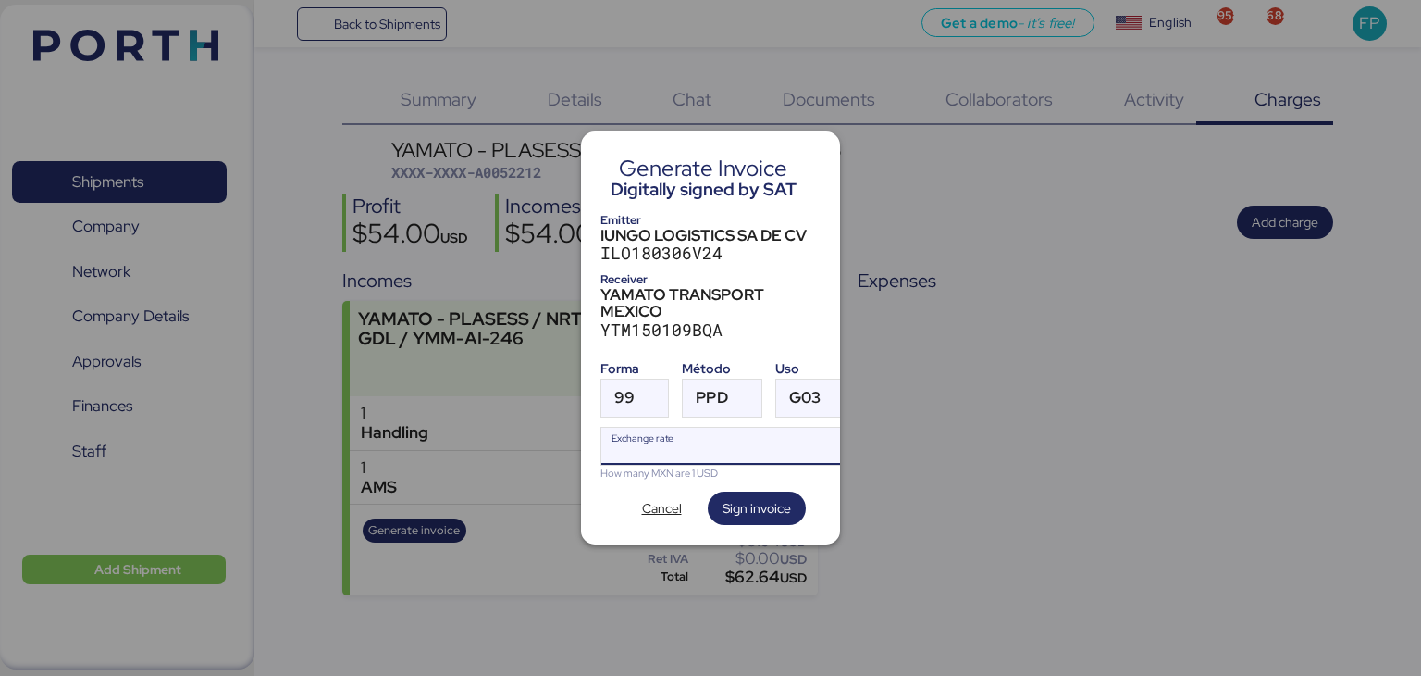
click at [607, 451] on input "Exchange rate" at bounding box center [728, 446] width 253 height 37
type input "0"
paste input "18.3602"
type input "18.3602"
click at [759, 497] on span "Sign invoice" at bounding box center [757, 508] width 68 height 22
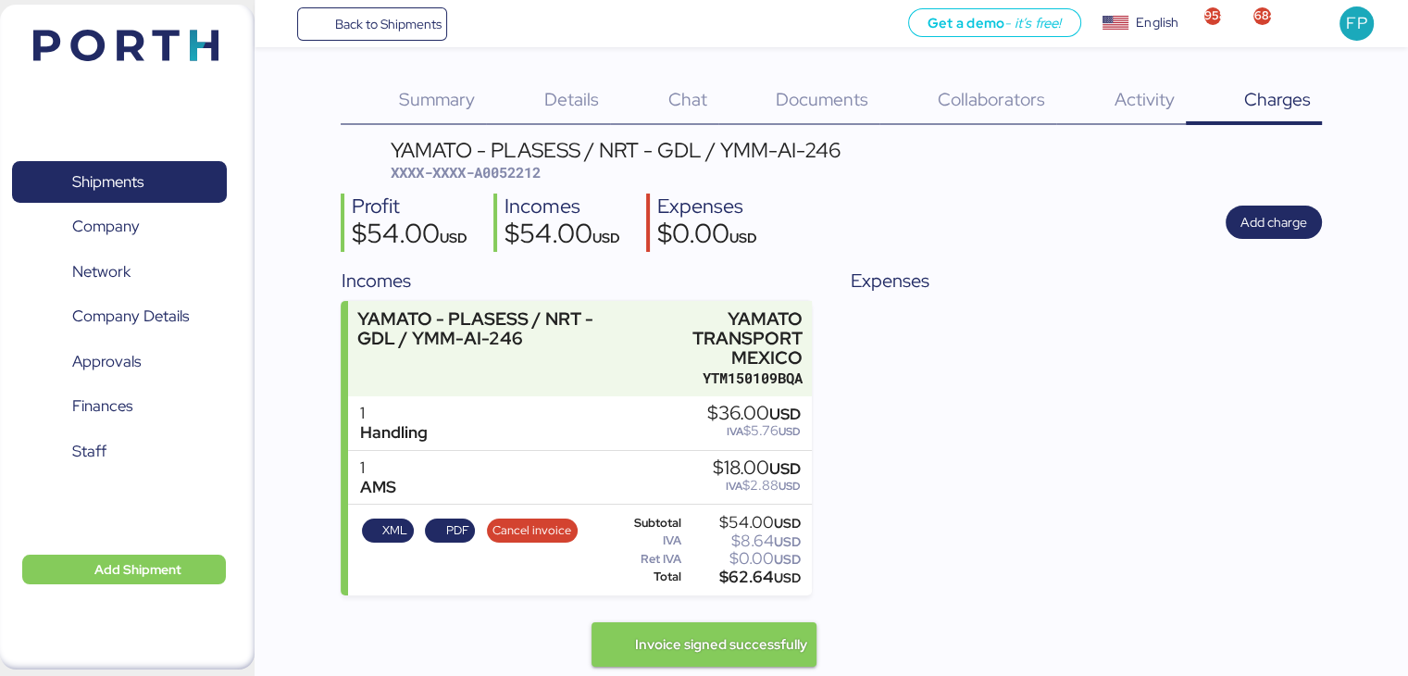
click at [527, 169] on span "XXXX-XXXX-A0052212" at bounding box center [466, 172] width 150 height 19
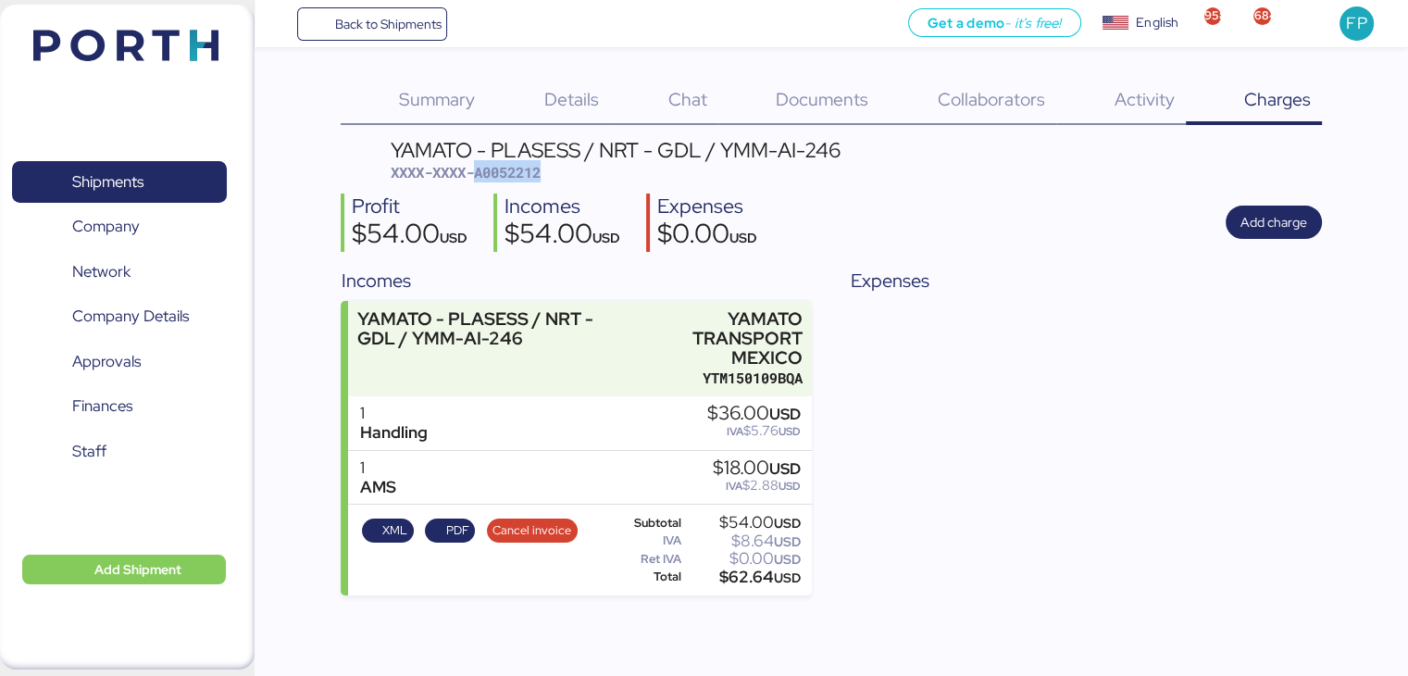
scroll to position [0, 0]
click at [751, 577] on div "$62.64 USD" at bounding box center [743, 577] width 116 height 14
drag, startPoint x: 722, startPoint y: 146, endPoint x: 869, endPoint y: 143, distance: 147.2
click at [869, 143] on header "YAMATO - PLASESS / NRT - GDL / YMM-AI-246 XXXX-XXXX-A0052212" at bounding box center [831, 161] width 980 height 43
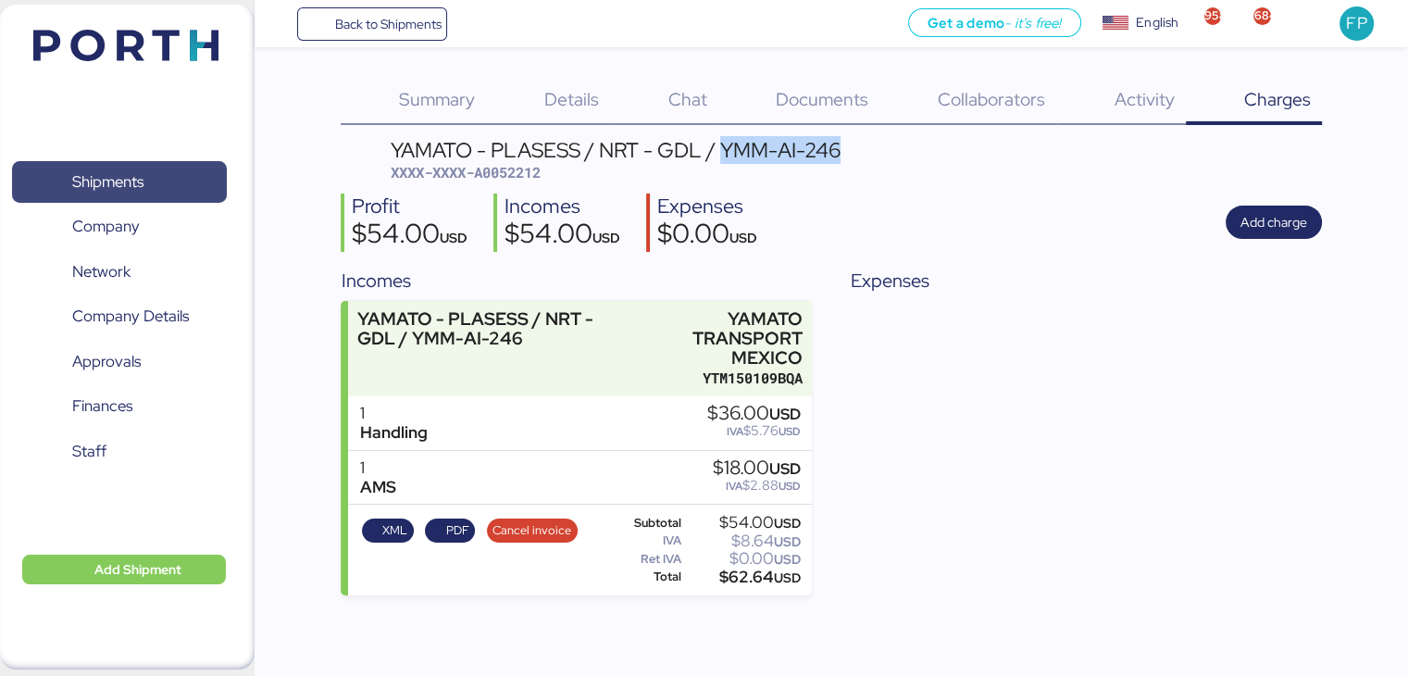
click at [146, 195] on span "Shipments" at bounding box center [118, 181] width 199 height 27
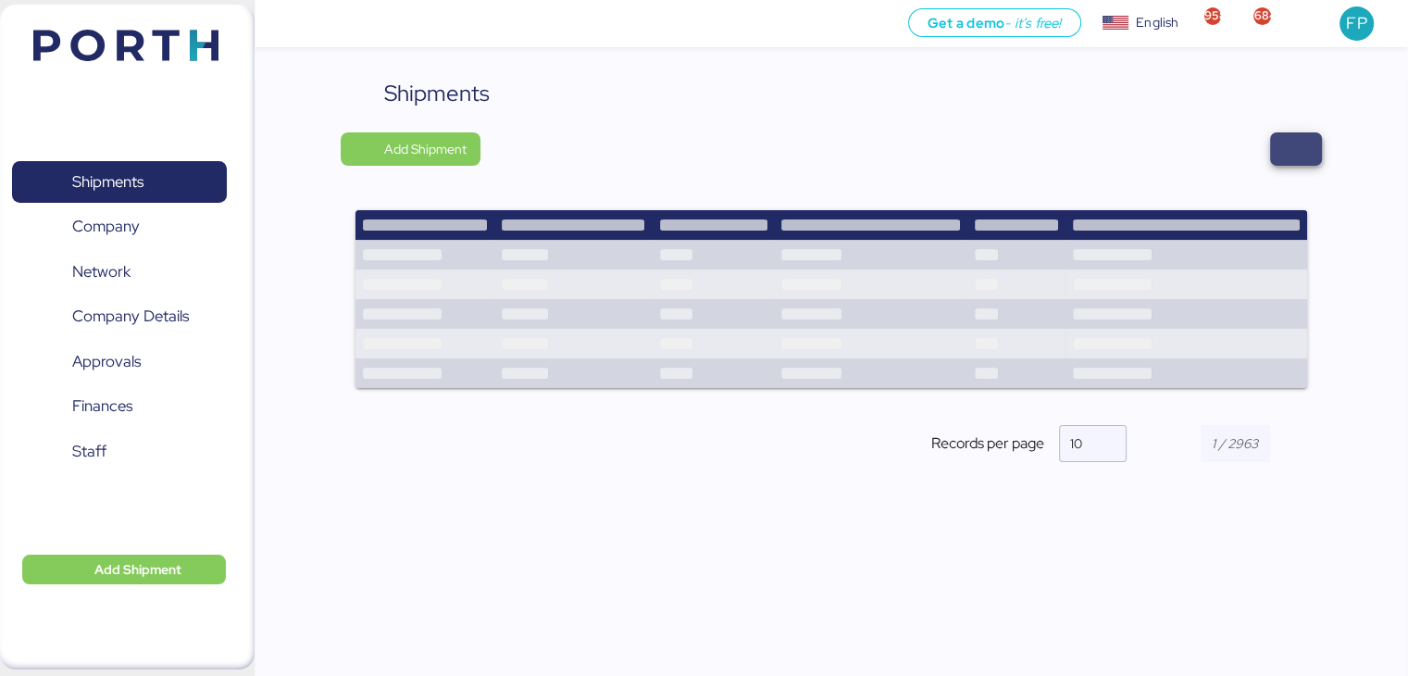
click at [1299, 144] on span "button" at bounding box center [1295, 149] width 22 height 26
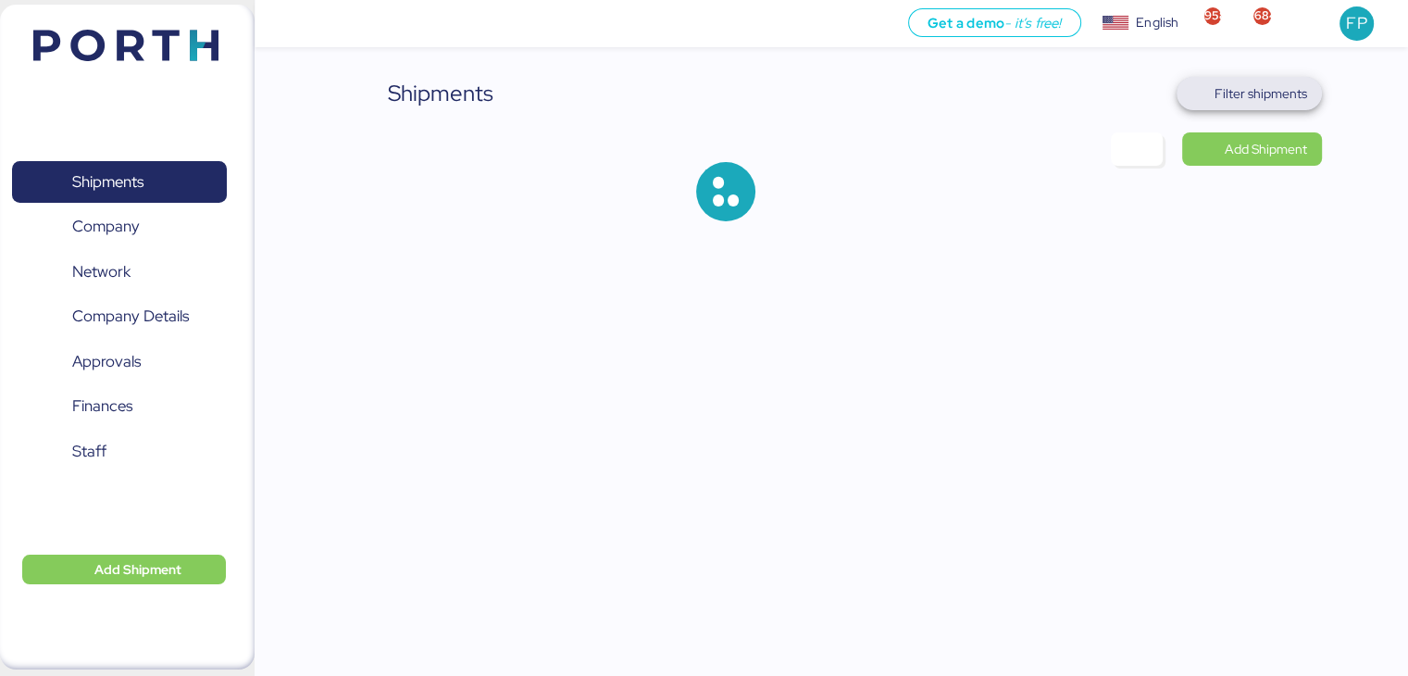
click at [1246, 99] on span "Filter shipments" at bounding box center [1260, 93] width 93 height 22
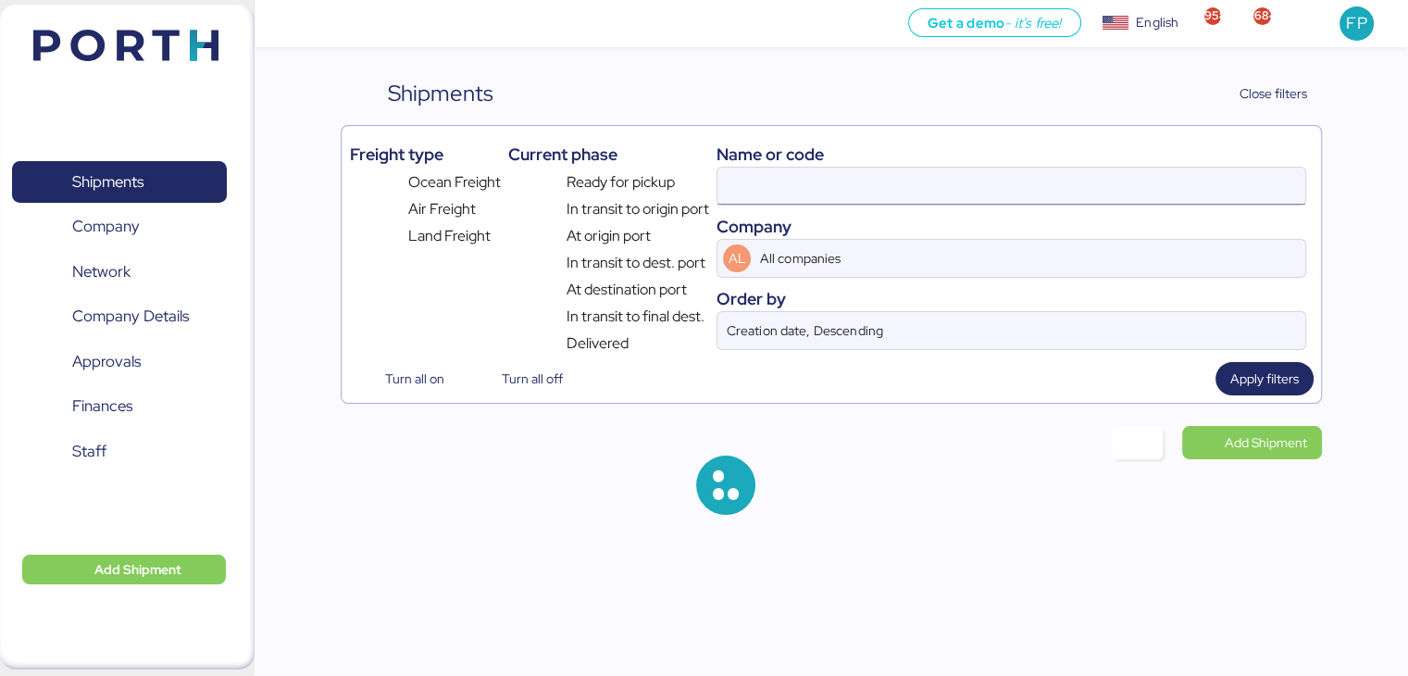
click at [755, 195] on input at bounding box center [1010, 186] width 587 height 37
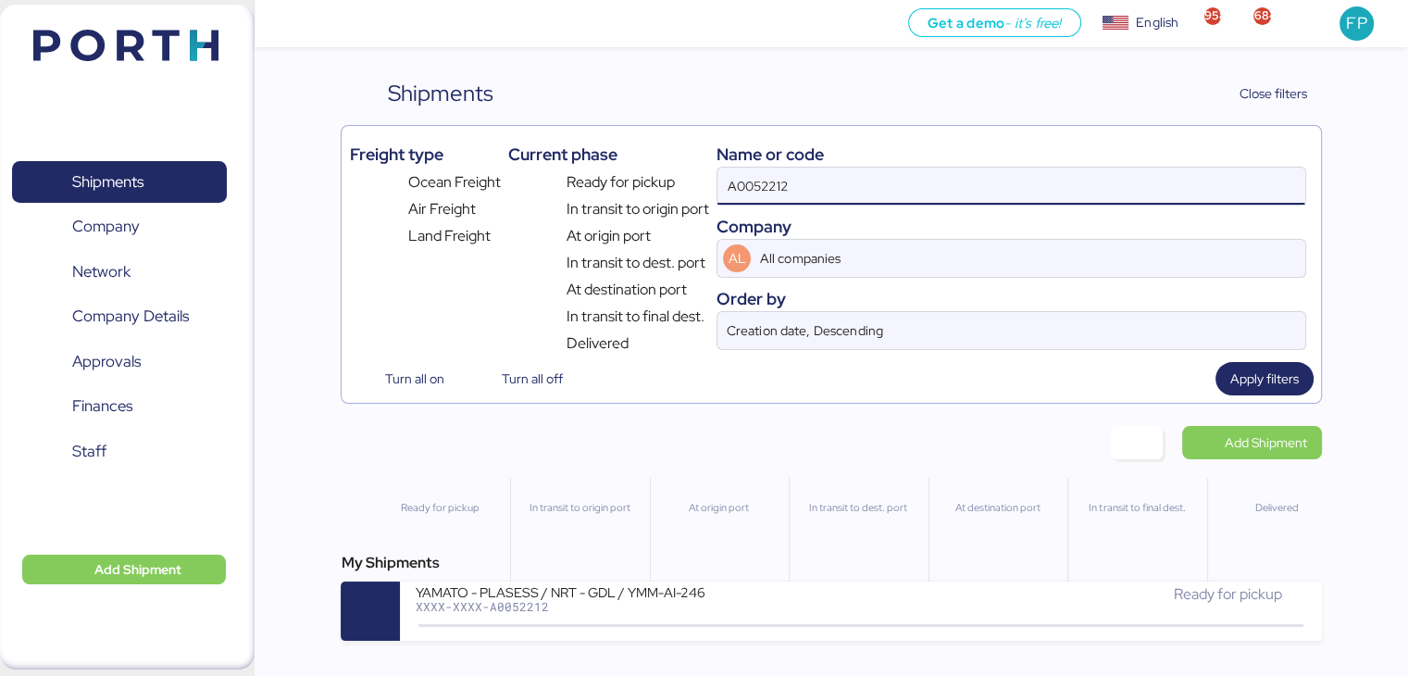
click at [755, 195] on input "A0052212" at bounding box center [1010, 186] width 587 height 37
paste input "197"
type input "A0052197"
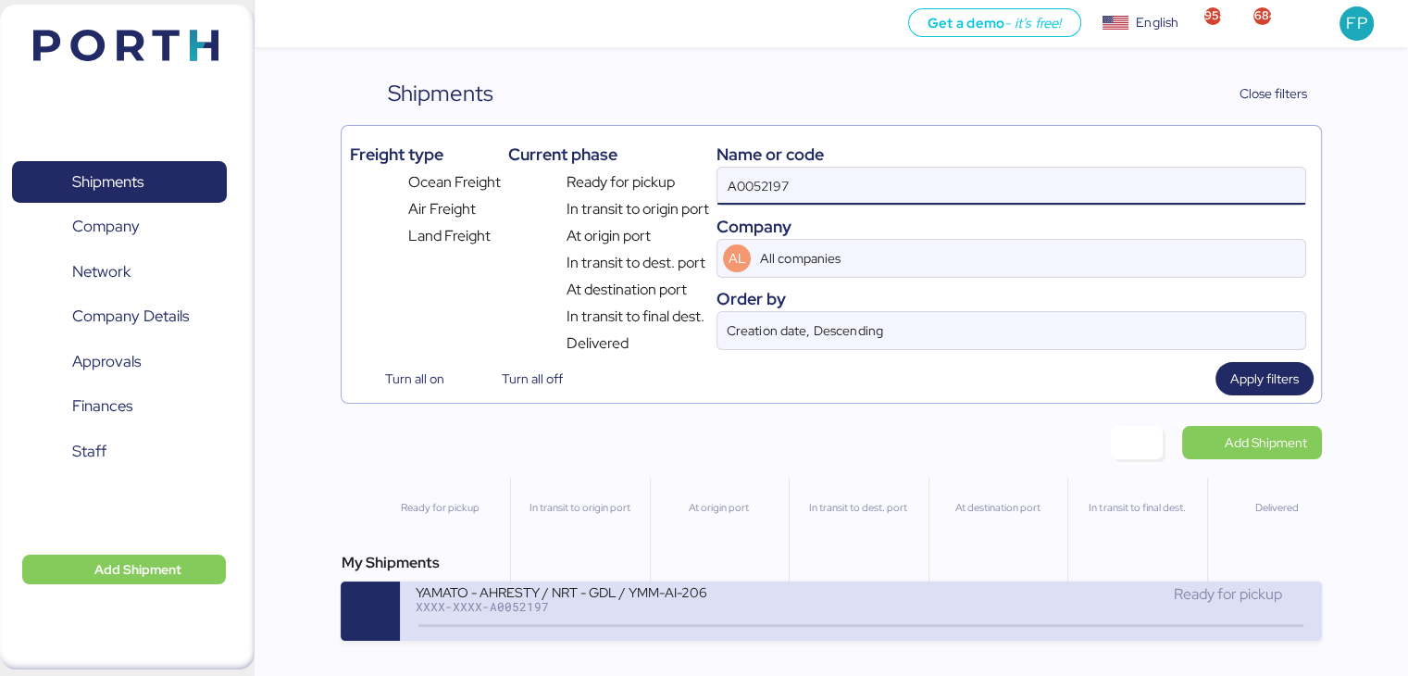
click at [617, 586] on div "YAMATO - AHRESTY / NRT - GDL / YMM-AI-206" at bounding box center [637, 591] width 444 height 16
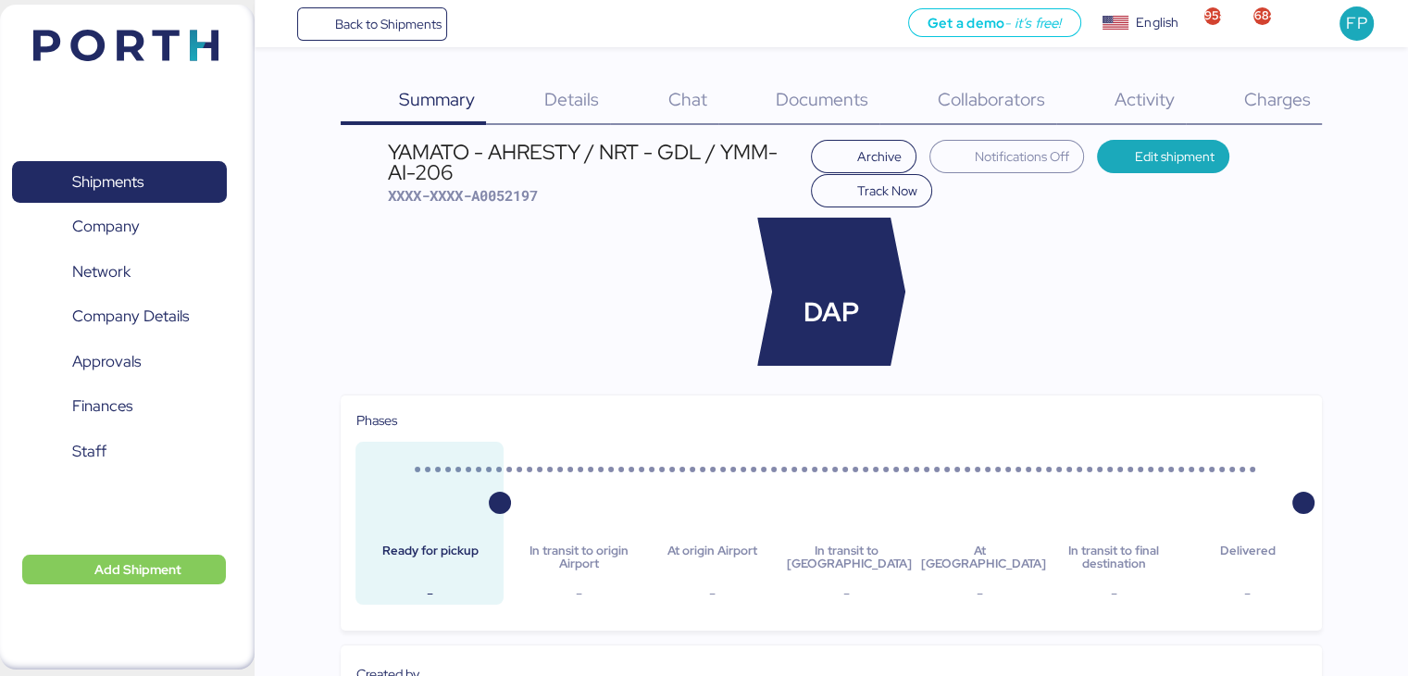
click at [1277, 105] on span "Charges" at bounding box center [1276, 99] width 67 height 24
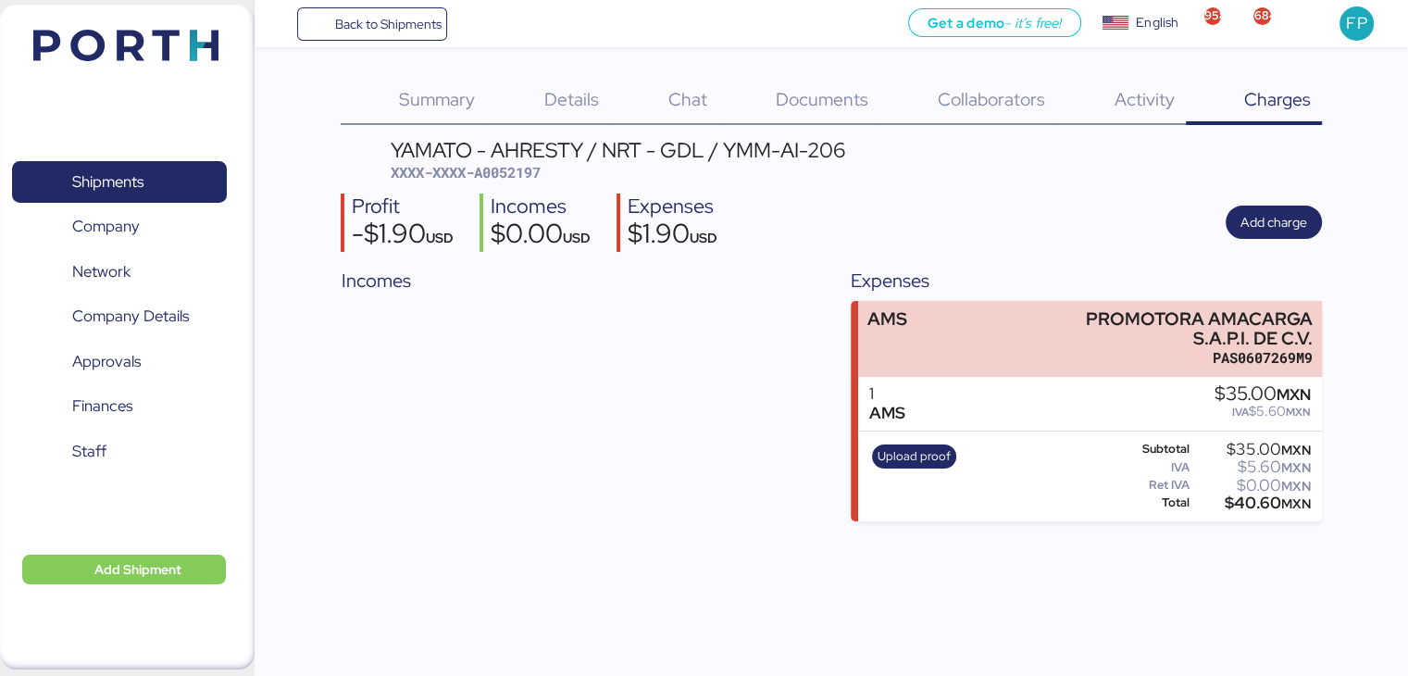
click at [516, 179] on span "XXXX-XXXX-A0052197" at bounding box center [466, 172] width 150 height 19
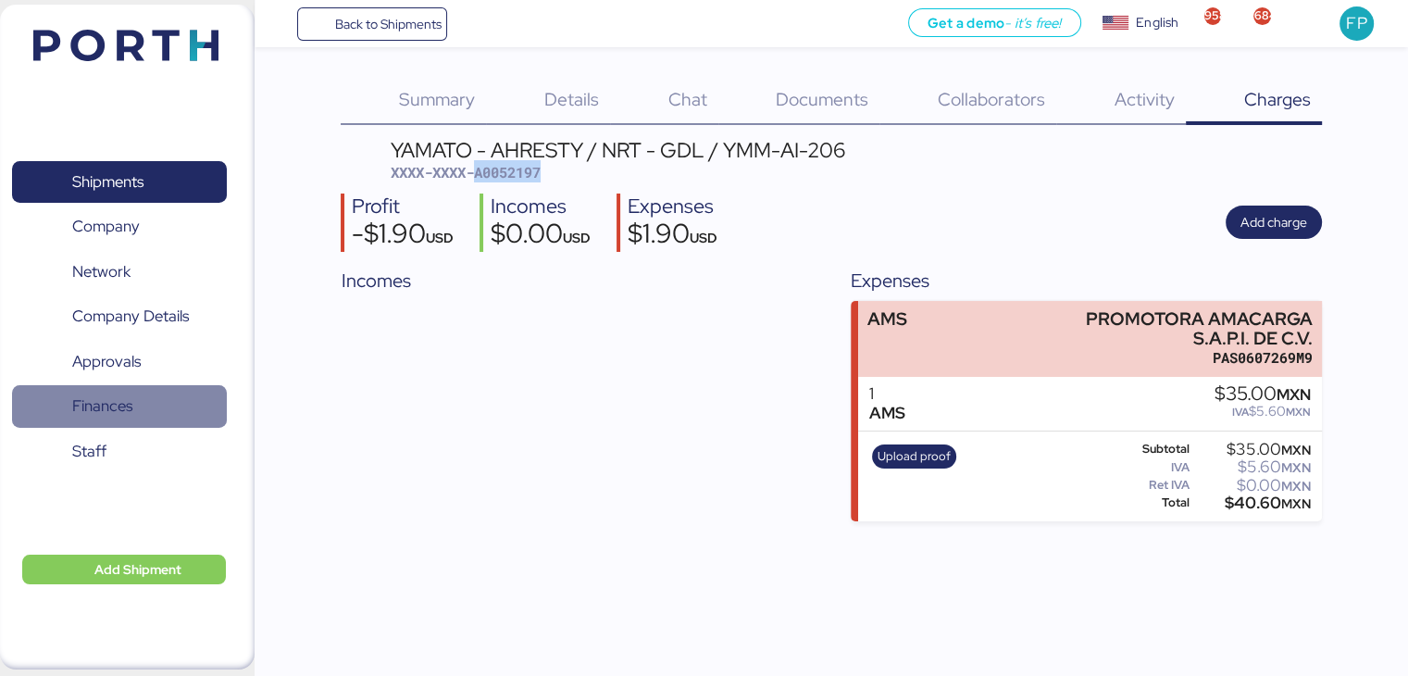
click at [118, 405] on span "Finances" at bounding box center [102, 405] width 60 height 27
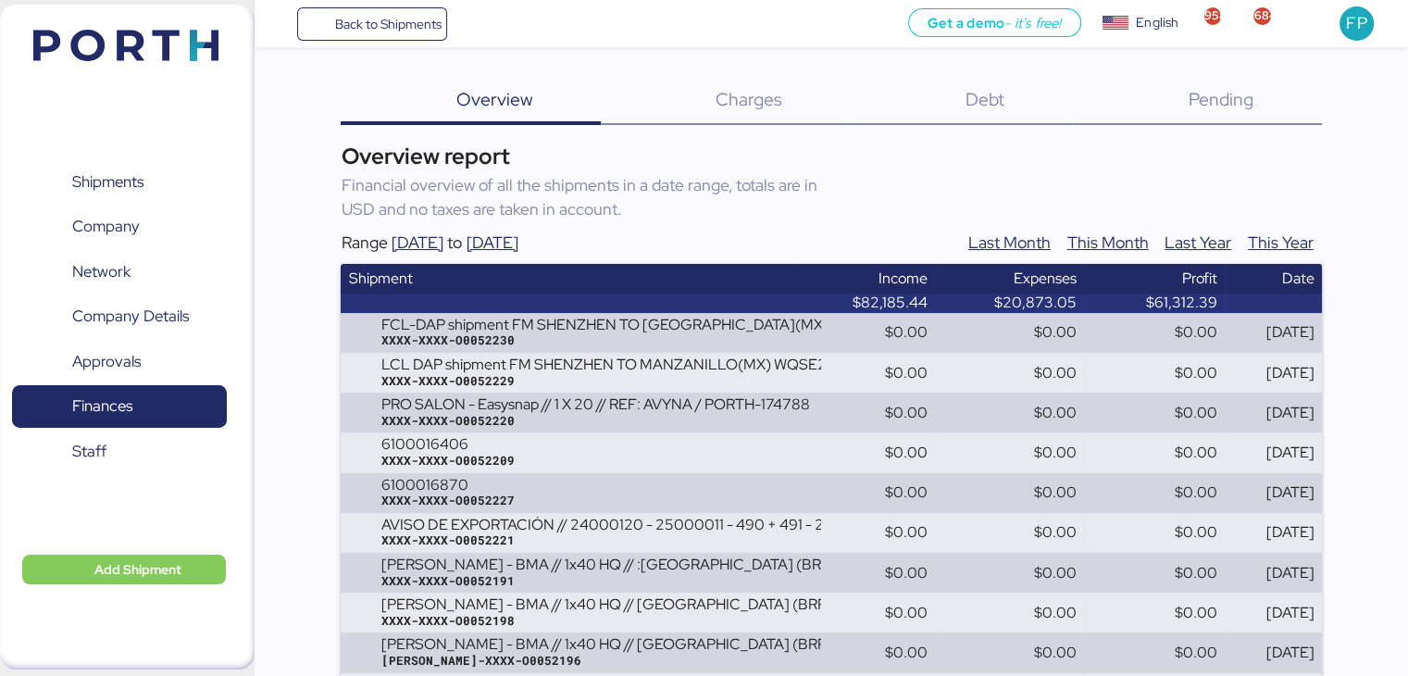
click at [999, 97] on span "Debt" at bounding box center [984, 99] width 39 height 24
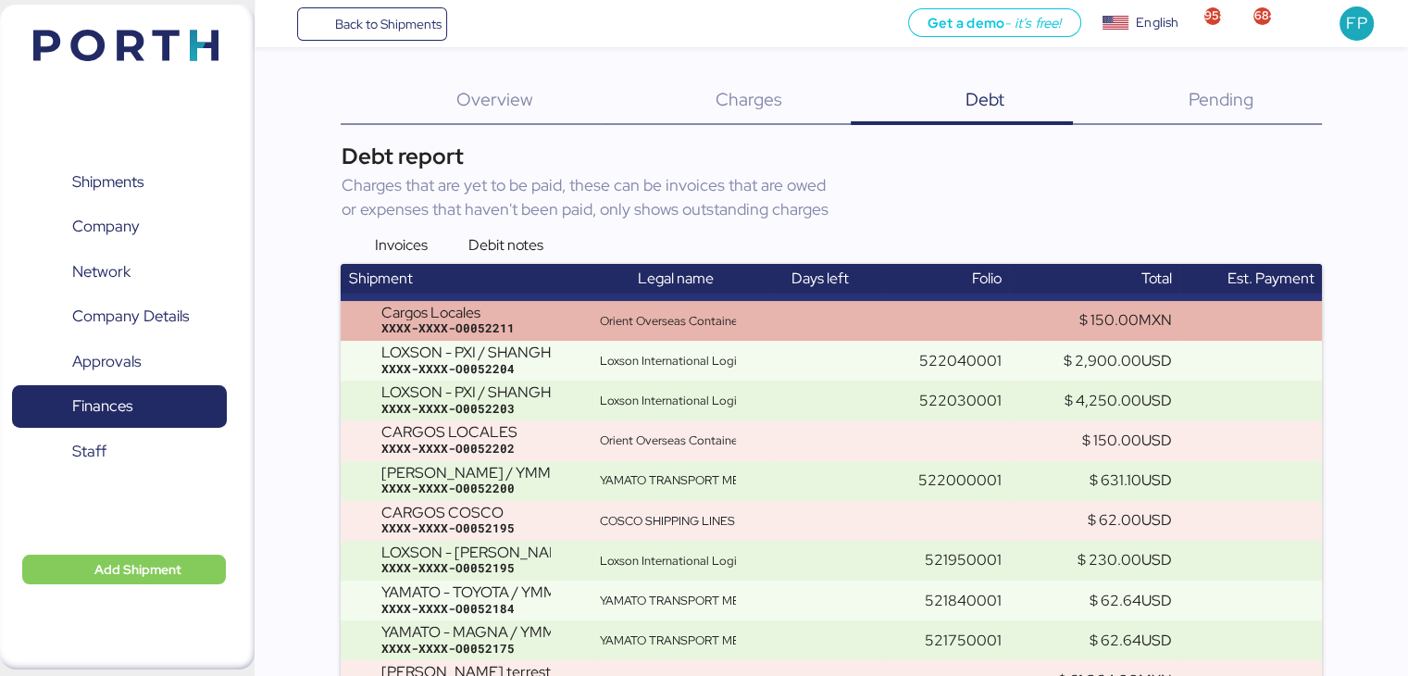
scroll to position [4500, 0]
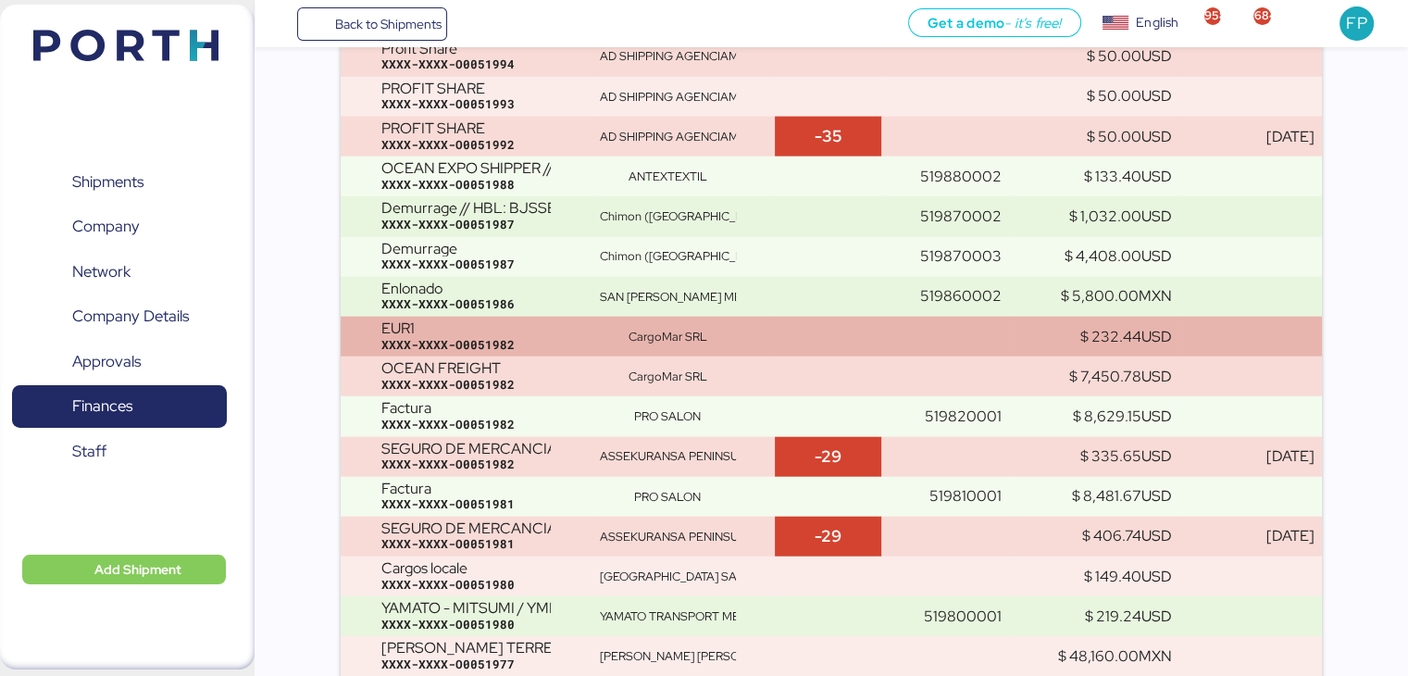
click at [777, 354] on td at bounding box center [828, 336] width 106 height 40
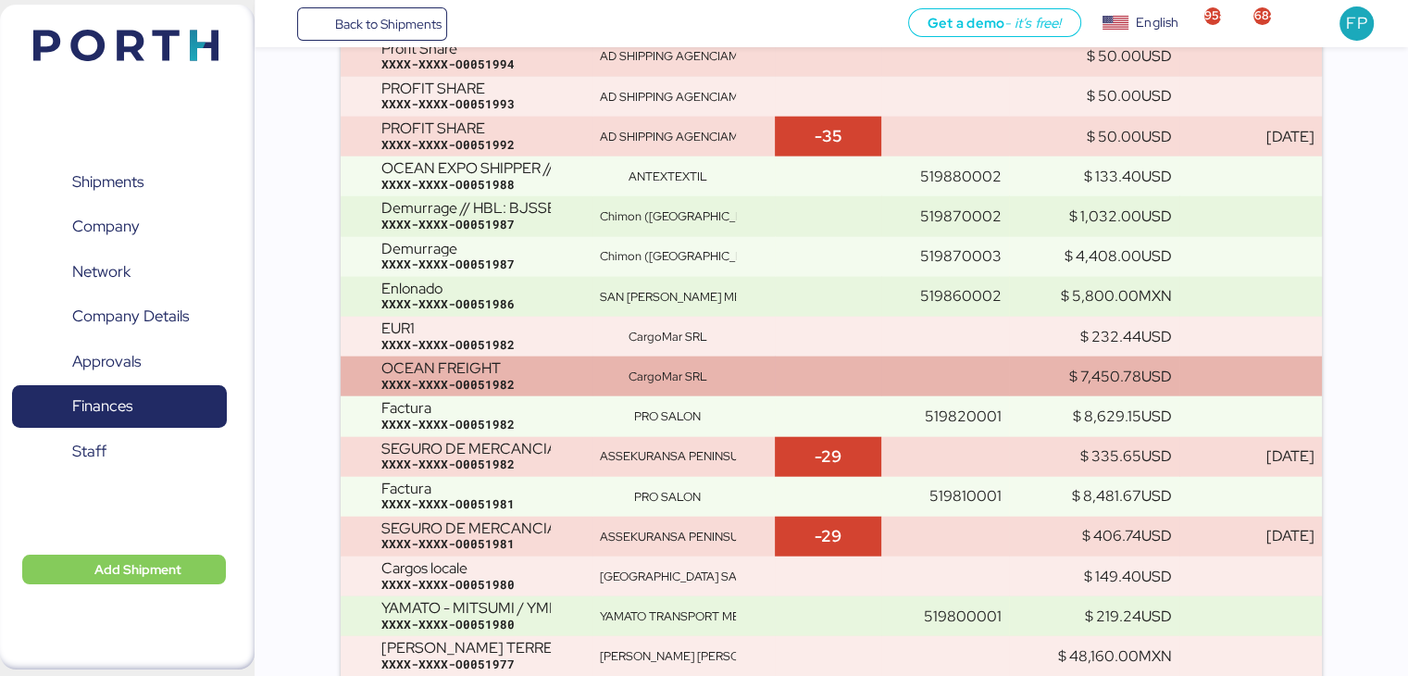
click at [775, 378] on td "CargoMar SRL" at bounding box center [683, 376] width 182 height 40
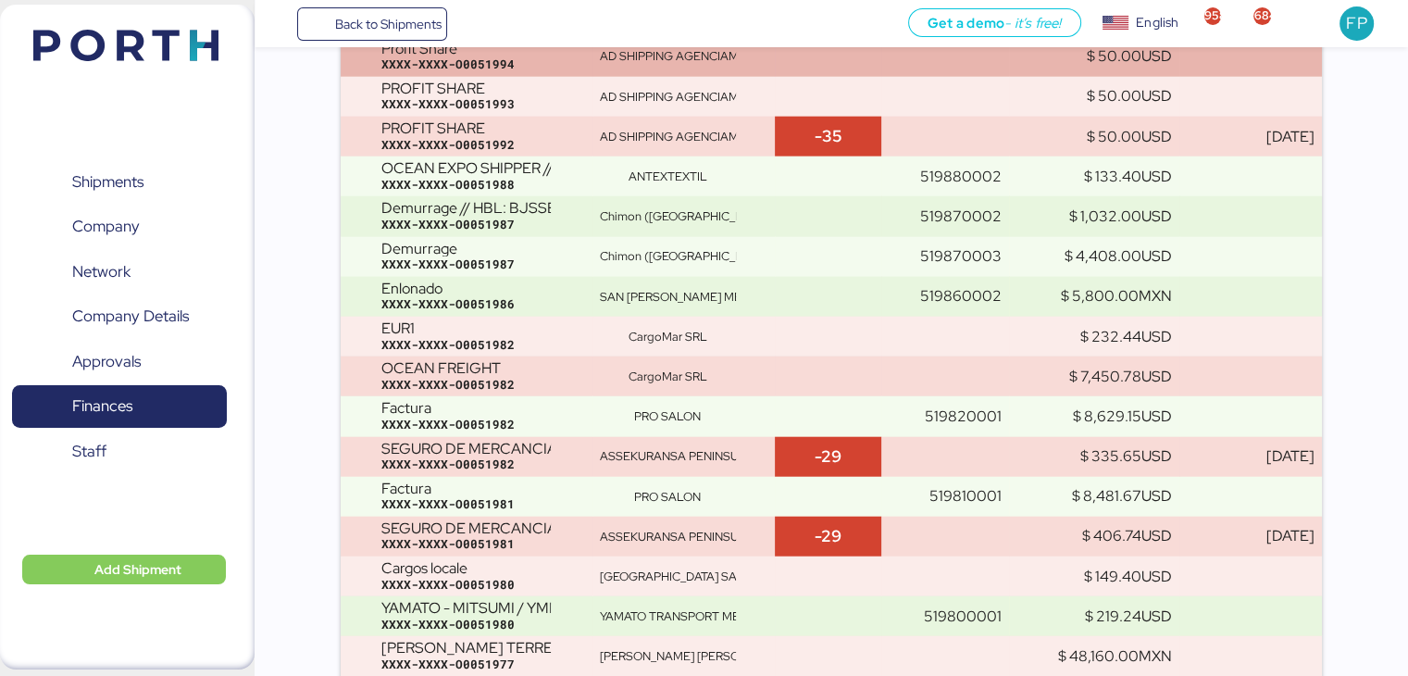
scroll to position [6139, 0]
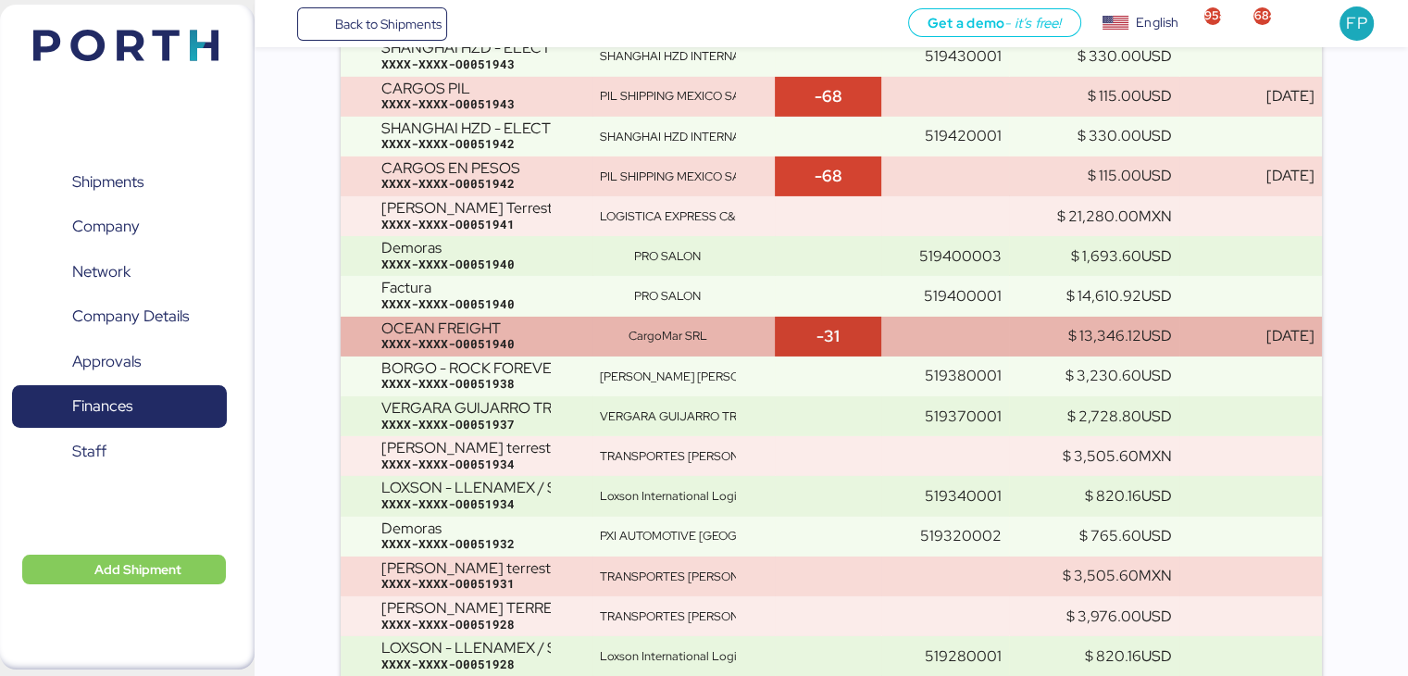
click at [586, 332] on td "OCEAN FREIGHT XXXX-XXXX-O0051940" at bounding box center [466, 336] width 251 height 40
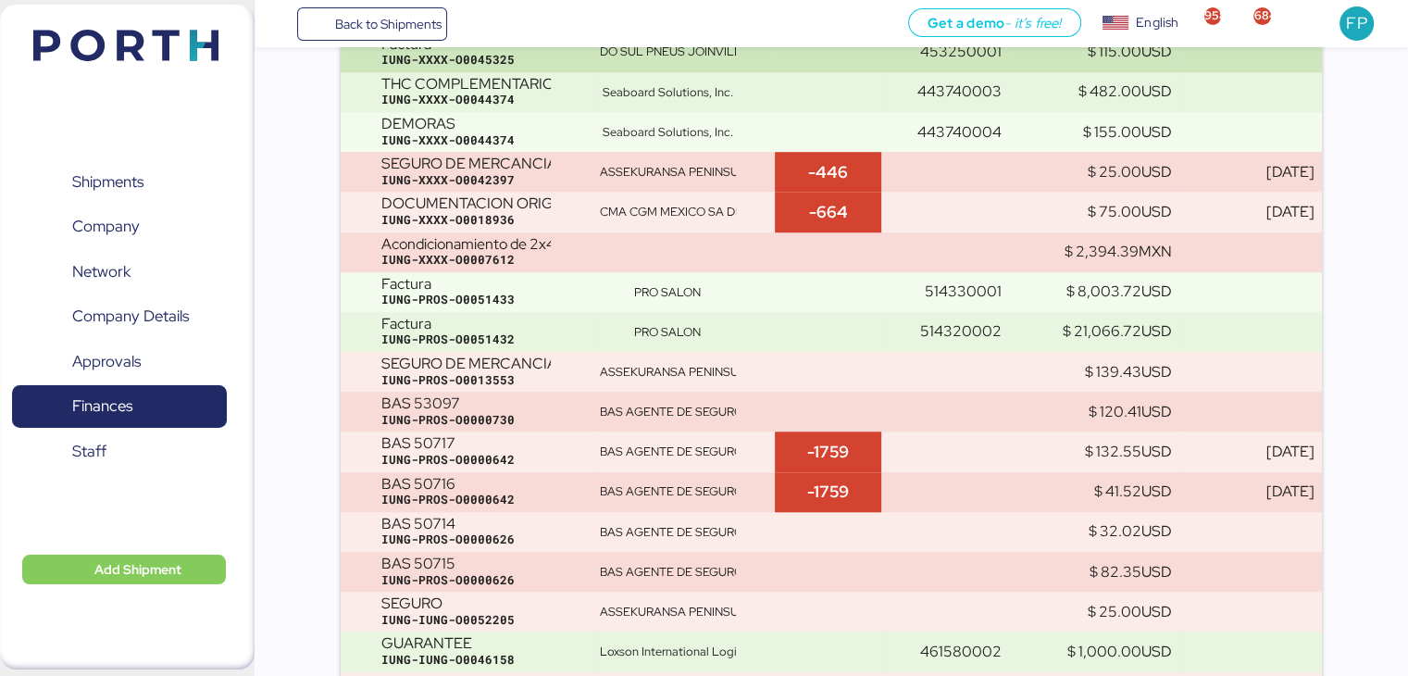
scroll to position [21211, 0]
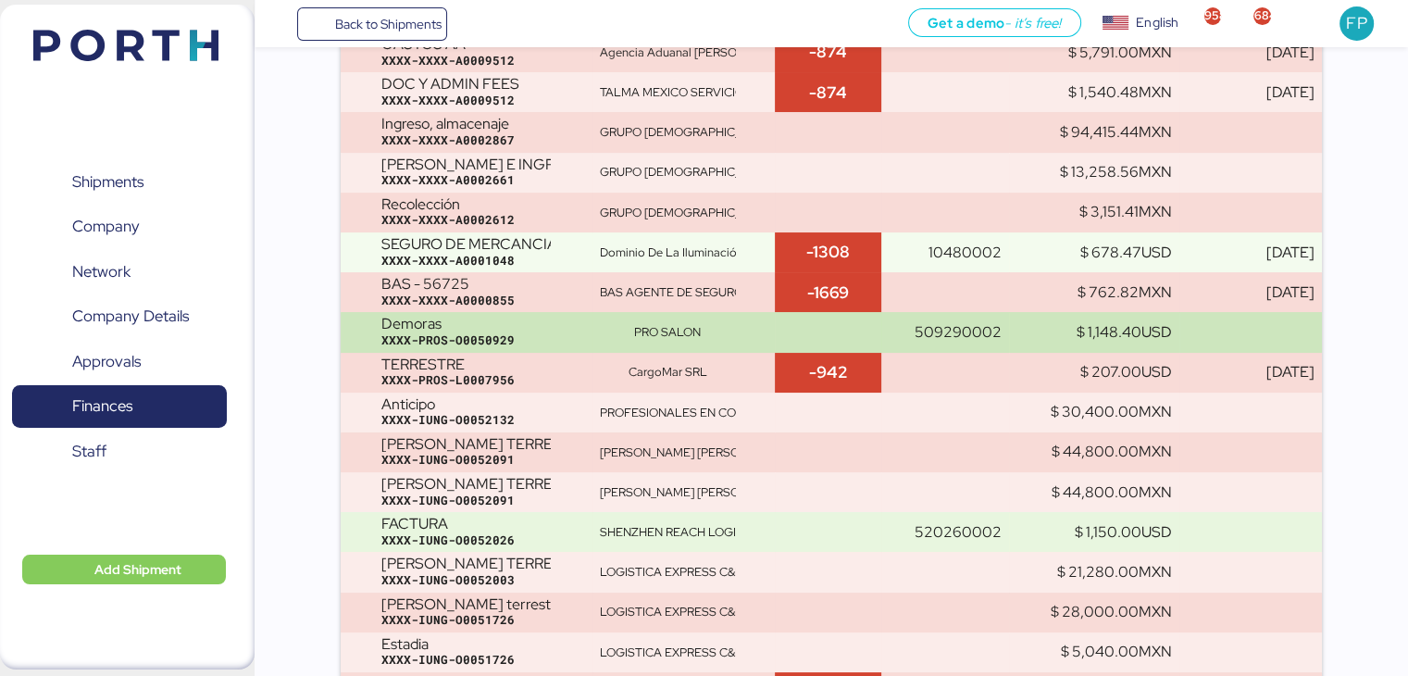
click at [712, 337] on div "PRO SALON" at bounding box center [668, 332] width 136 height 17
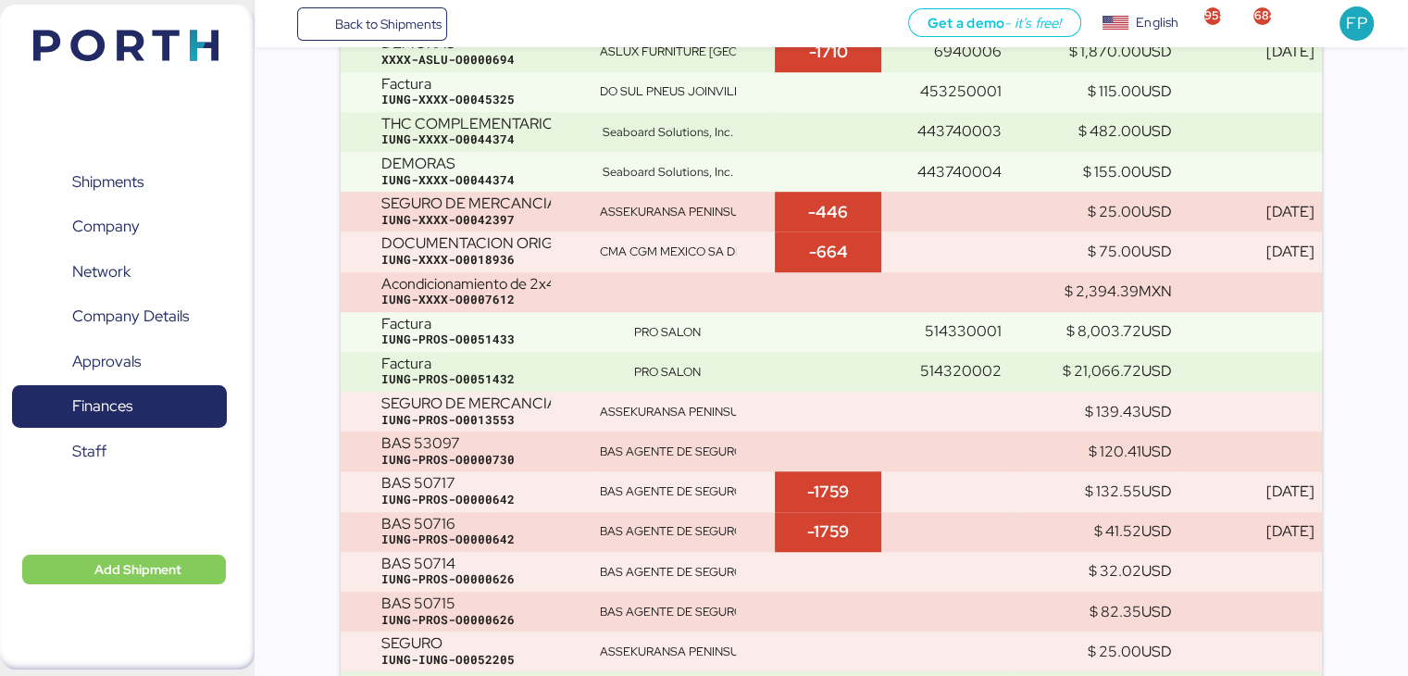
scroll to position [3901, 0]
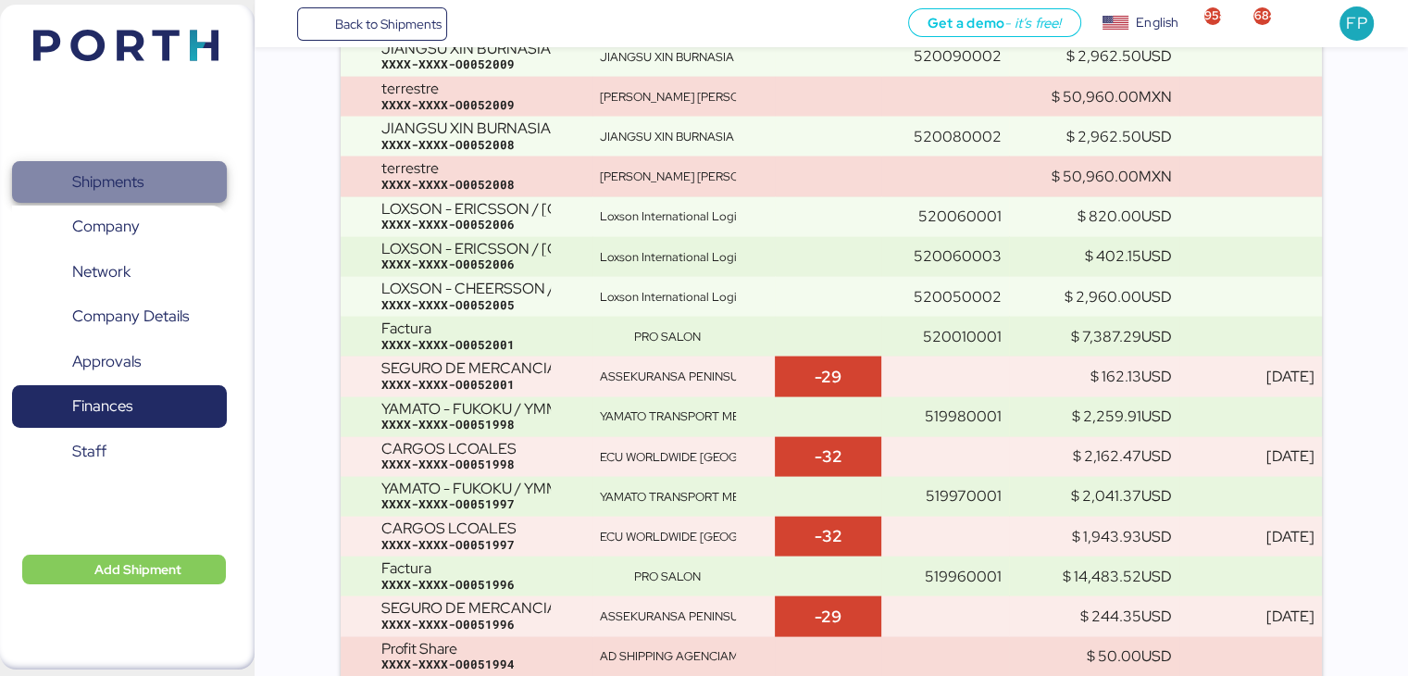
click at [192, 177] on span "Shipments" at bounding box center [118, 181] width 199 height 27
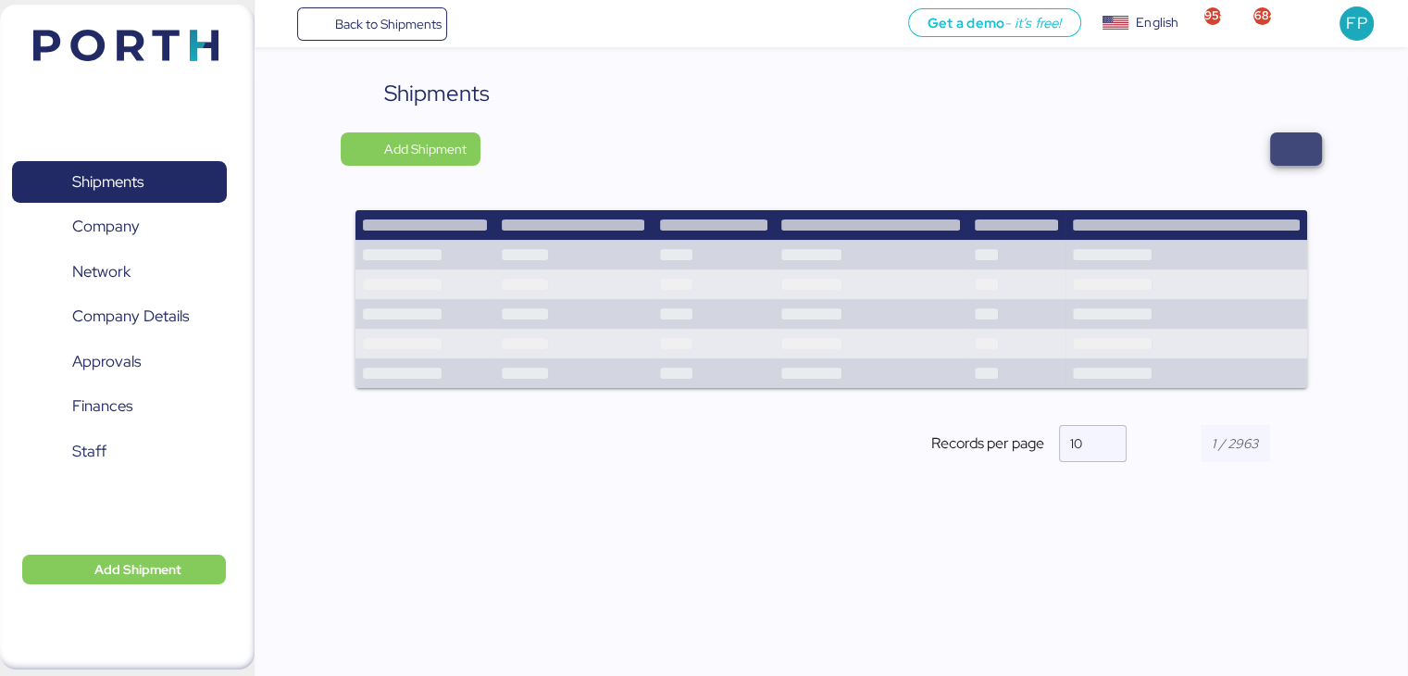
click at [1297, 146] on span "button" at bounding box center [1295, 149] width 22 height 26
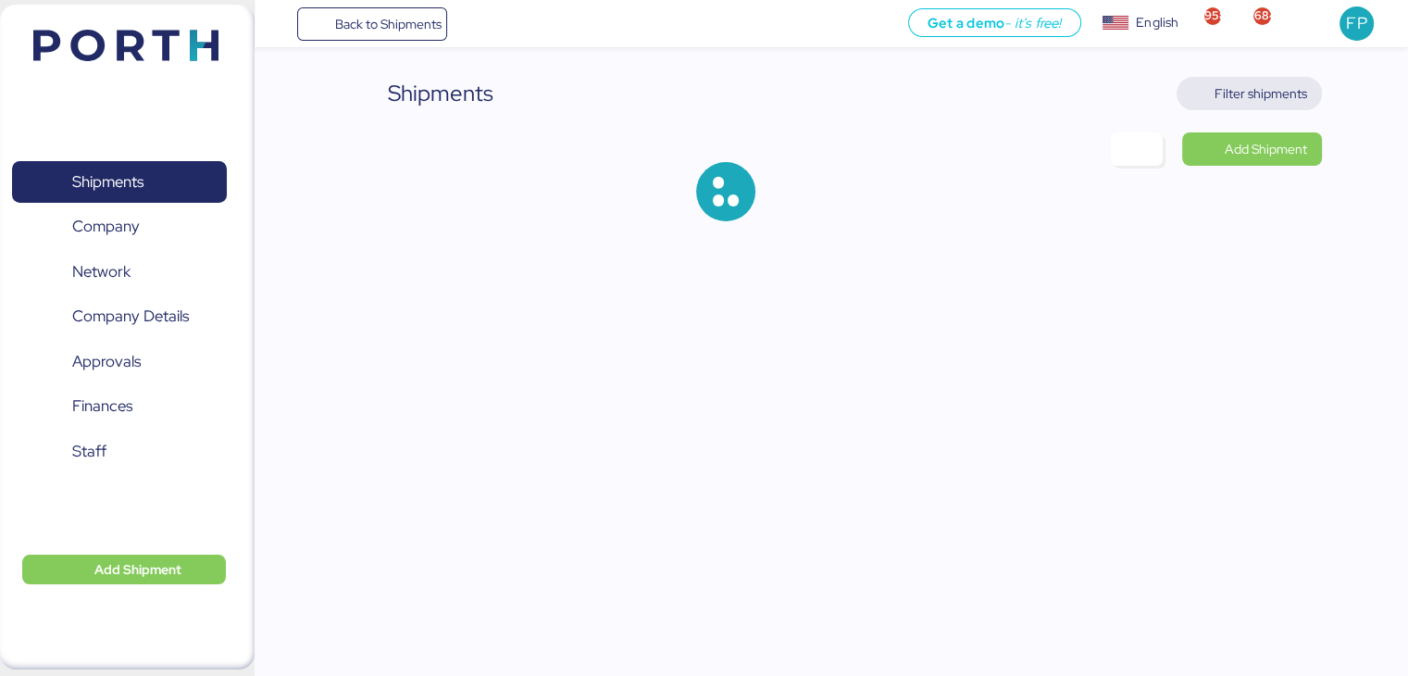
click at [1244, 94] on span "Filter shipments" at bounding box center [1260, 93] width 93 height 22
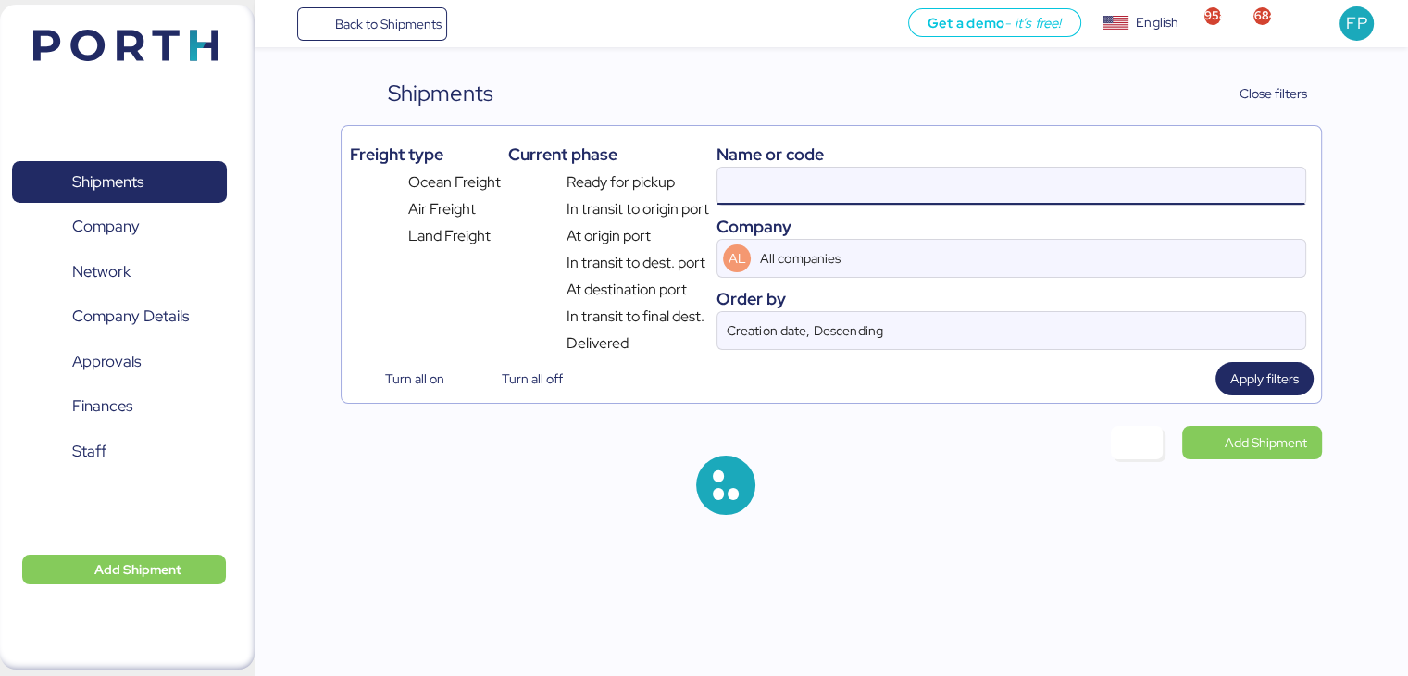
click at [772, 194] on input at bounding box center [1010, 186] width 587 height 37
click at [745, 192] on input at bounding box center [1010, 186] width 587 height 37
type input "O0051940"
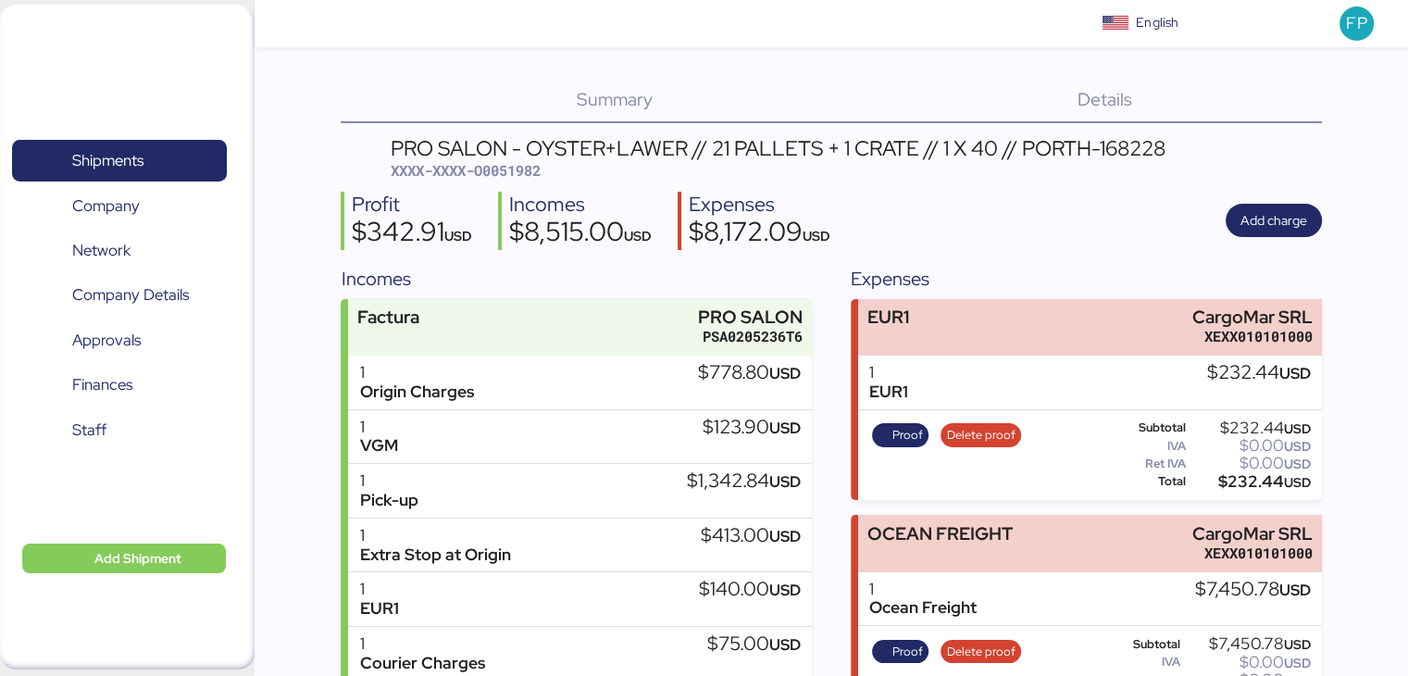
click at [512, 172] on span "XXXX-XXXX-O0051982" at bounding box center [466, 170] width 150 height 19
copy span "O0051982"
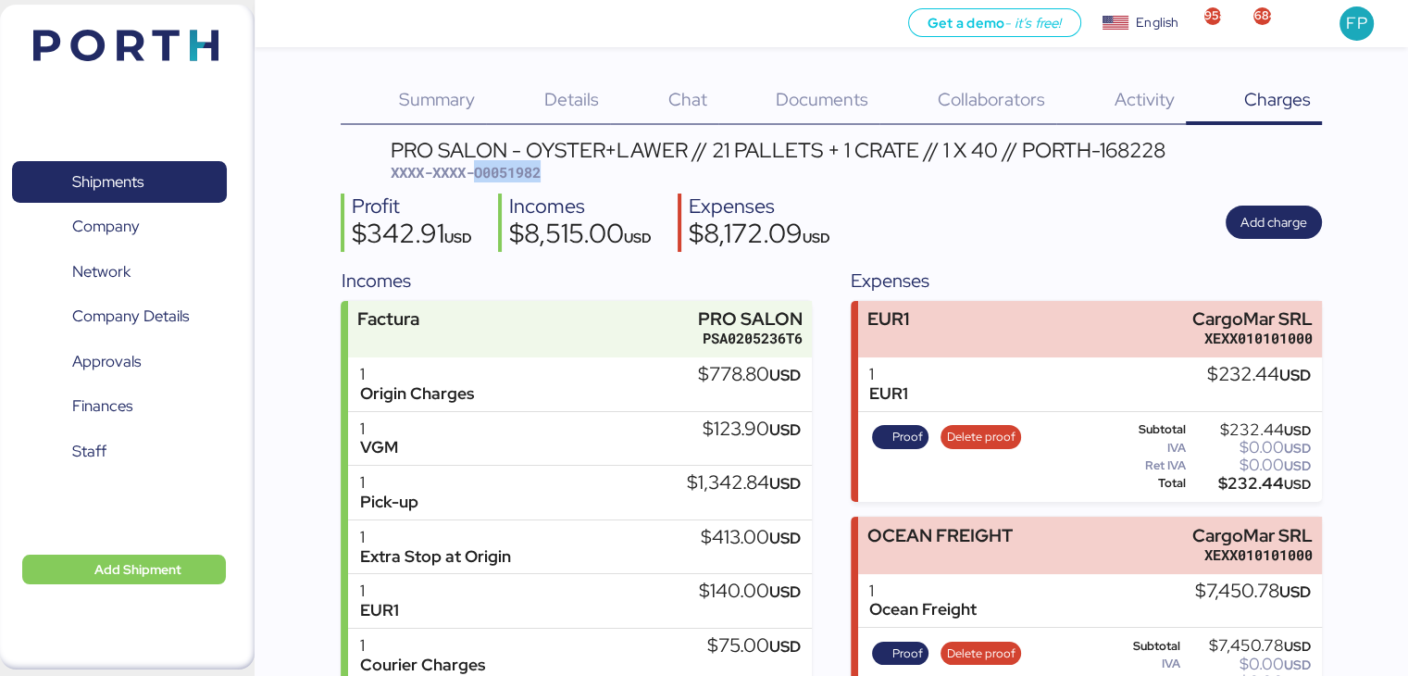
copy span "O0051982"
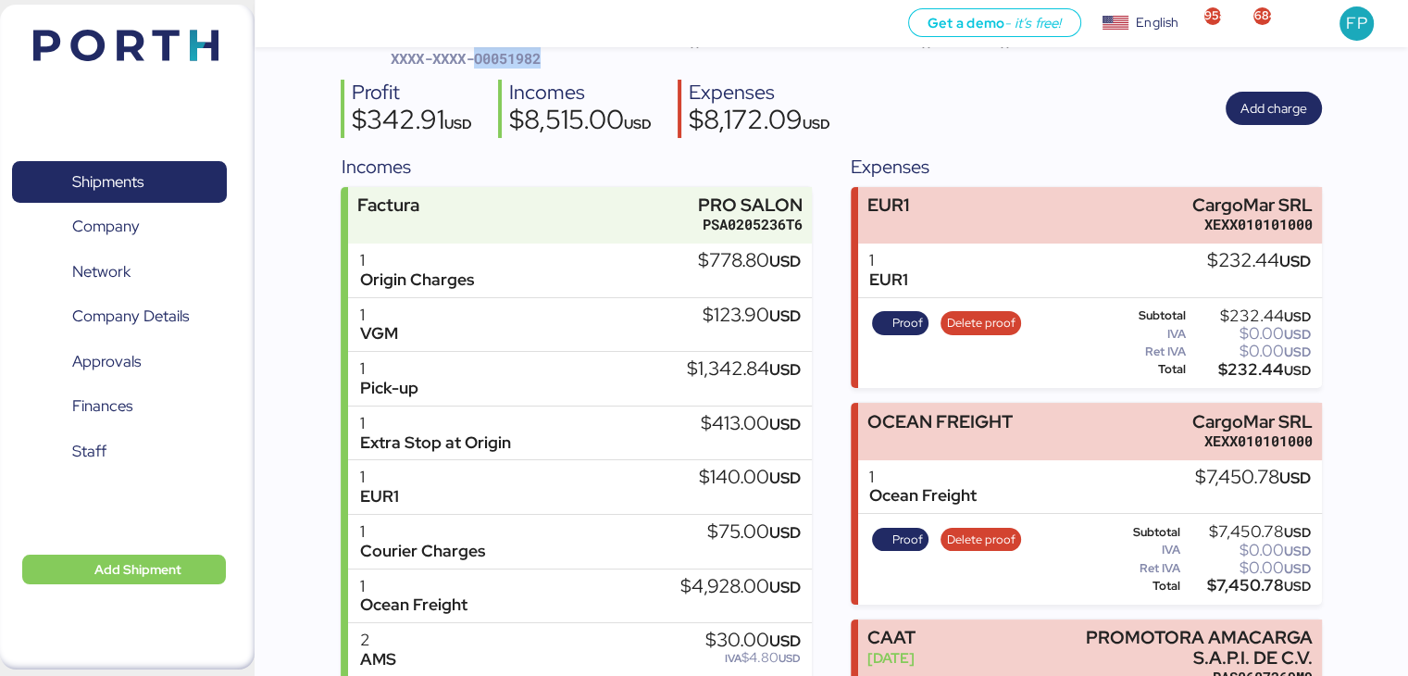
scroll to position [122, 0]
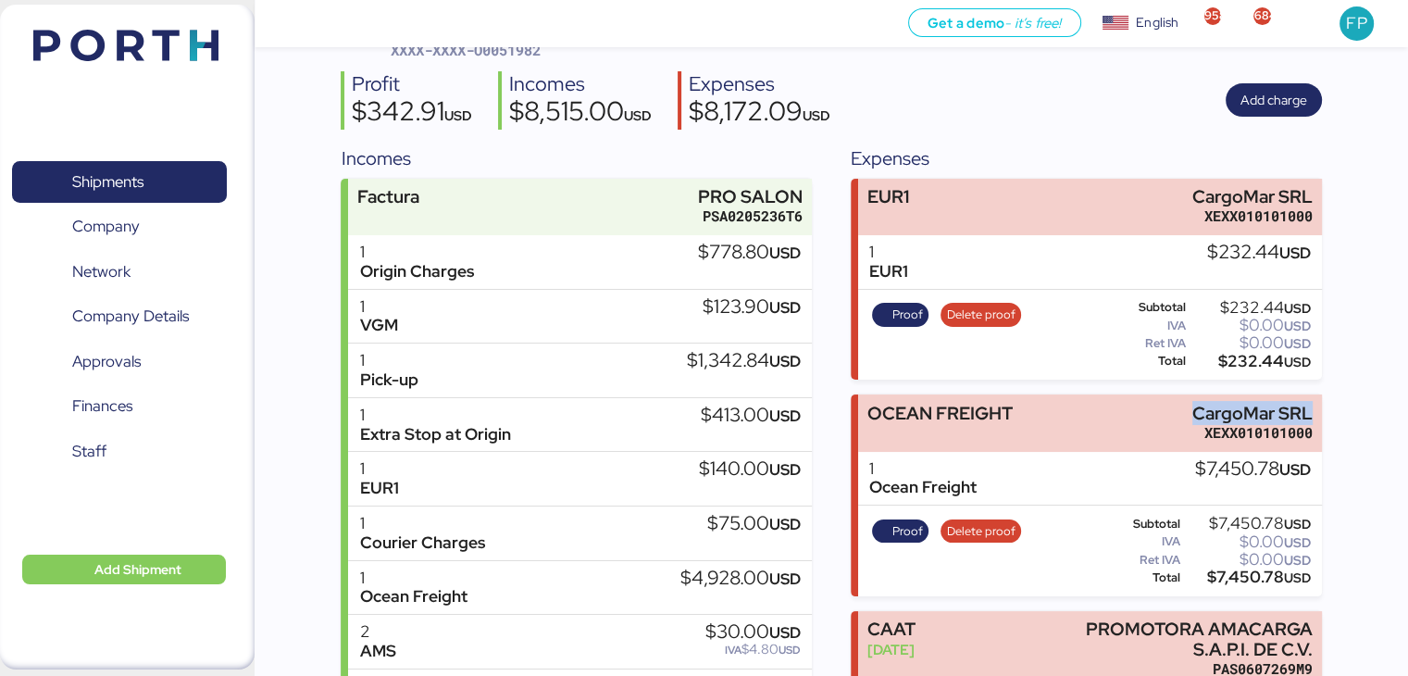
drag, startPoint x: 1185, startPoint y: 403, endPoint x: 1355, endPoint y: 410, distance: 169.5
click at [1355, 410] on div "Summary 0 Details 0 Chat 0 Documents 0 Collaborators 0 Activity 0 Charges 0 PRO…" at bounding box center [704, 590] width 1408 height 1425
copy div "CargoMar SRL"
click at [1244, 577] on div "$7,450.78 USD" at bounding box center [1247, 577] width 127 height 14
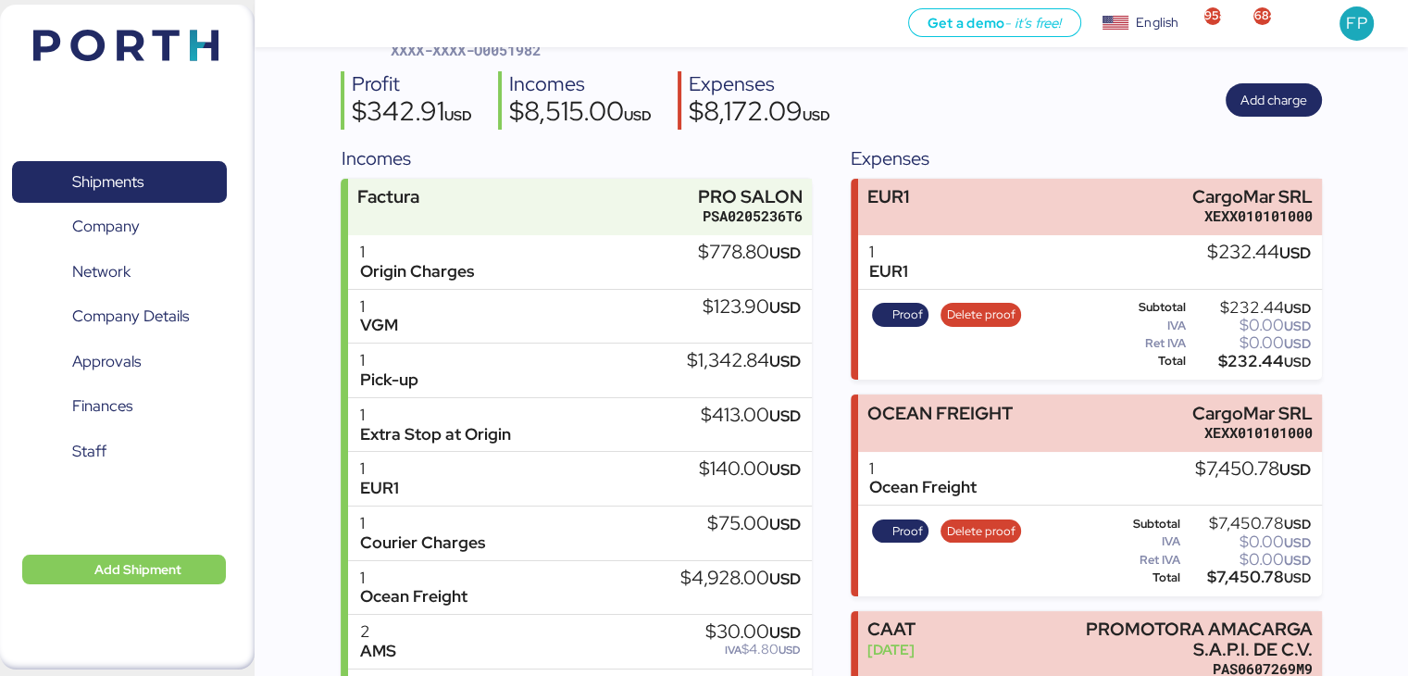
copy div "7,450.78"
click at [882, 529] on span "Proof" at bounding box center [899, 531] width 45 height 20
click at [929, 133] on div "PRO SALON - OYSTER+LAWER // 21 PALLETS + 1 CRATE // 1 X 40 // PORTH-168228 XXXX…" at bounding box center [831, 660] width 980 height 1285
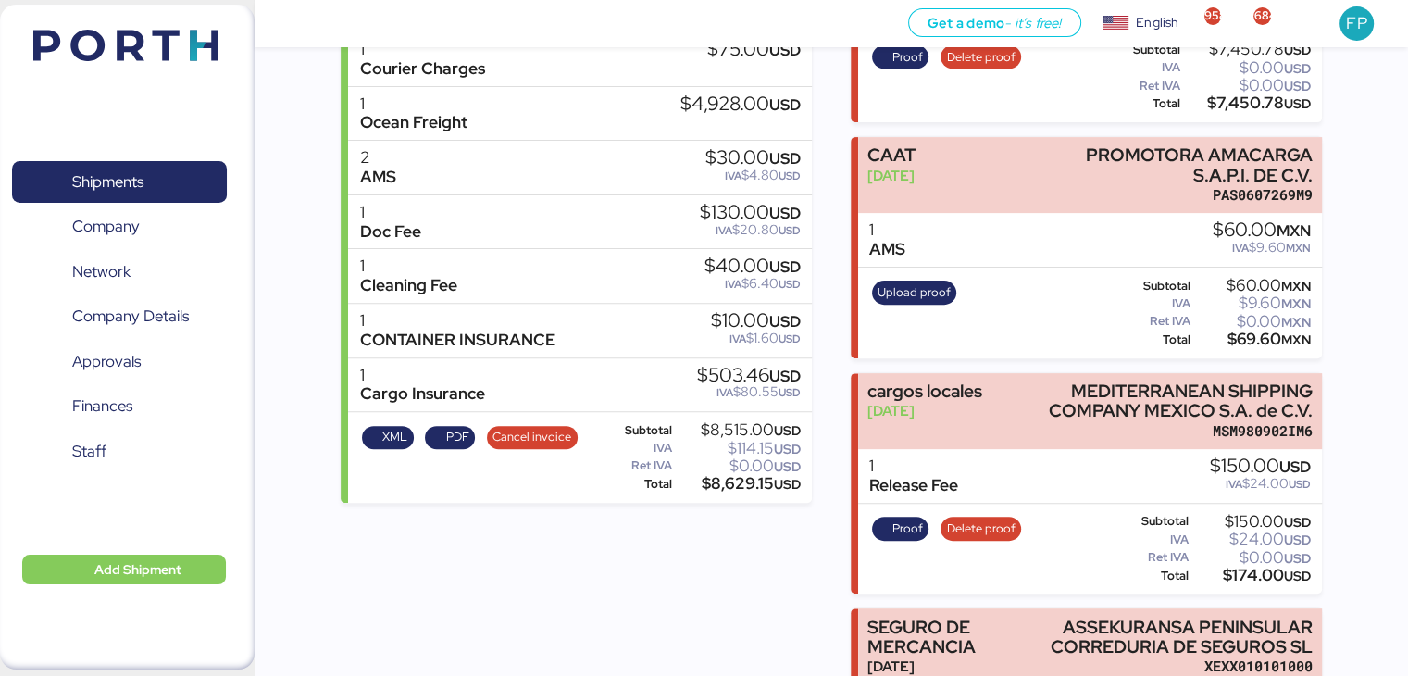
scroll to position [600, 0]
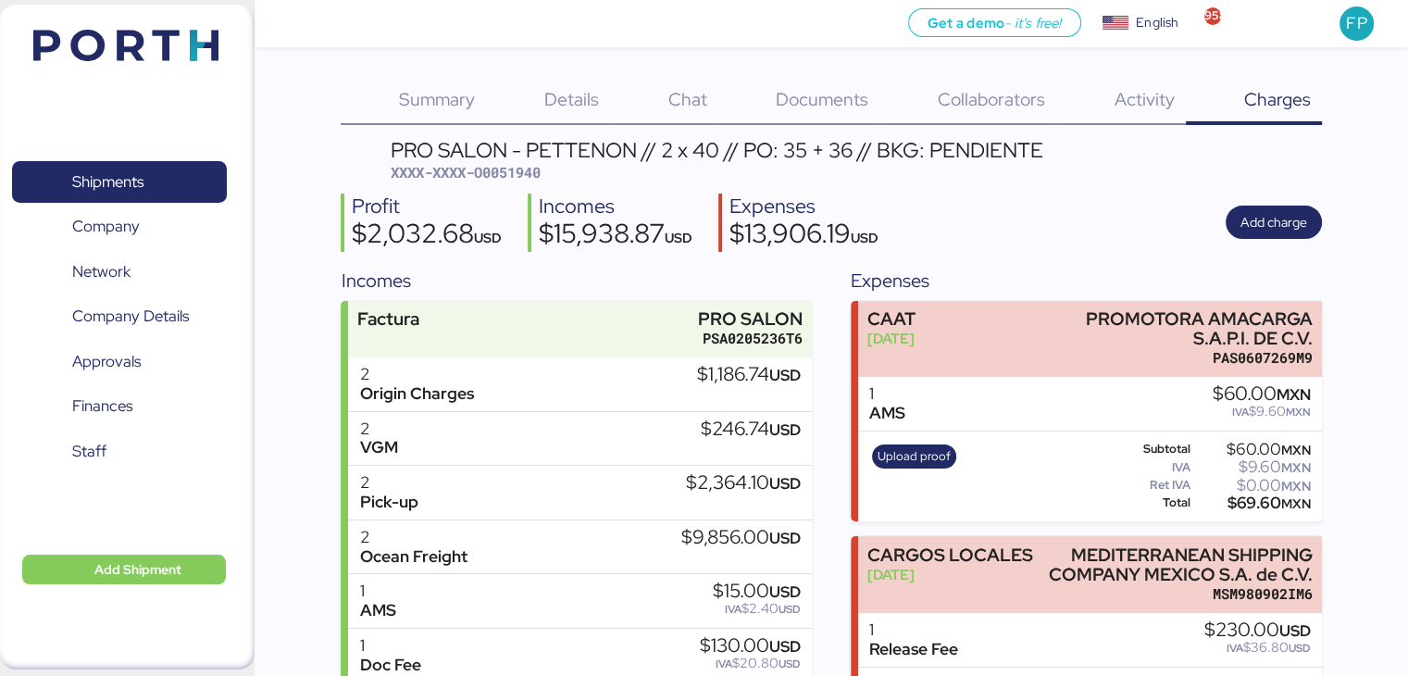
click at [529, 180] on span "XXXX-XXXX-O0051940" at bounding box center [466, 172] width 150 height 19
copy span "O0051940"
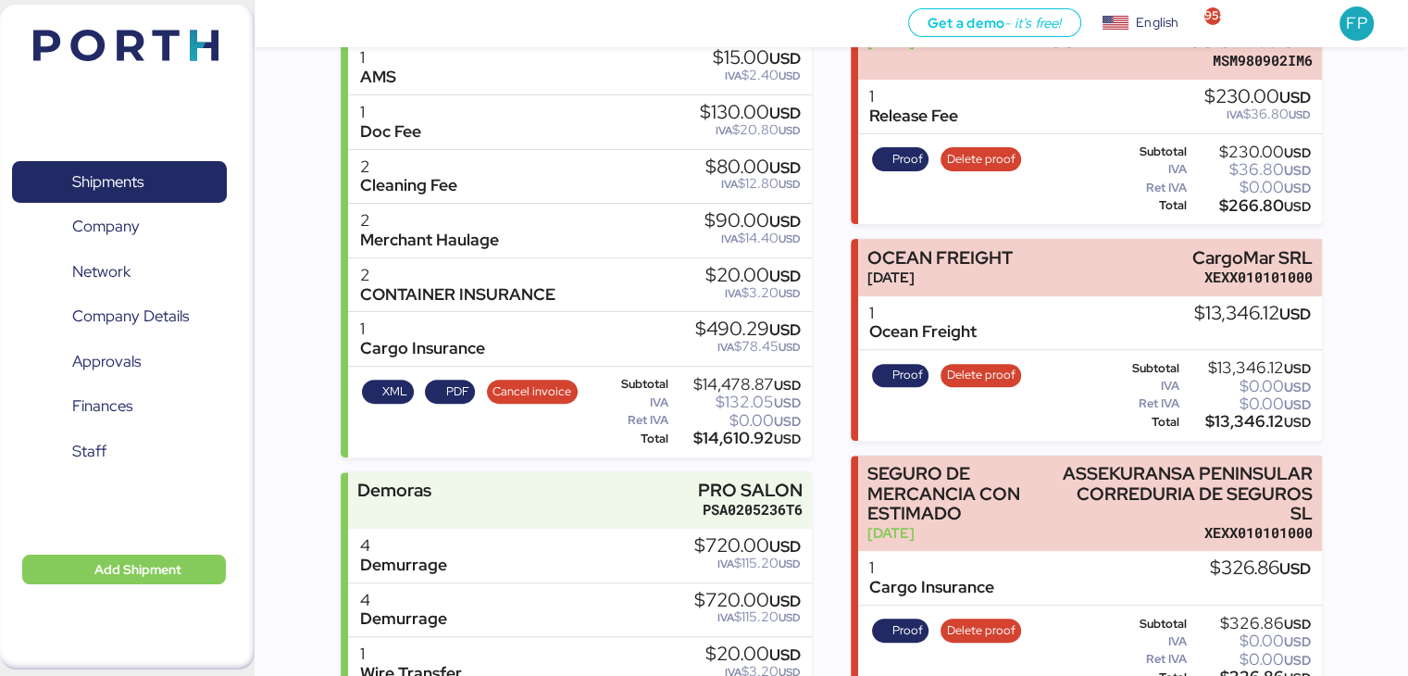
scroll to position [651, 0]
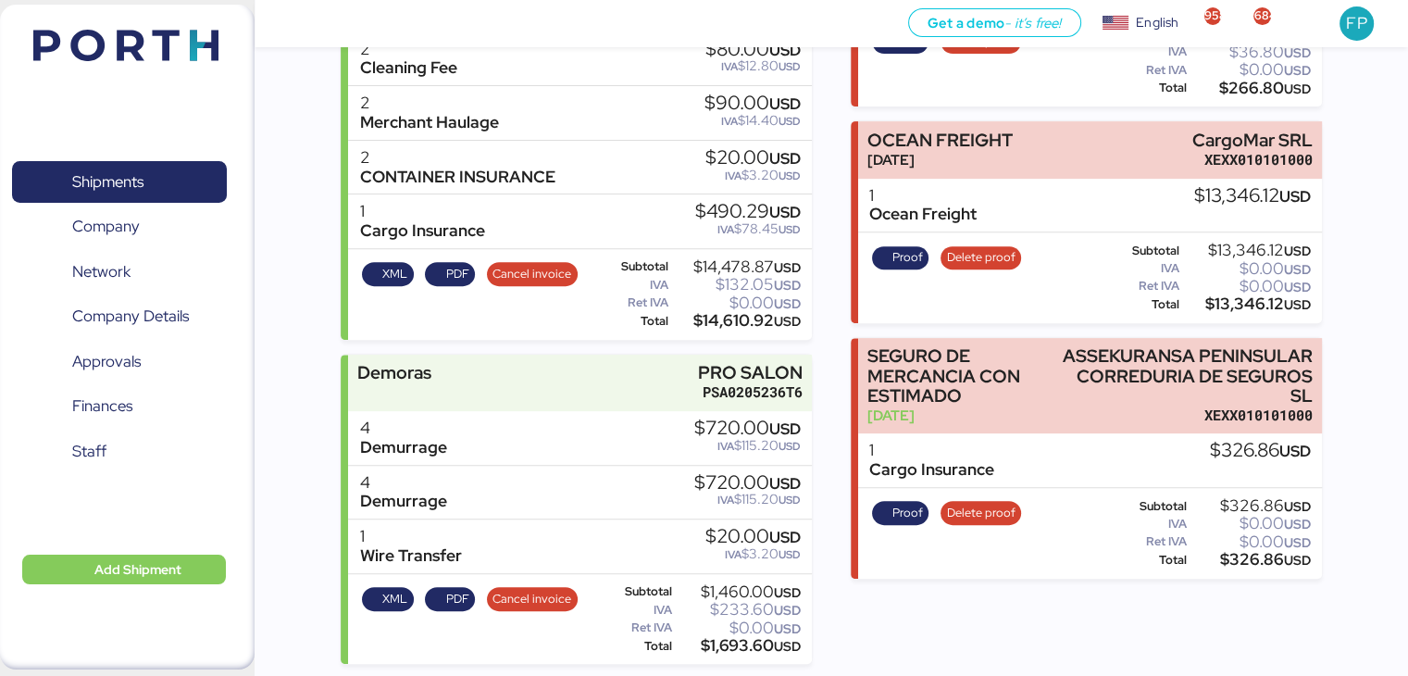
click at [1252, 304] on div "$13,346.12 USD" at bounding box center [1247, 304] width 128 height 14
copy div "13,346.12"
click at [919, 259] on span "Proof" at bounding box center [907, 257] width 31 height 20
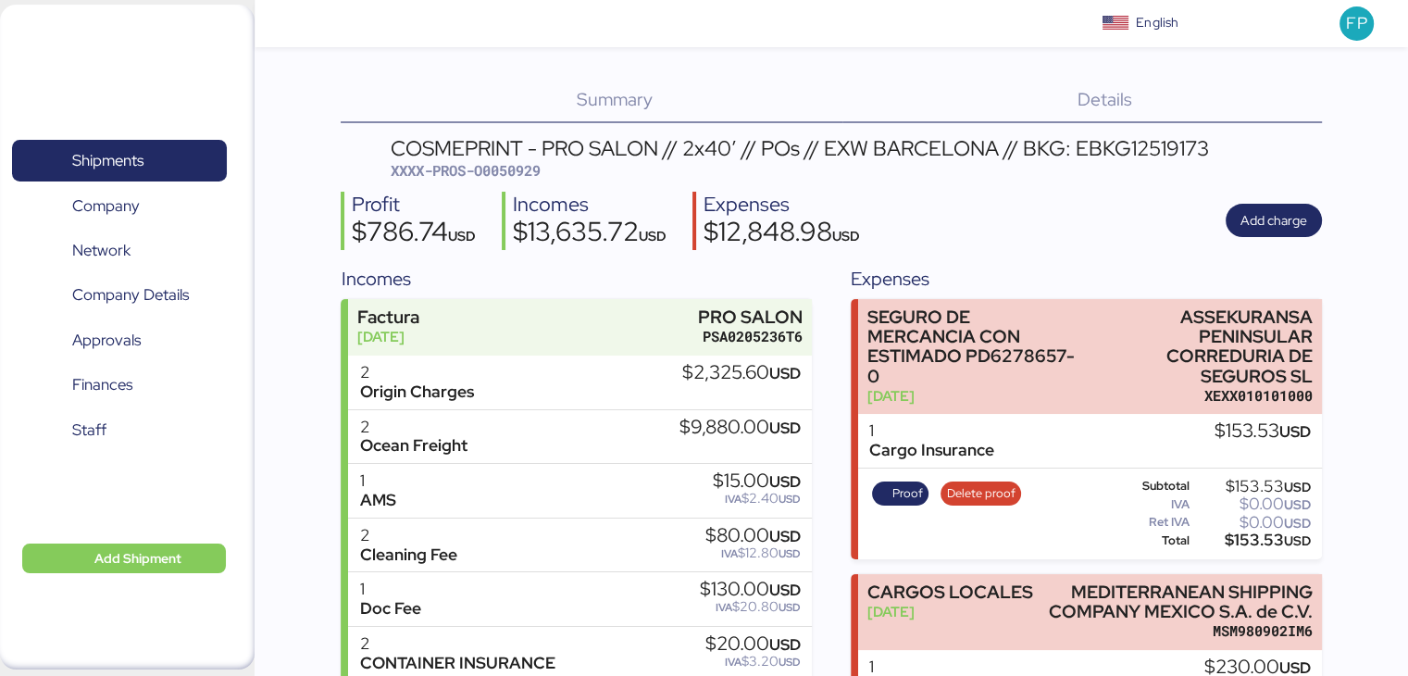
click at [518, 171] on span "XXXX-PROS-O0050929" at bounding box center [466, 170] width 150 height 19
copy span "O0050929"
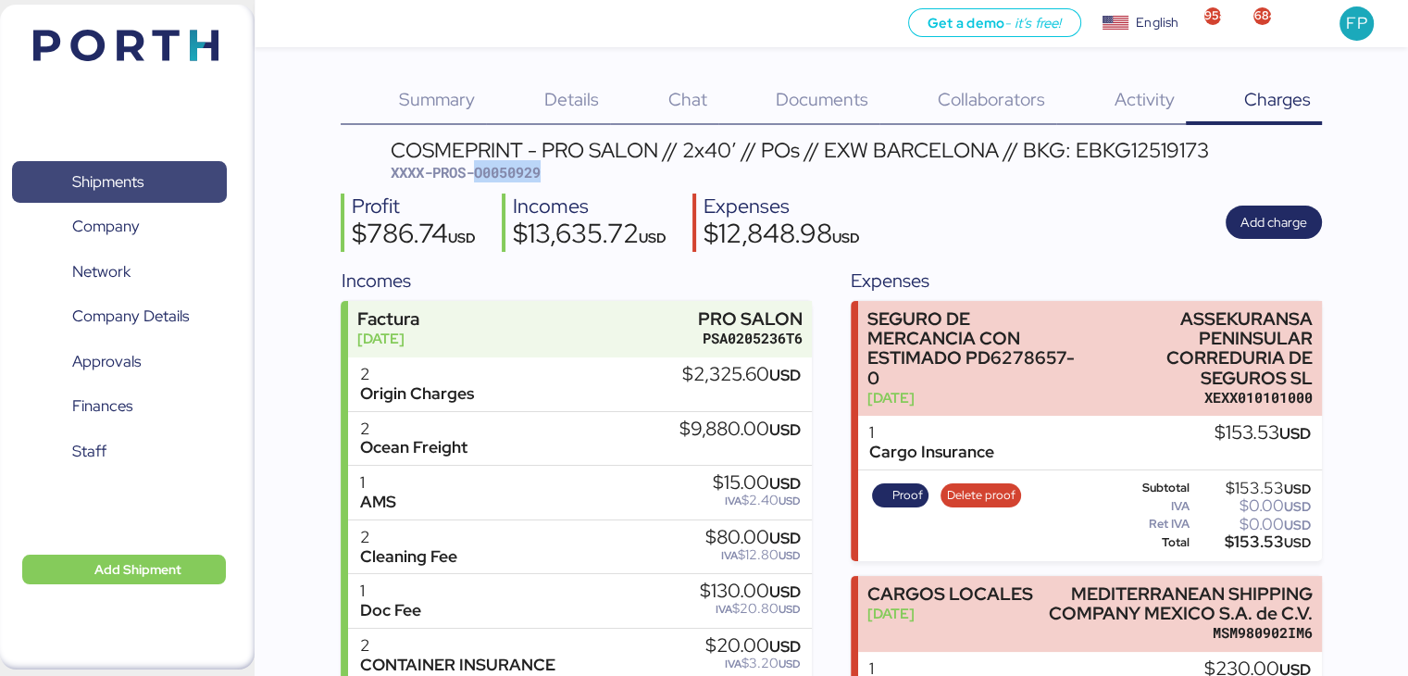
click at [77, 168] on span "Shipments" at bounding box center [118, 181] width 199 height 27
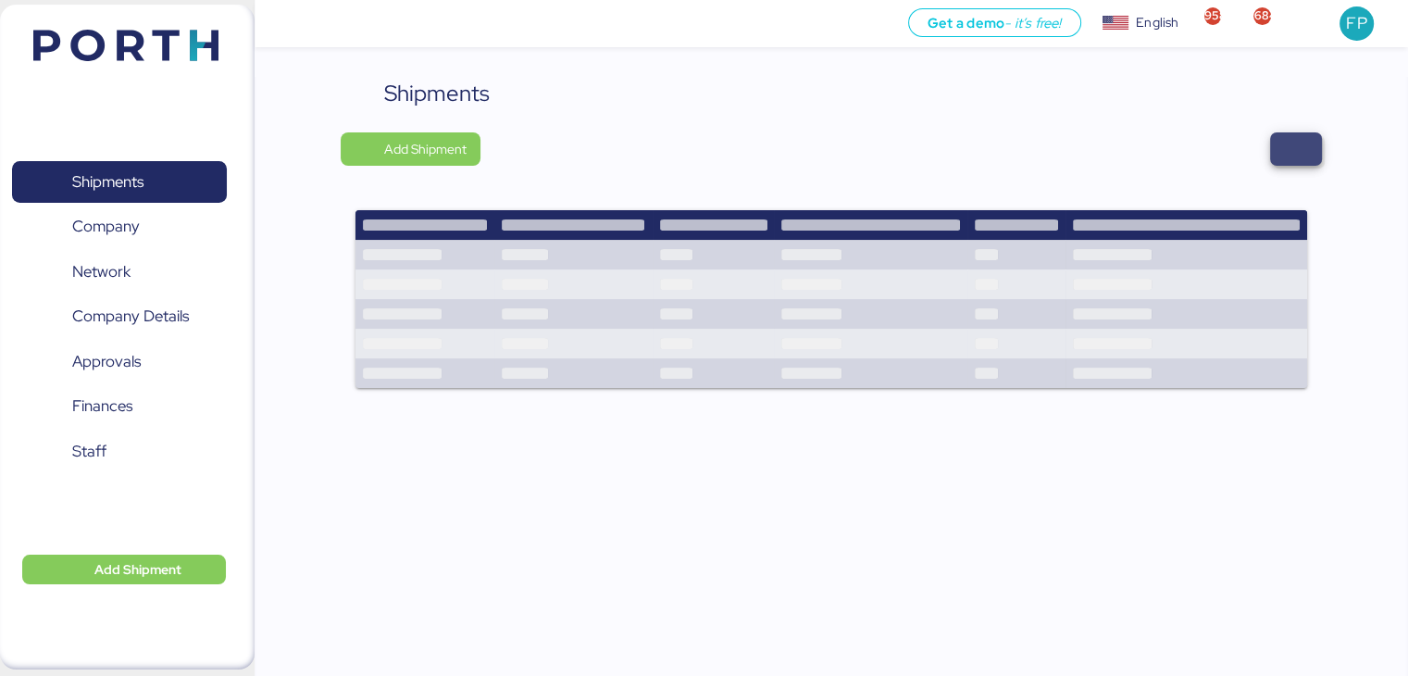
click at [1318, 160] on span "button" at bounding box center [1296, 148] width 52 height 33
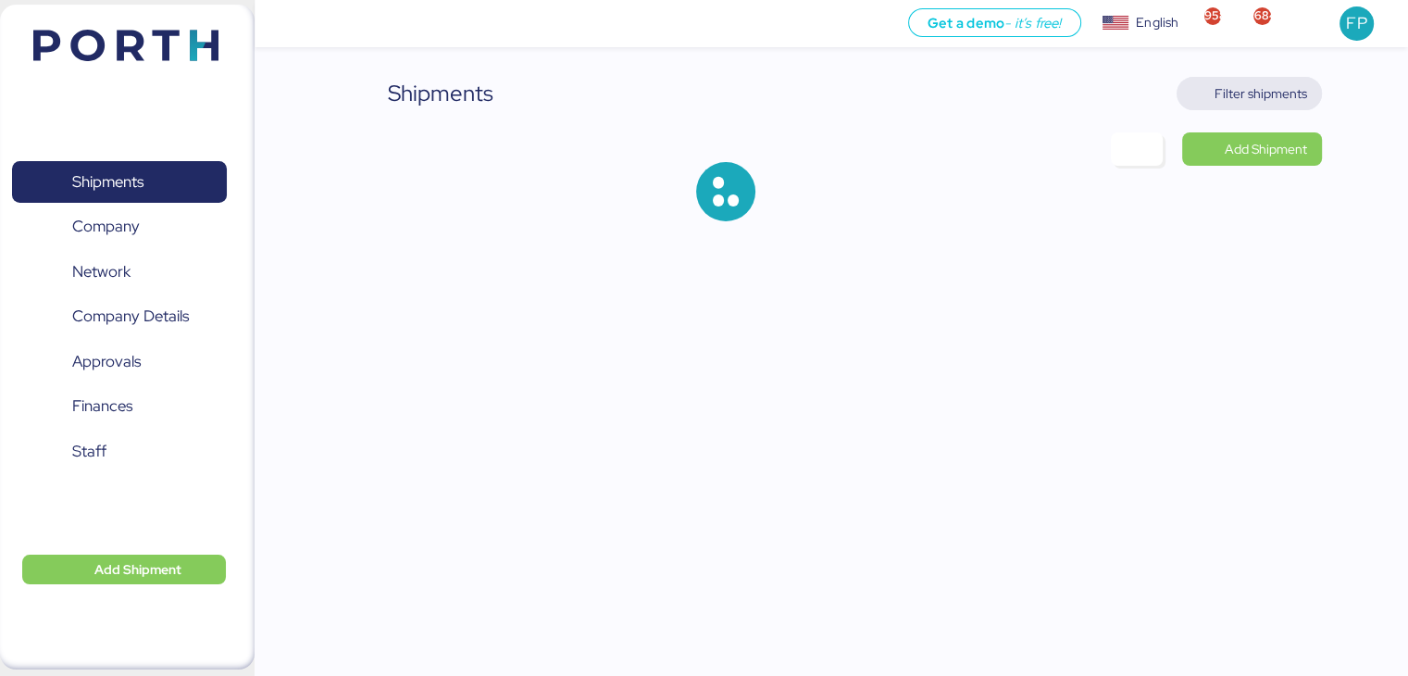
click at [1262, 97] on span "Filter shipments" at bounding box center [1260, 93] width 93 height 22
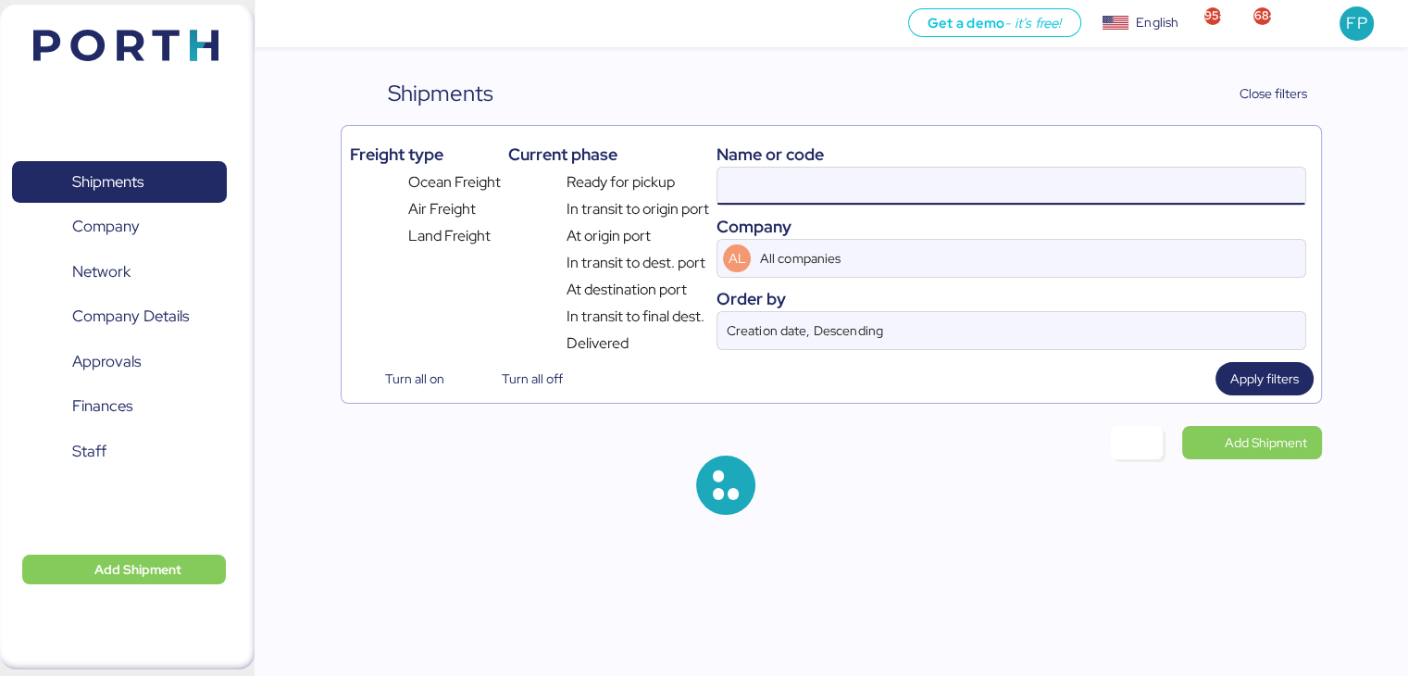
click at [755, 194] on input at bounding box center [1010, 186] width 587 height 37
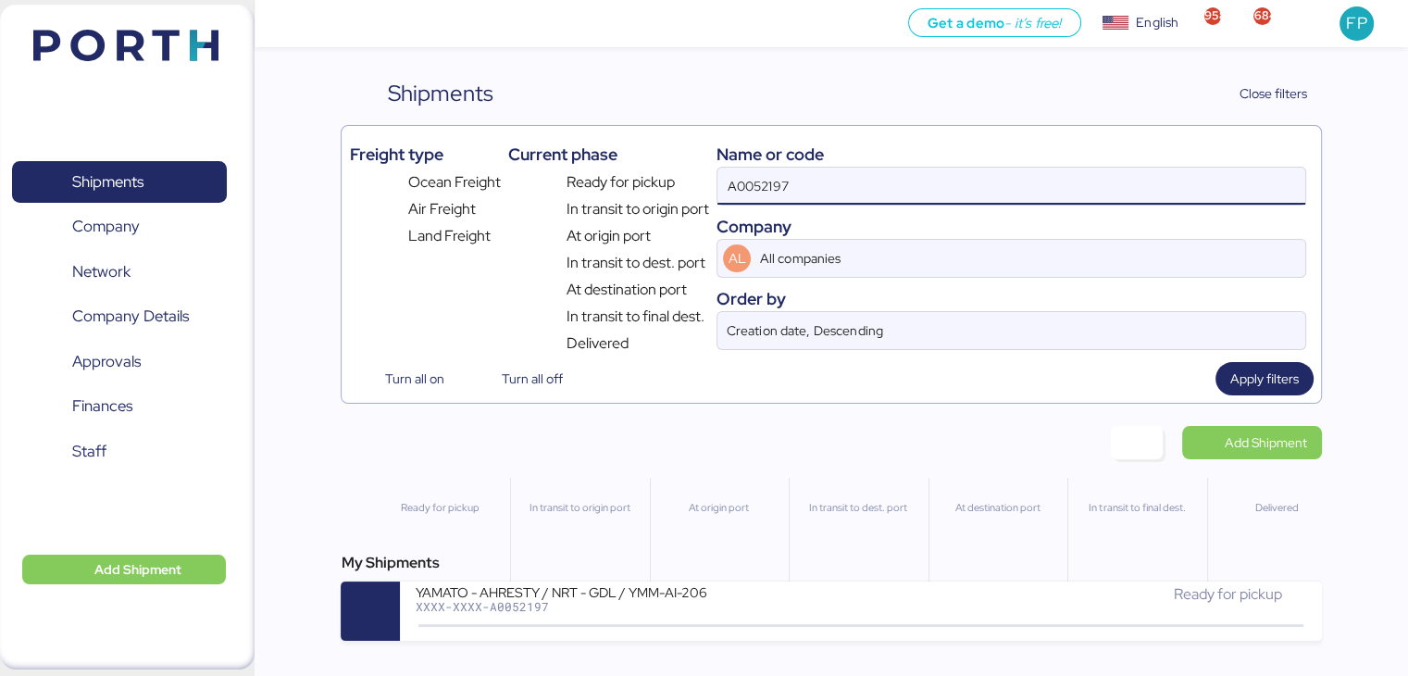
click at [755, 194] on input "A0052197" at bounding box center [1010, 186] width 587 height 37
paste input "O0051940"
type input "O0051940"
click at [614, 597] on div "PRO SALON - PETTENON // 2 x 40 // PO: 35 + 36 // BKG: PENDIENTE" at bounding box center [637, 591] width 444 height 16
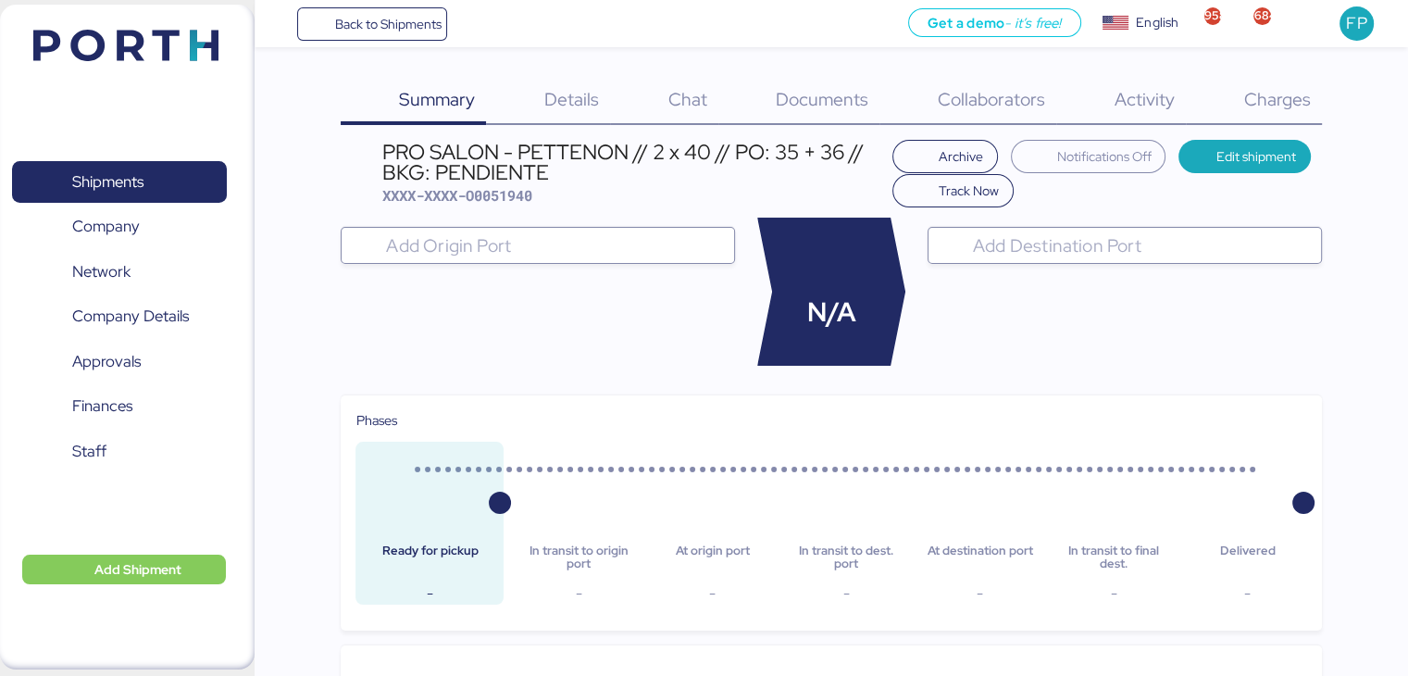
click at [1279, 98] on span "Charges" at bounding box center [1276, 99] width 67 height 24
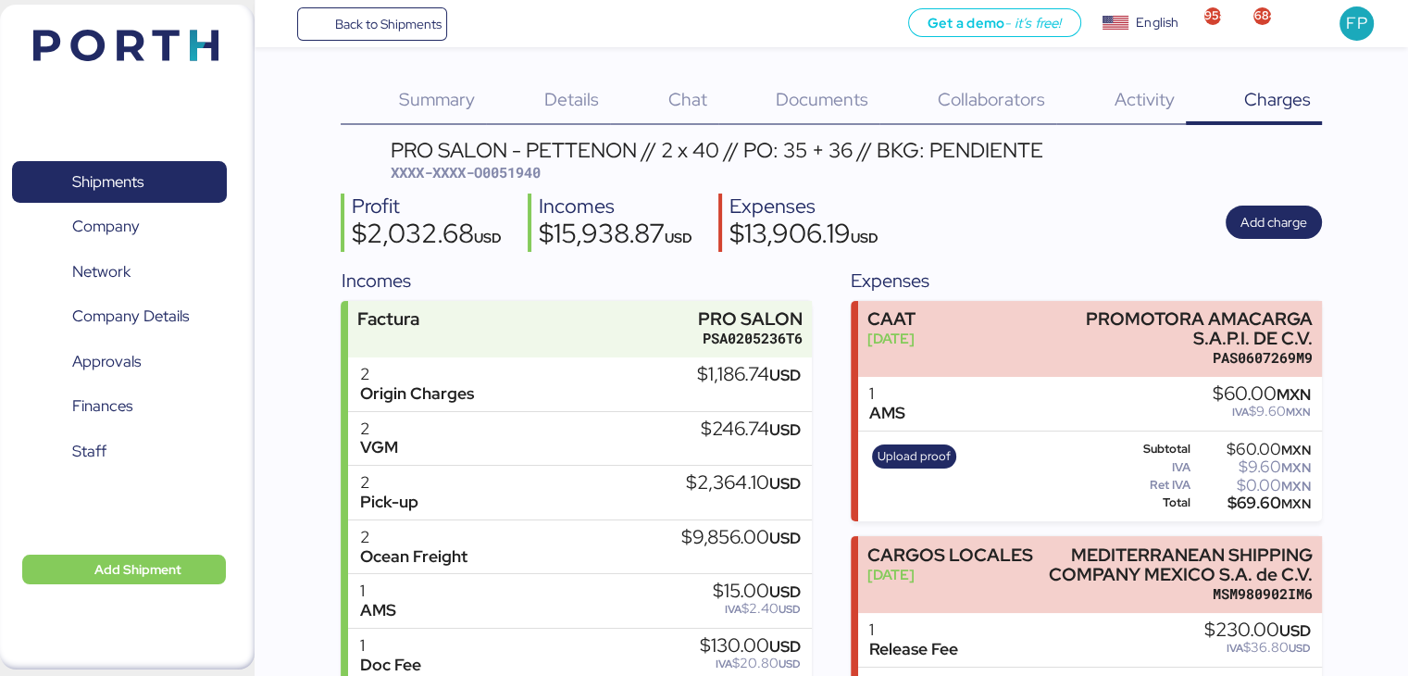
click at [507, 169] on span "XXXX-XXXX-O0051940" at bounding box center [466, 172] width 150 height 19
copy span "O0051940"
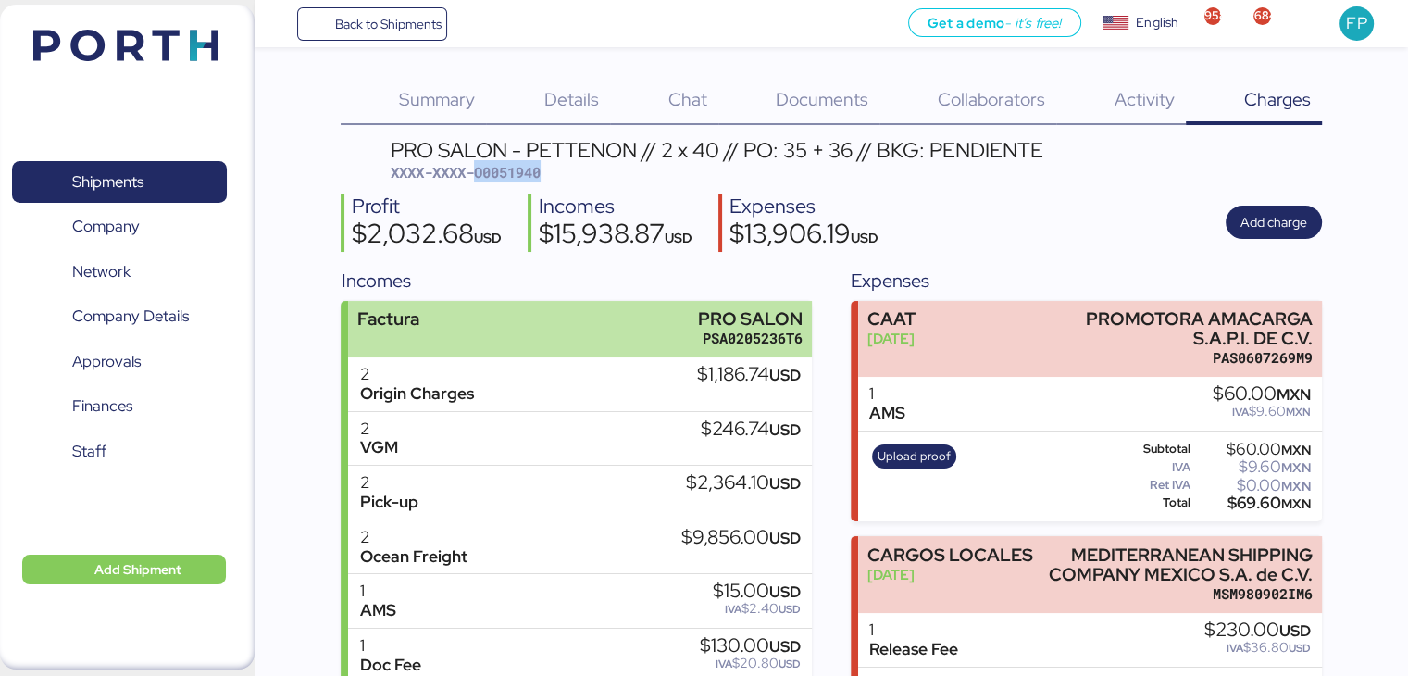
scroll to position [651, 0]
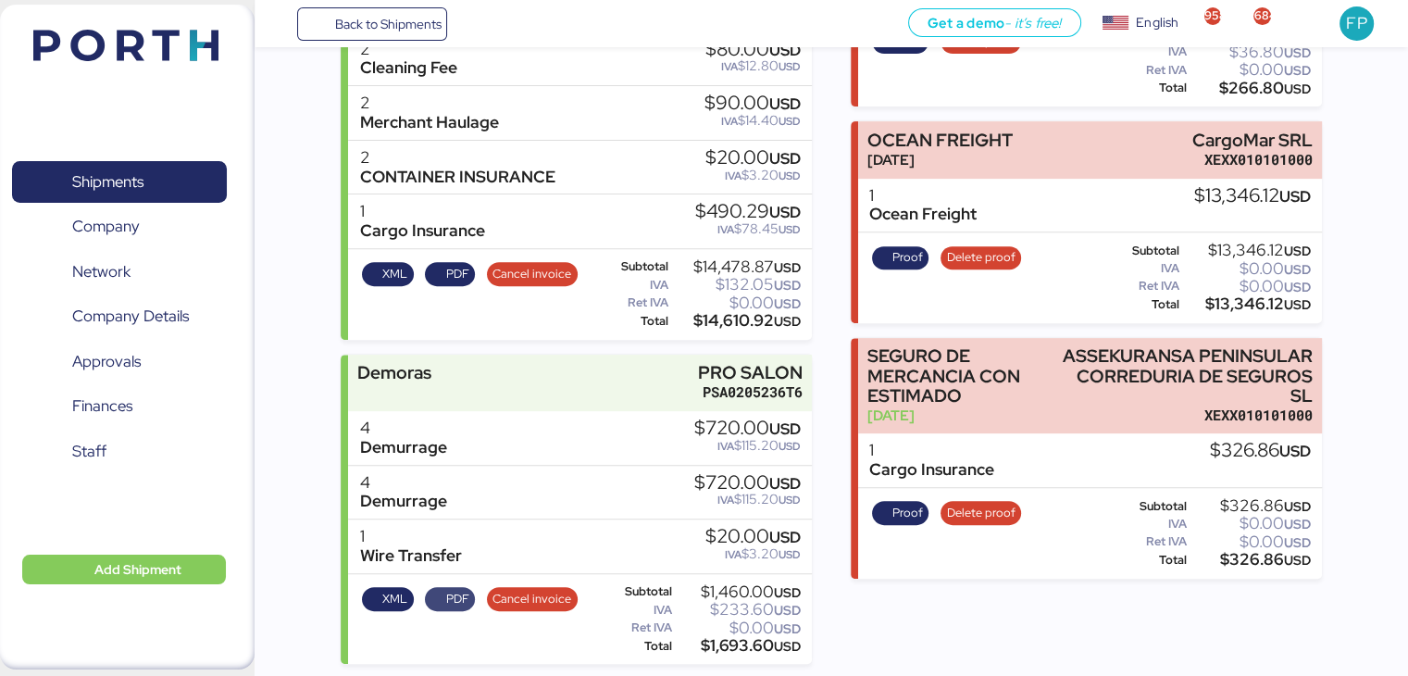
click at [455, 600] on span "PDF" at bounding box center [457, 599] width 23 height 20
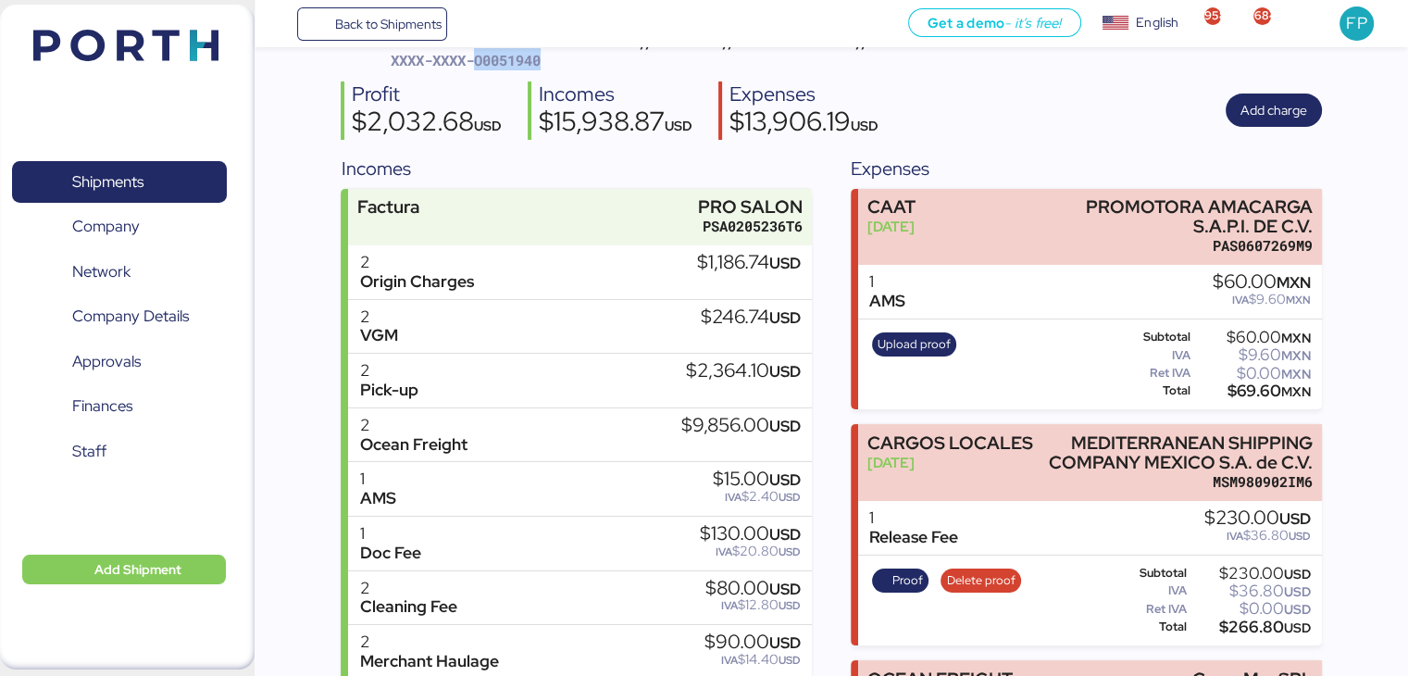
scroll to position [0, 0]
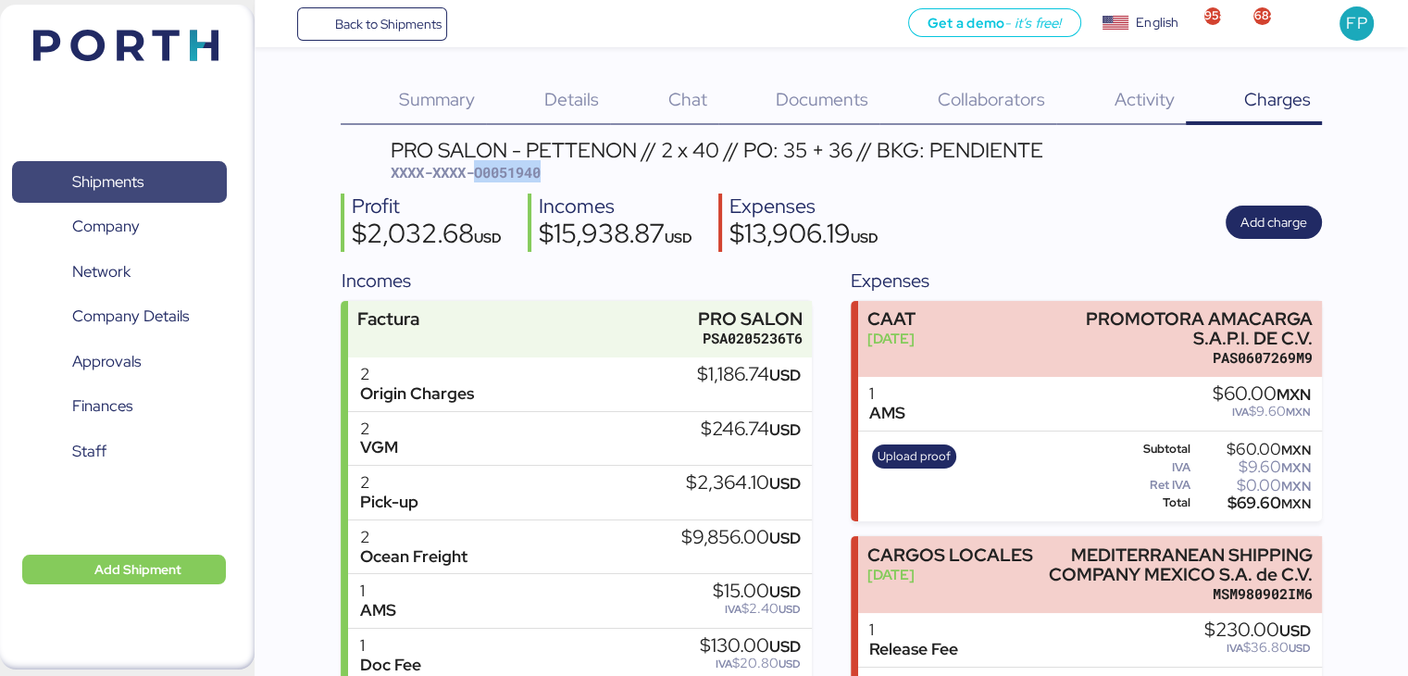
click at [174, 186] on span "Shipments" at bounding box center [118, 181] width 199 height 27
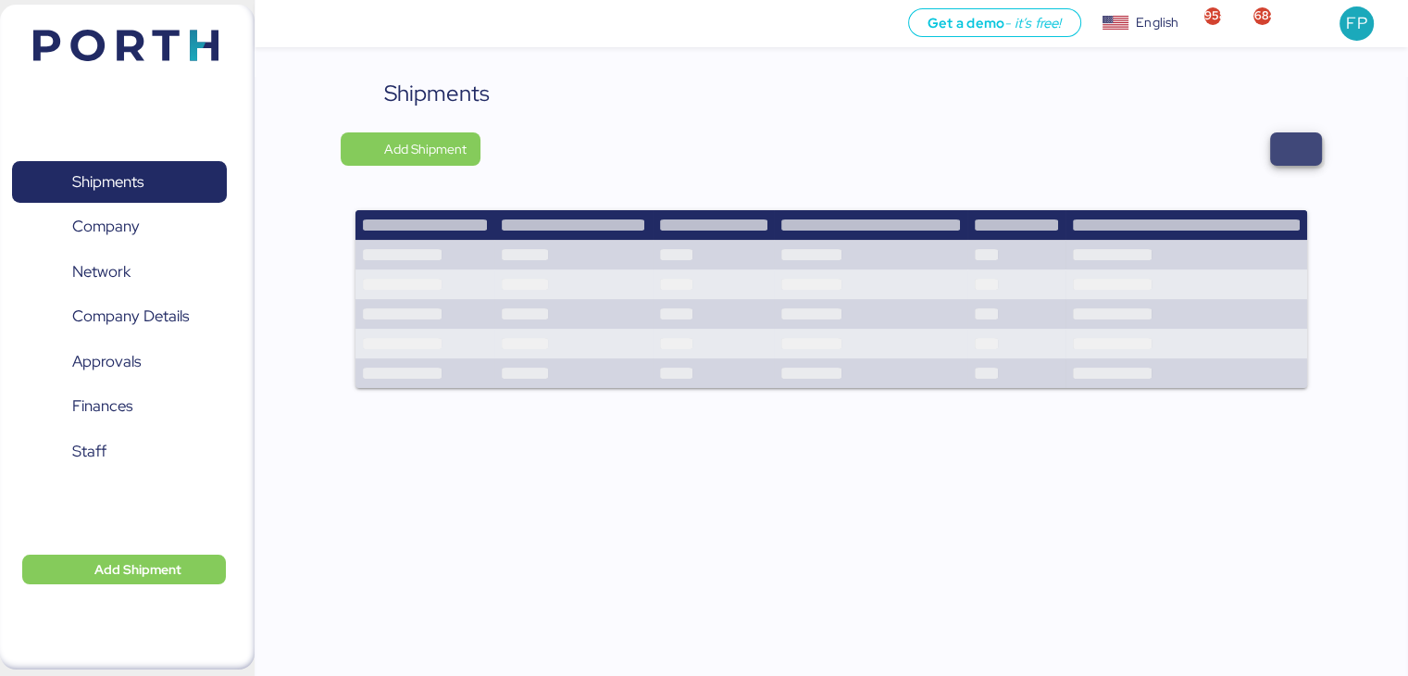
click at [1311, 160] on span "button" at bounding box center [1296, 148] width 52 height 33
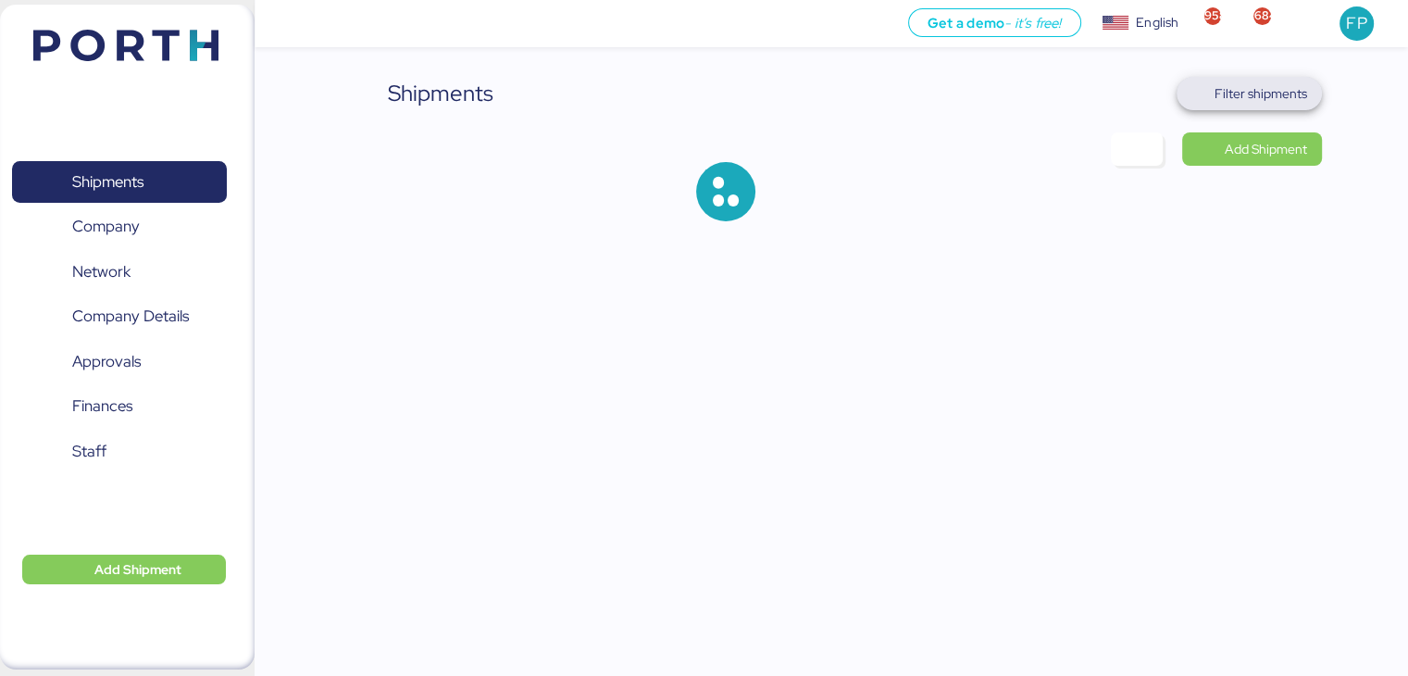
click at [1260, 90] on span "Filter shipments" at bounding box center [1260, 93] width 93 height 22
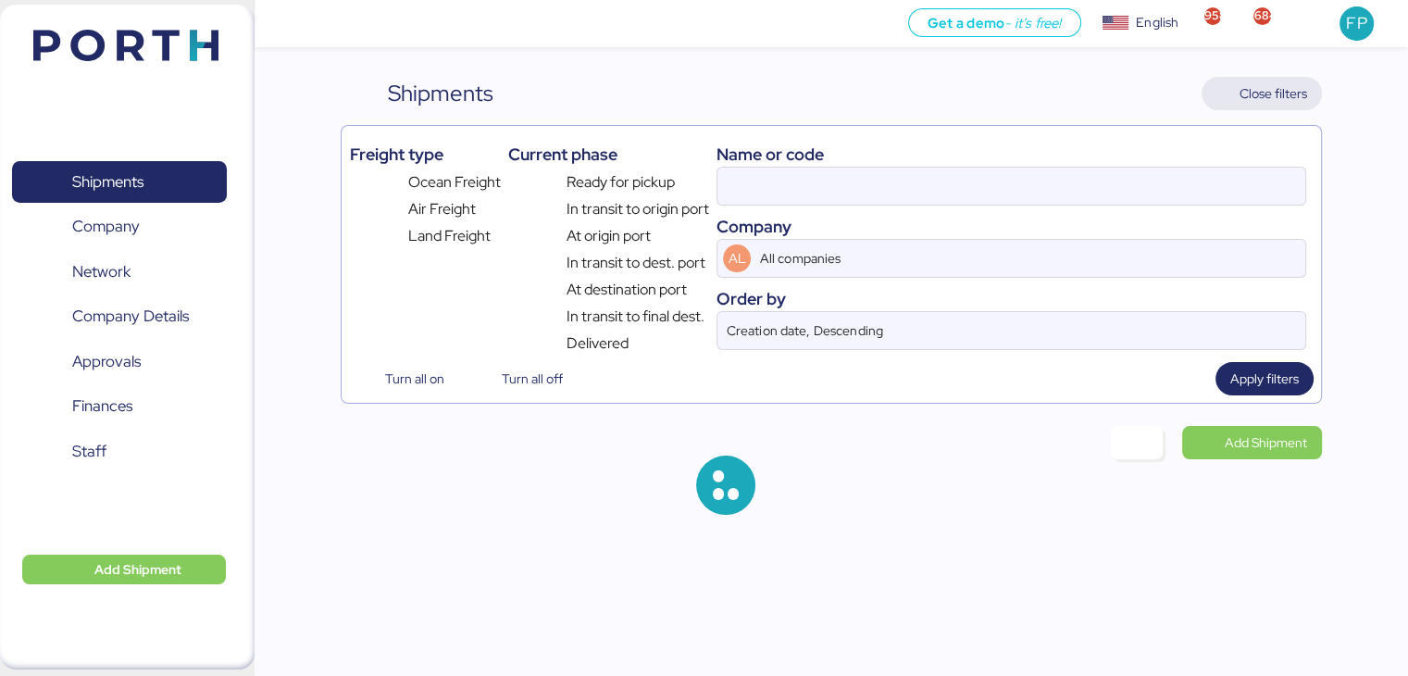
type input "O0051940"
